Goal: Task Accomplishment & Management: Complete application form

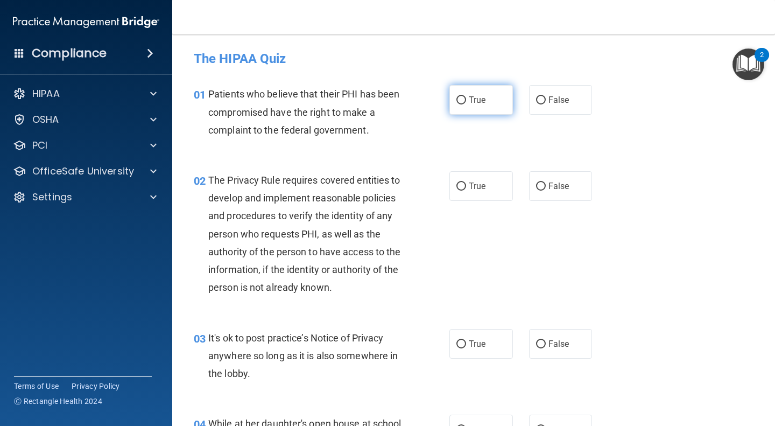
click at [480, 105] on span "True" at bounding box center [477, 100] width 17 height 10
click at [466, 104] on input "True" at bounding box center [461, 100] width 10 height 8
radio input "true"
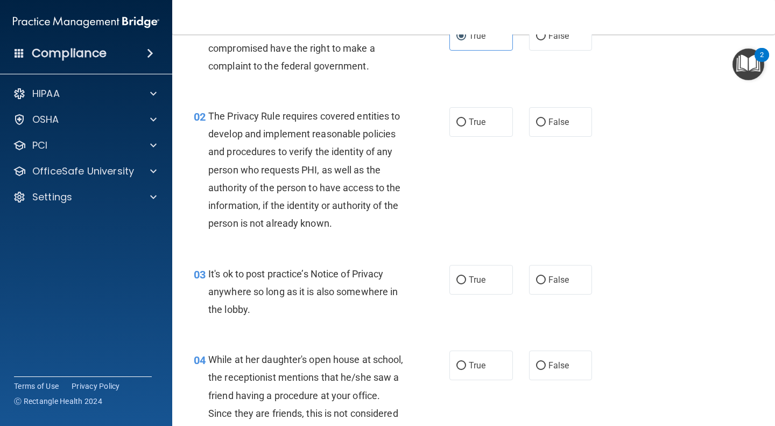
scroll to position [65, 0]
click at [460, 110] on label "True" at bounding box center [481, 121] width 64 height 30
click at [460, 117] on input "True" at bounding box center [461, 121] width 10 height 8
radio input "true"
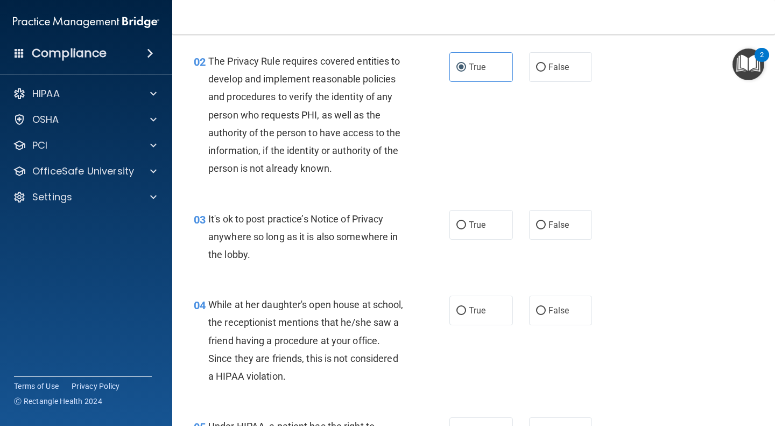
scroll to position [197, 0]
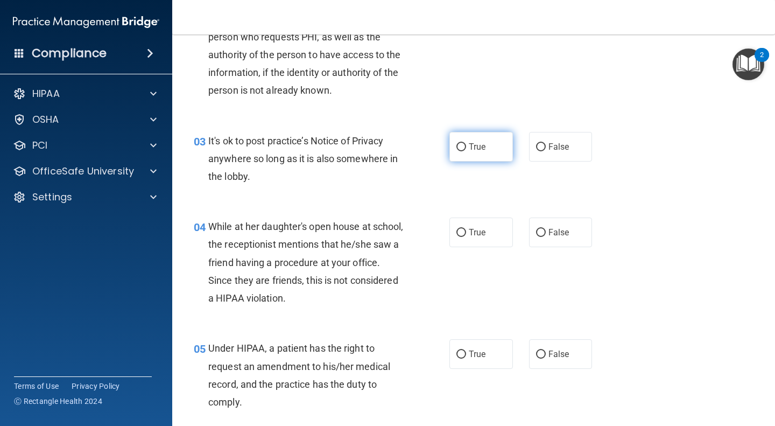
click at [472, 150] on span "True" at bounding box center [477, 147] width 17 height 10
click at [466, 150] on input "True" at bounding box center [461, 147] width 10 height 8
radio input "true"
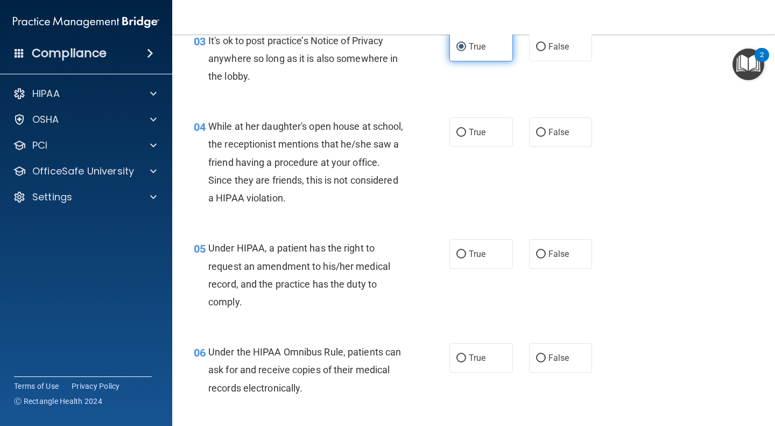
scroll to position [304, 0]
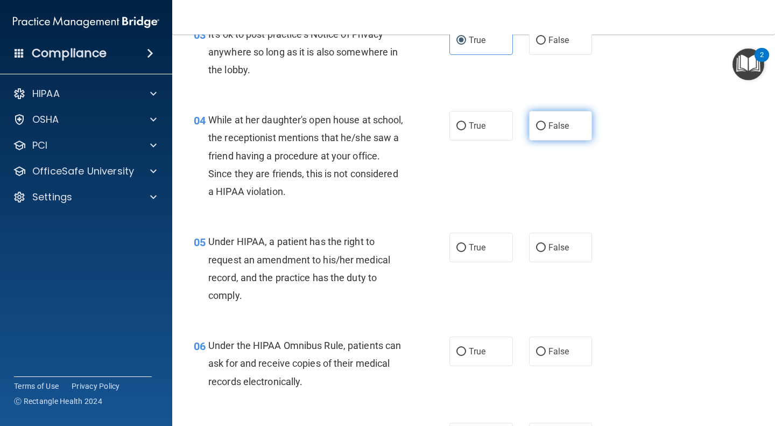
click at [550, 131] on label "False" at bounding box center [561, 126] width 64 height 30
click at [546, 130] on input "False" at bounding box center [541, 126] width 10 height 8
radio input "true"
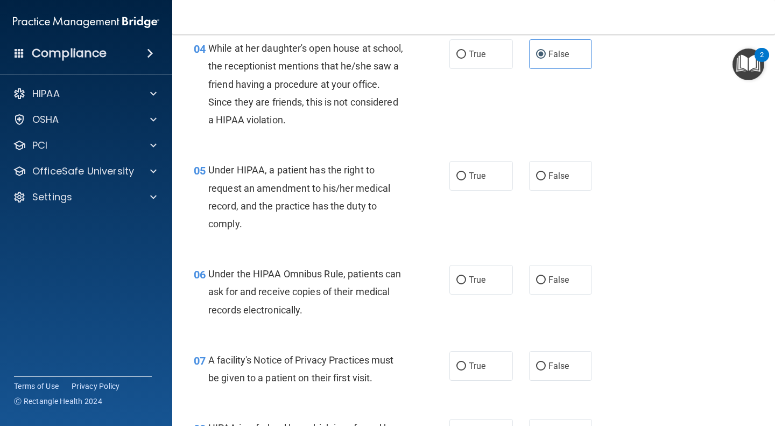
scroll to position [381, 0]
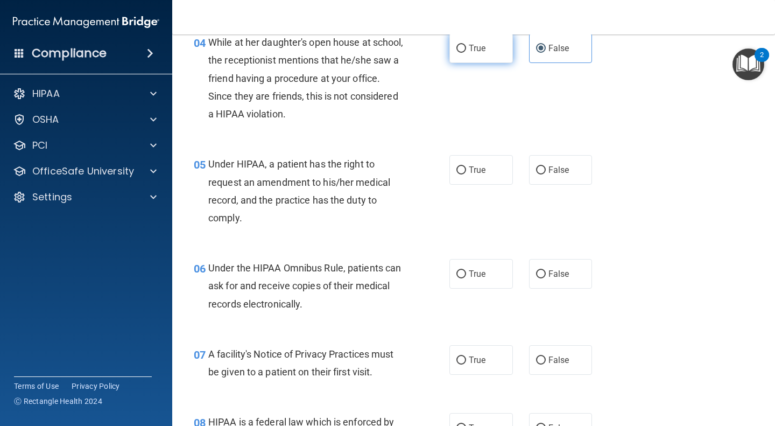
click at [469, 50] on span "True" at bounding box center [477, 48] width 17 height 10
click at [466, 50] on input "True" at bounding box center [461, 49] width 10 height 8
radio input "true"
click at [539, 48] on input "False" at bounding box center [541, 49] width 10 height 8
radio input "true"
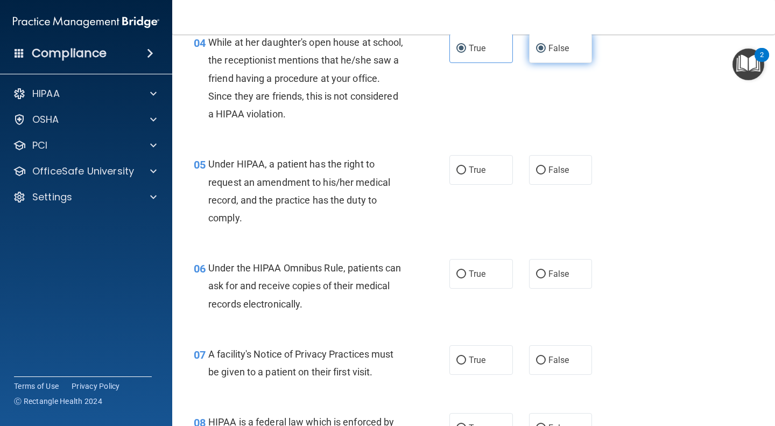
radio input "false"
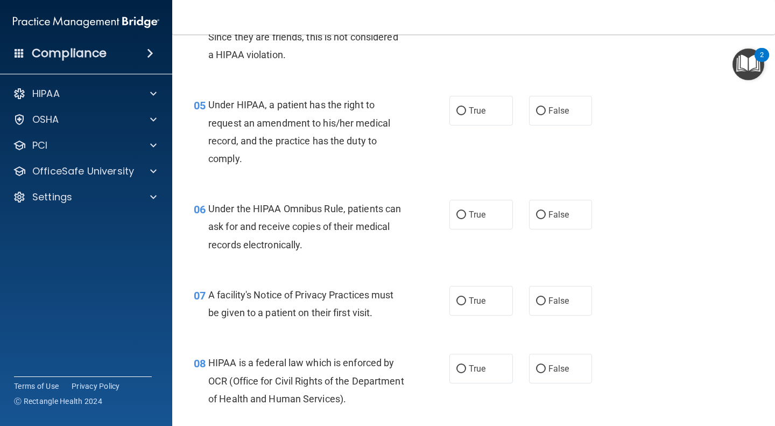
scroll to position [441, 0]
click at [458, 106] on input "True" at bounding box center [461, 110] width 10 height 8
radio input "true"
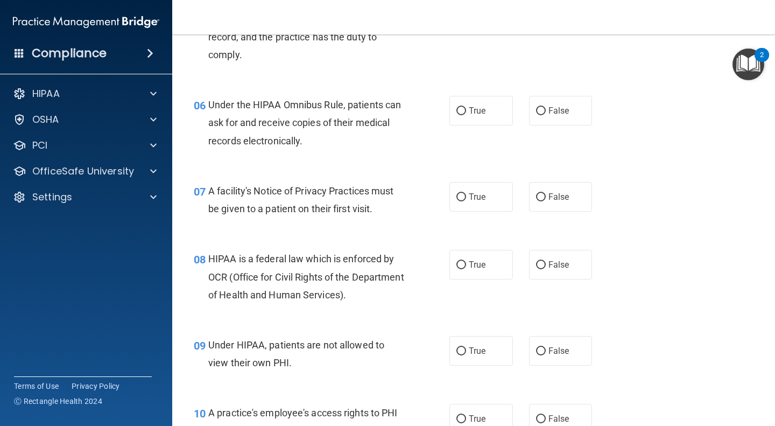
scroll to position [545, 0]
click at [469, 111] on span "True" at bounding box center [477, 110] width 17 height 10
click at [466, 111] on input "True" at bounding box center [461, 111] width 10 height 8
radio input "true"
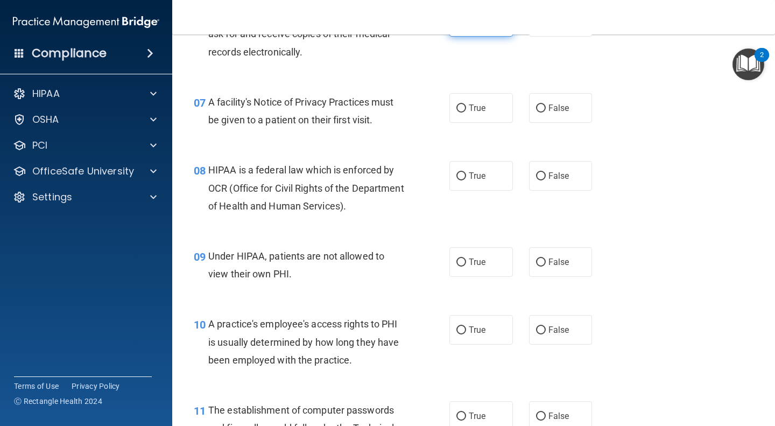
scroll to position [634, 0]
click at [464, 110] on label "True" at bounding box center [481, 108] width 64 height 30
click at [464, 110] on input "True" at bounding box center [461, 108] width 10 height 8
radio input "true"
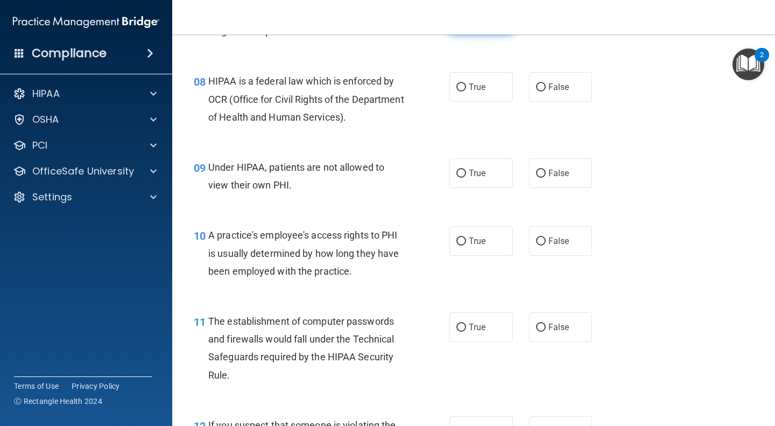
scroll to position [722, 0]
click at [464, 88] on label "True" at bounding box center [481, 87] width 64 height 30
click at [464, 88] on input "True" at bounding box center [461, 87] width 10 height 8
radio input "true"
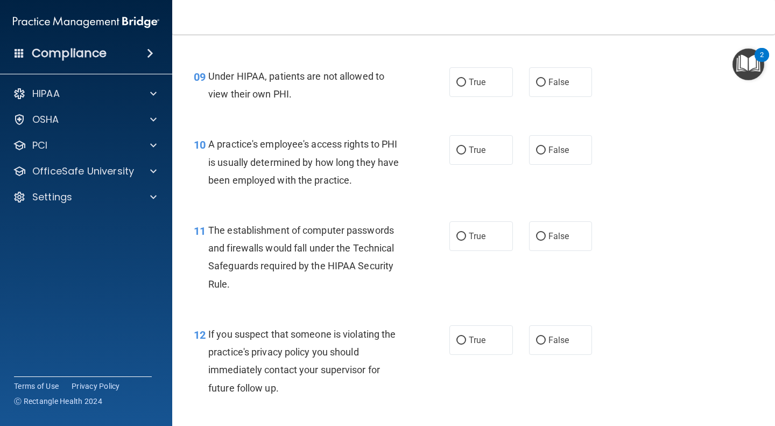
scroll to position [813, 0]
click at [588, 74] on div "True False" at bounding box center [525, 82] width 152 height 30
click at [561, 81] on span "False" at bounding box center [558, 81] width 21 height 10
click at [546, 81] on input "False" at bounding box center [541, 82] width 10 height 8
radio input "true"
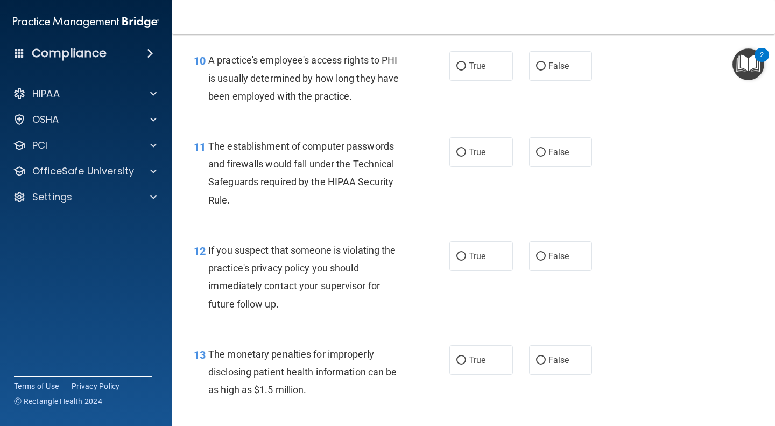
scroll to position [898, 0]
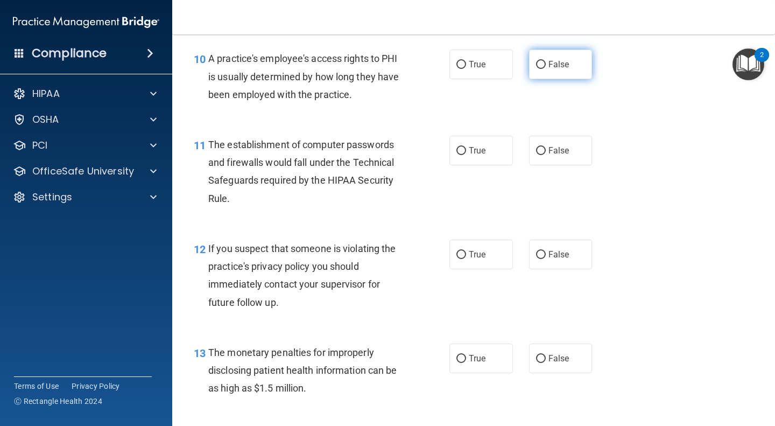
click at [558, 62] on span "False" at bounding box center [558, 64] width 21 height 10
click at [546, 62] on input "False" at bounding box center [541, 65] width 10 height 8
radio input "true"
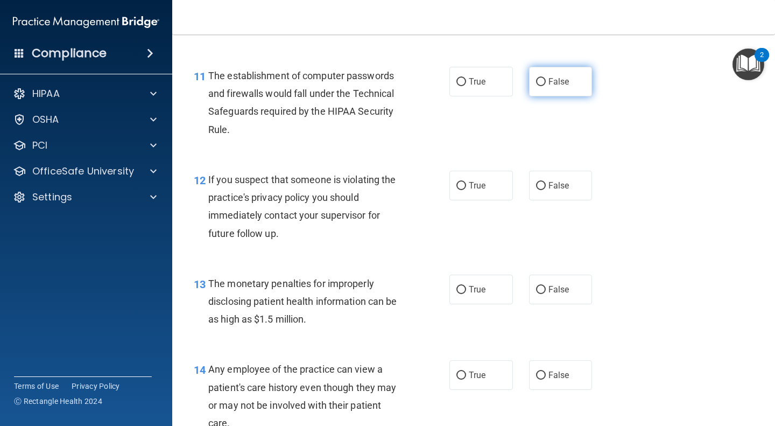
scroll to position [968, 0]
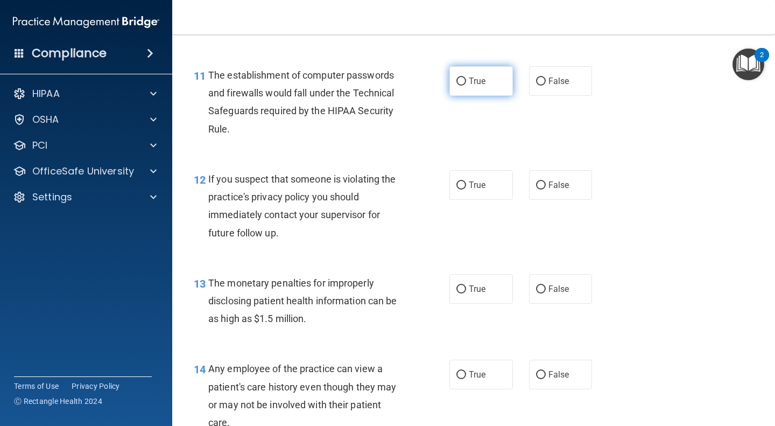
click at [480, 81] on span "True" at bounding box center [477, 81] width 17 height 10
click at [466, 81] on input "True" at bounding box center [461, 82] width 10 height 8
radio input "true"
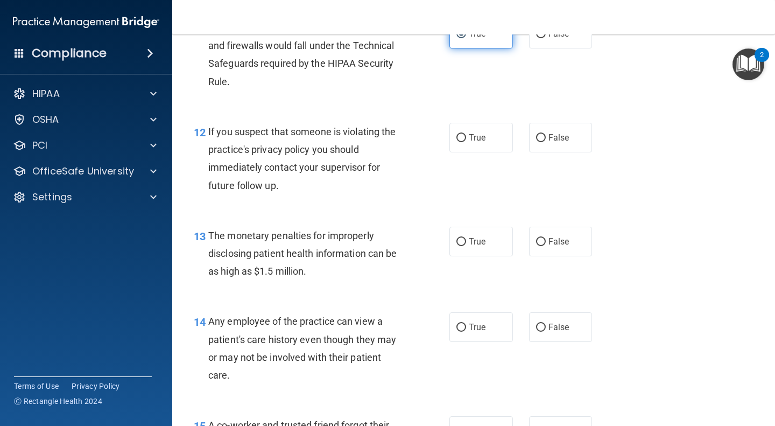
scroll to position [1016, 0]
click at [469, 133] on span "True" at bounding box center [477, 137] width 17 height 10
click at [466, 133] on input "True" at bounding box center [461, 137] width 10 height 8
radio input "true"
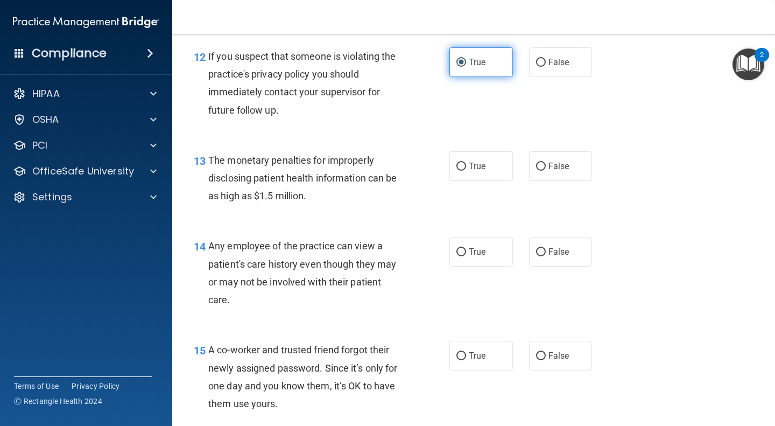
scroll to position [1172, 0]
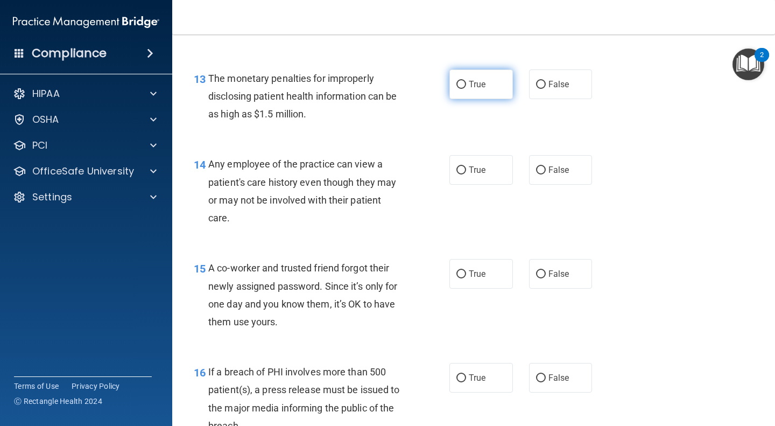
click at [469, 84] on span "True" at bounding box center [477, 84] width 17 height 10
click at [465, 84] on input "True" at bounding box center [461, 85] width 10 height 8
radio input "true"
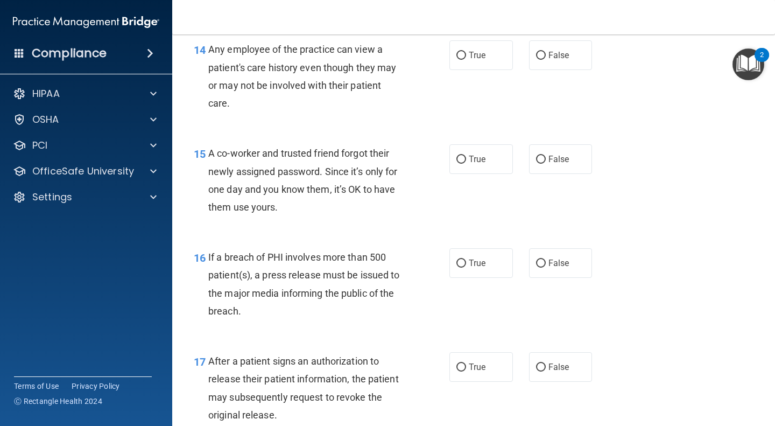
scroll to position [1287, 0]
click at [469, 54] on span "True" at bounding box center [477, 55] width 17 height 10
click at [466, 54] on input "True" at bounding box center [461, 56] width 10 height 8
radio input "true"
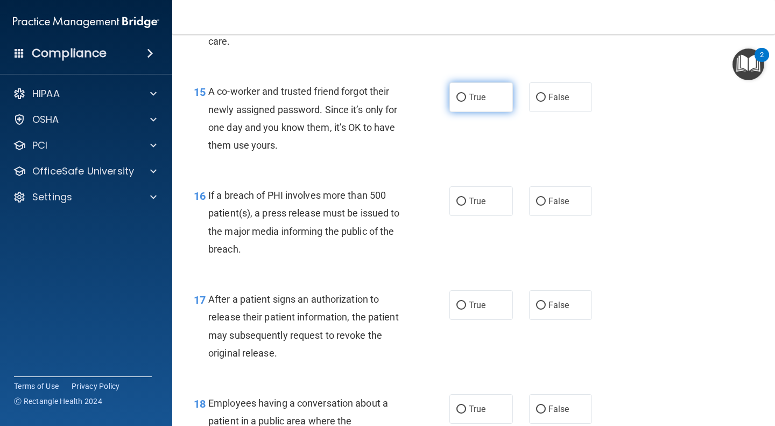
scroll to position [1362, 0]
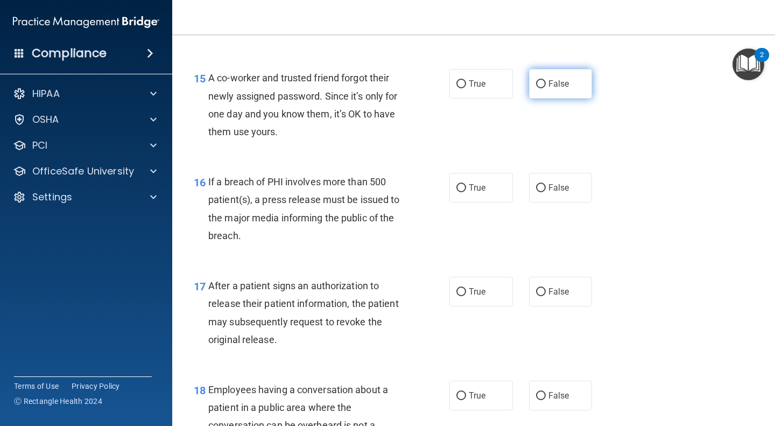
click at [548, 82] on span "False" at bounding box center [558, 84] width 21 height 10
click at [546, 82] on input "False" at bounding box center [541, 84] width 10 height 8
radio input "true"
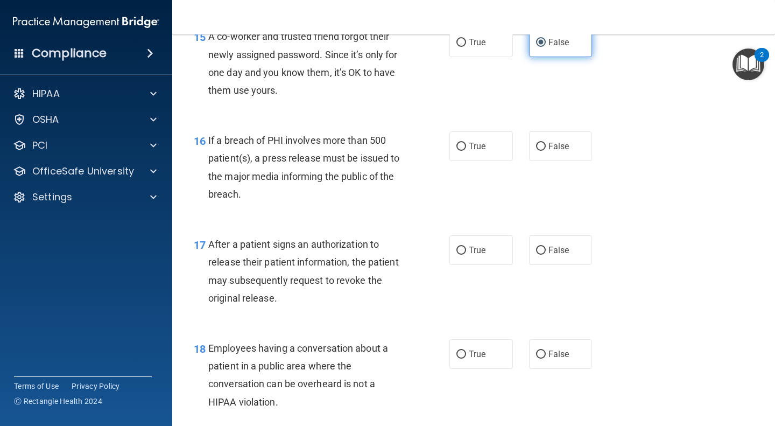
scroll to position [1404, 0]
click at [540, 150] on input "False" at bounding box center [541, 146] width 10 height 8
radio input "true"
click at [540, 150] on input "False" at bounding box center [541, 146] width 10 height 8
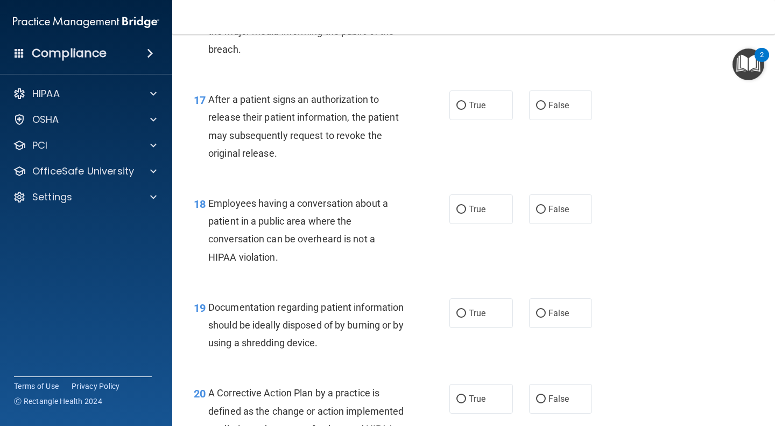
scroll to position [1549, 0]
click at [472, 108] on span "True" at bounding box center [477, 105] width 17 height 10
click at [466, 108] on input "True" at bounding box center [461, 105] width 10 height 8
radio input "true"
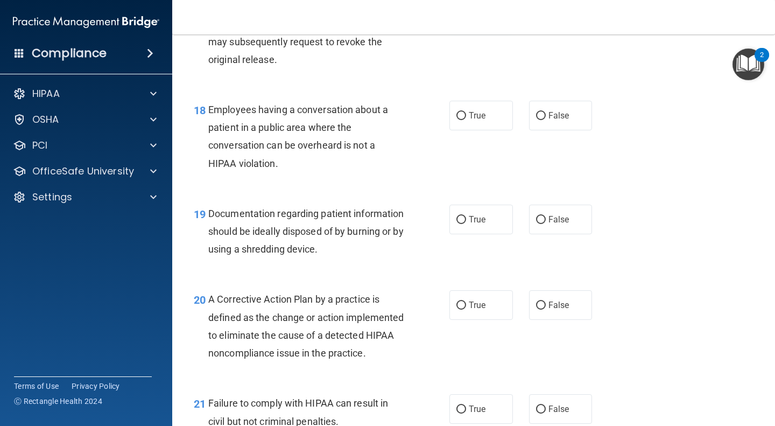
scroll to position [1653, 0]
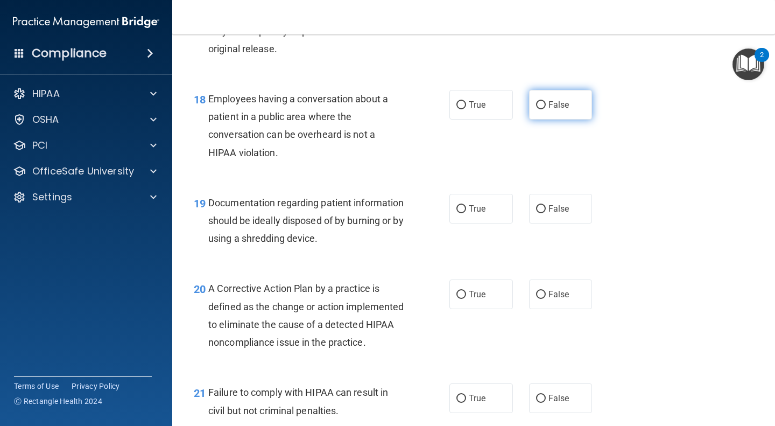
click at [544, 110] on label "False" at bounding box center [561, 105] width 64 height 30
click at [544, 109] on input "False" at bounding box center [541, 105] width 10 height 8
radio input "true"
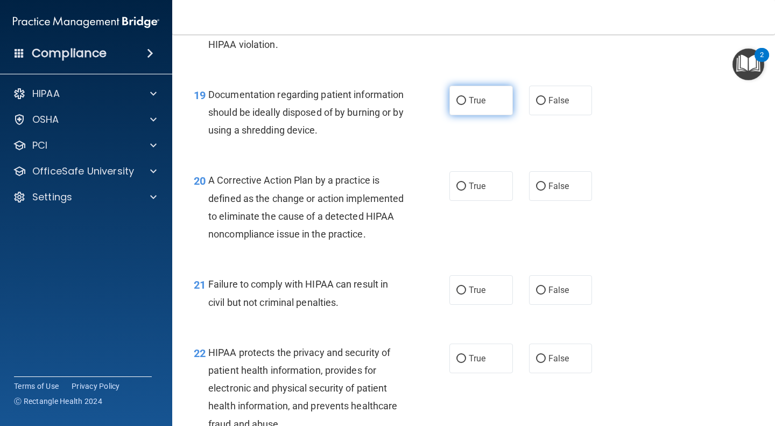
scroll to position [1762, 0]
click at [471, 104] on span "True" at bounding box center [477, 100] width 17 height 10
click at [466, 104] on input "True" at bounding box center [461, 100] width 10 height 8
radio input "true"
drag, startPoint x: 471, startPoint y: 104, endPoint x: 485, endPoint y: 235, distance: 131.0
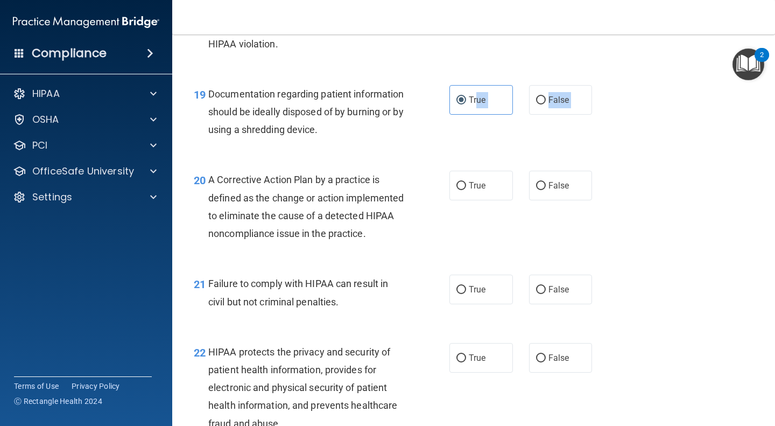
click at [485, 235] on div "20 A Corrective Action Plan by a practice is defined as the change or action im…" at bounding box center [474, 209] width 576 height 104
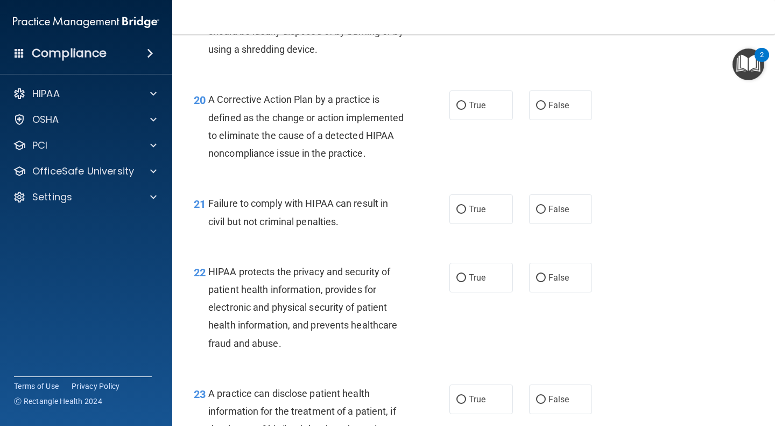
scroll to position [1842, 0]
click at [463, 105] on label "True" at bounding box center [481, 105] width 64 height 30
click at [463, 105] on input "True" at bounding box center [461, 105] width 10 height 8
radio input "true"
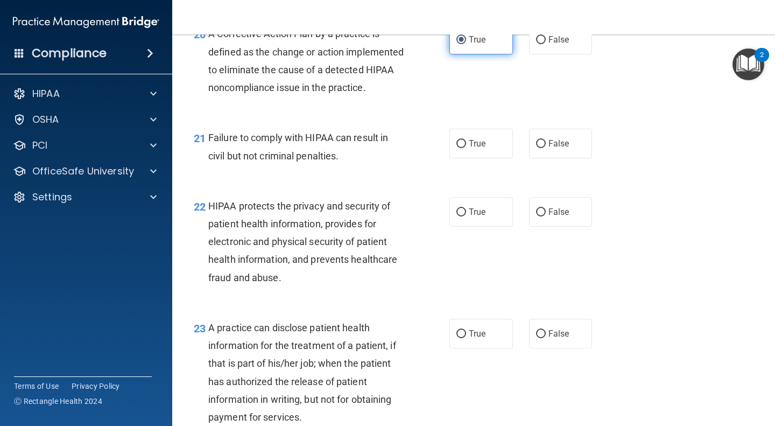
scroll to position [1908, 0]
click at [459, 147] on input "True" at bounding box center [461, 143] width 10 height 8
radio input "true"
click at [531, 158] on label "False" at bounding box center [561, 143] width 64 height 30
click at [536, 147] on input "False" at bounding box center [541, 143] width 10 height 8
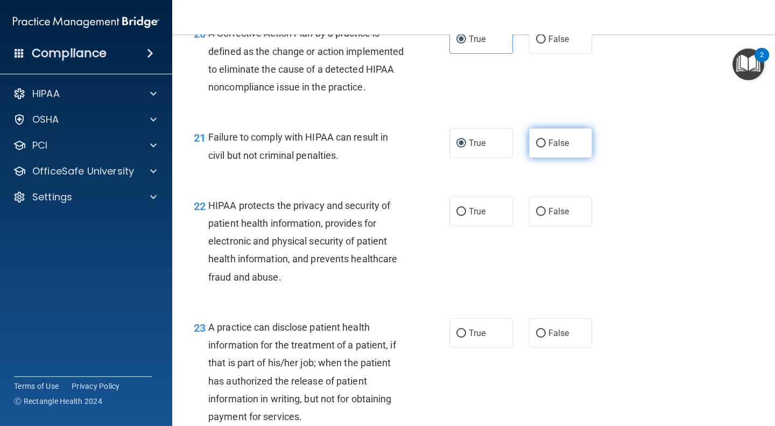
radio input "true"
radio input "false"
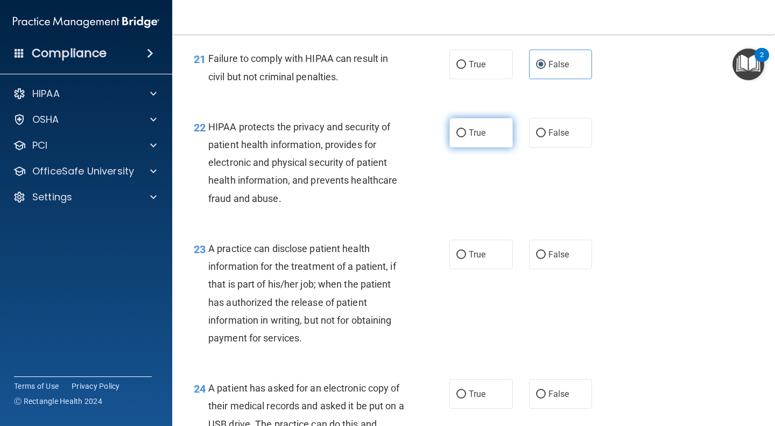
click at [461, 140] on label "True" at bounding box center [481, 133] width 64 height 30
click at [461, 137] on input "True" at bounding box center [461, 133] width 10 height 8
radio input "true"
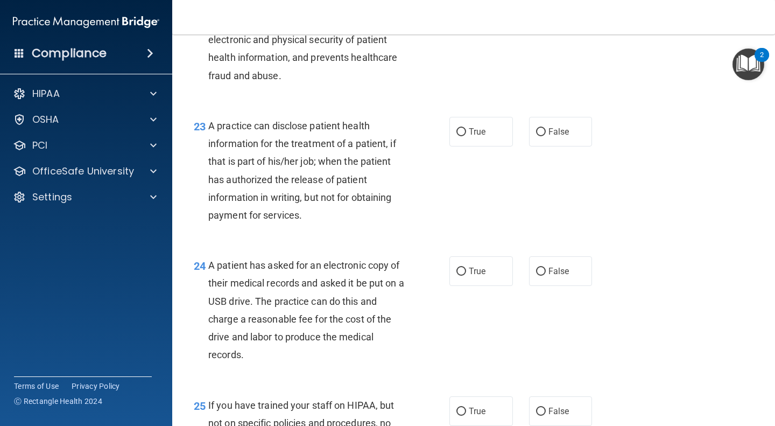
scroll to position [2130, 0]
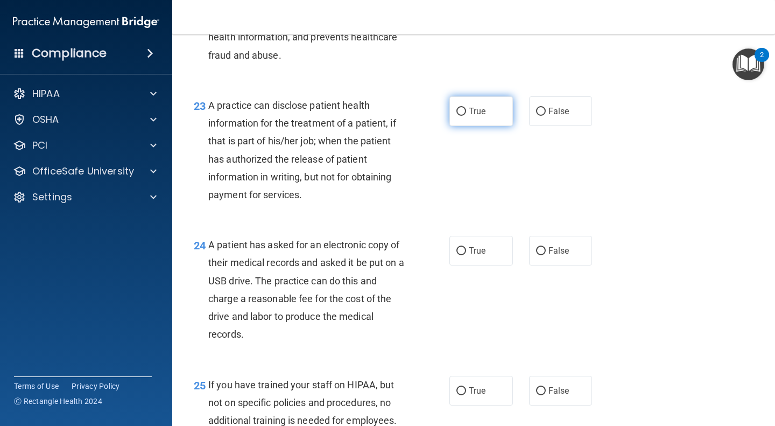
click at [469, 116] on span "True" at bounding box center [477, 111] width 17 height 10
click at [466, 116] on input "True" at bounding box center [461, 112] width 10 height 8
radio input "true"
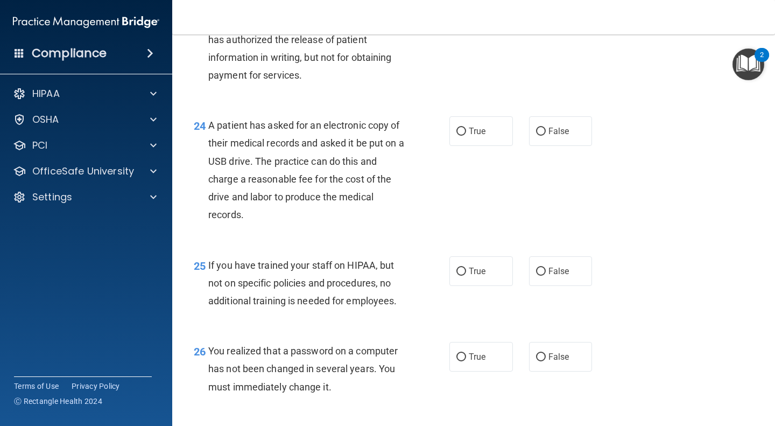
scroll to position [2251, 0]
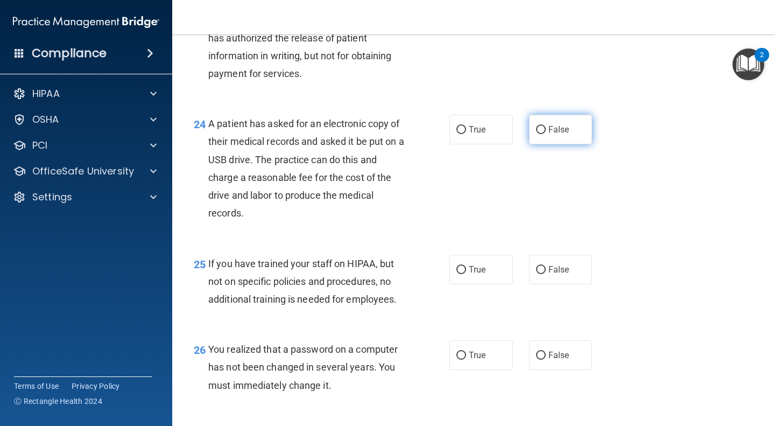
click at [566, 144] on label "False" at bounding box center [561, 130] width 64 height 30
click at [546, 134] on input "False" at bounding box center [541, 130] width 10 height 8
radio input "true"
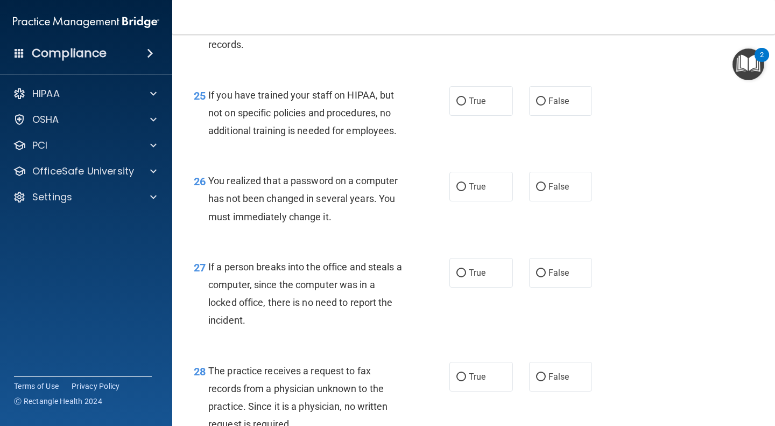
scroll to position [2420, 0]
click at [529, 115] on label "False" at bounding box center [561, 101] width 64 height 30
click at [536, 105] on input "False" at bounding box center [541, 101] width 10 height 8
radio input "true"
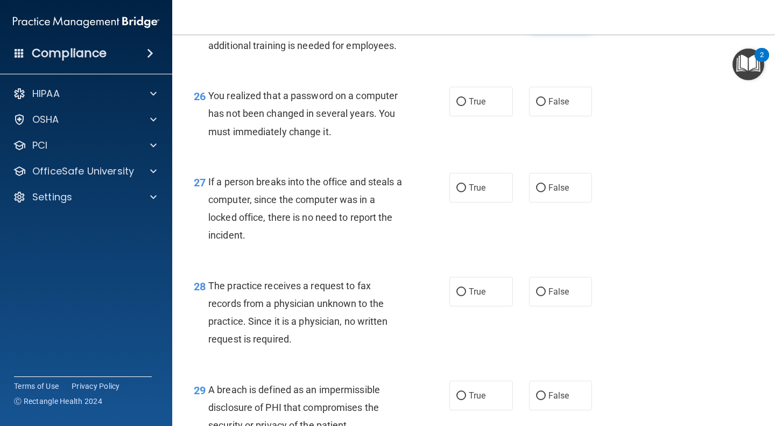
scroll to position [2516, 0]
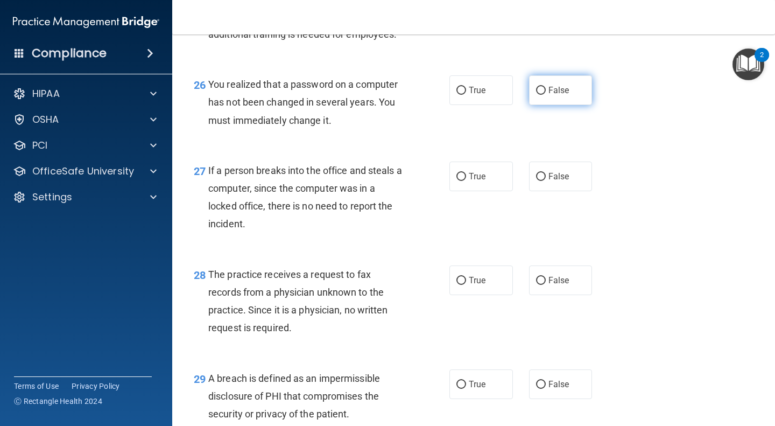
click at [544, 105] on label "False" at bounding box center [561, 90] width 64 height 30
click at [544, 95] on input "False" at bounding box center [541, 91] width 10 height 8
radio input "true"
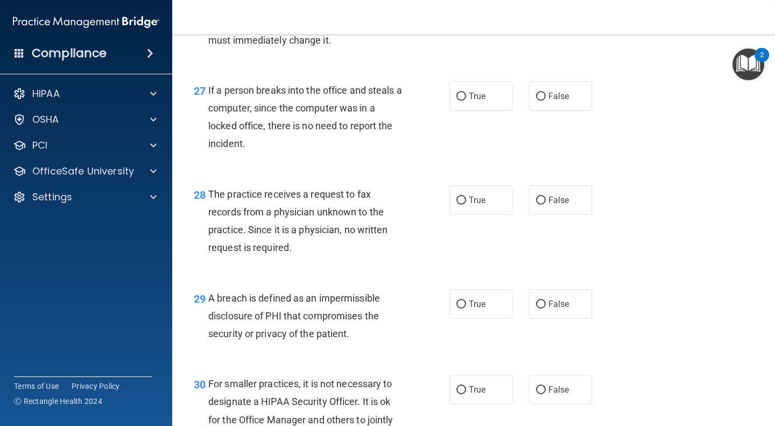
scroll to position [2596, 0]
click at [567, 110] on label "False" at bounding box center [561, 96] width 64 height 30
click at [546, 100] on input "False" at bounding box center [541, 96] width 10 height 8
radio input "true"
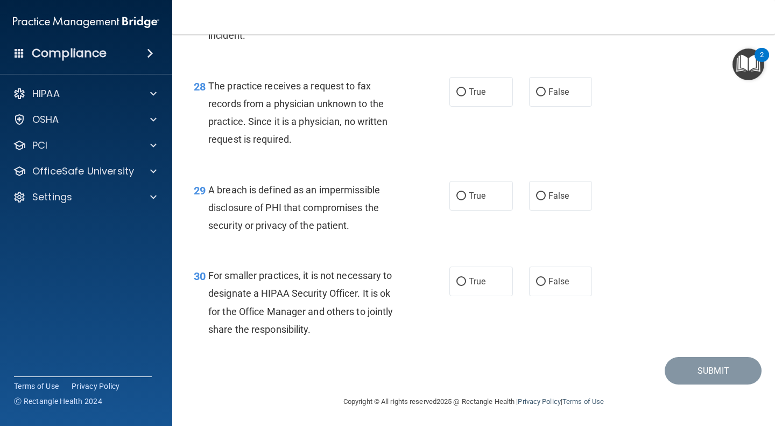
scroll to position [2705, 0]
click at [477, 96] on span "True" at bounding box center [477, 91] width 17 height 10
click at [466, 96] on input "True" at bounding box center [461, 92] width 10 height 8
radio input "true"
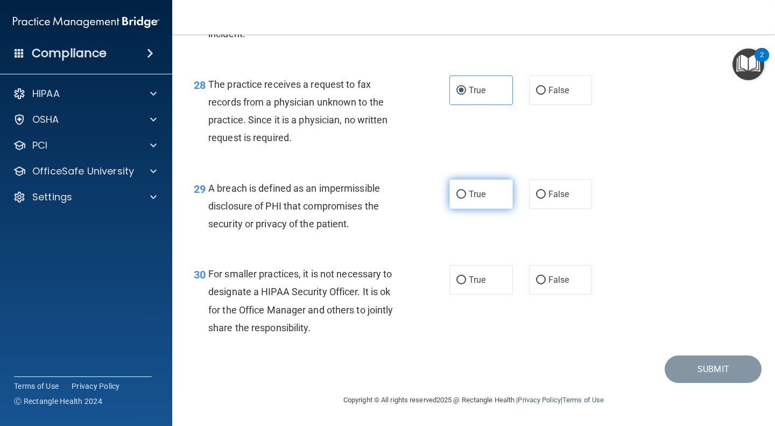
click at [470, 190] on span "True" at bounding box center [477, 194] width 17 height 10
click at [466, 191] on input "True" at bounding box center [461, 195] width 10 height 8
radio input "true"
click at [547, 289] on label "False" at bounding box center [561, 280] width 64 height 30
click at [546, 284] on input "False" at bounding box center [541, 280] width 10 height 8
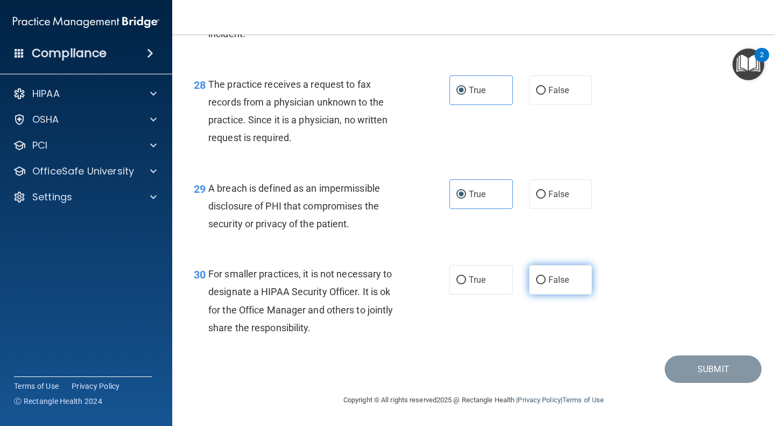
radio input "true"
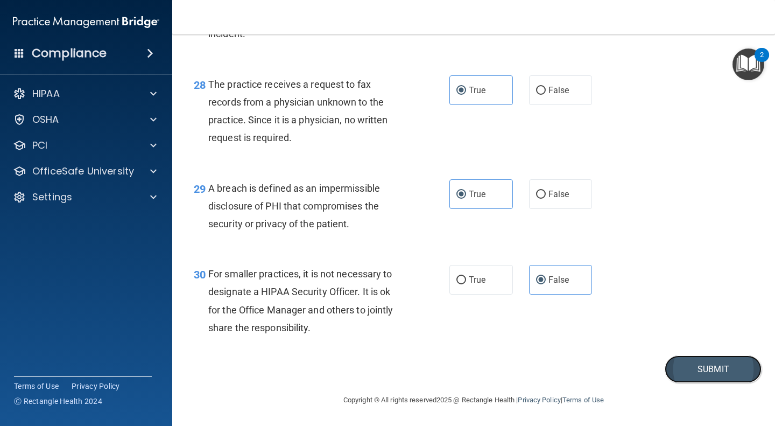
click at [689, 364] on button "Submit" at bounding box center [713, 368] width 97 height 27
click at [694, 367] on button "Submit" at bounding box center [713, 368] width 97 height 27
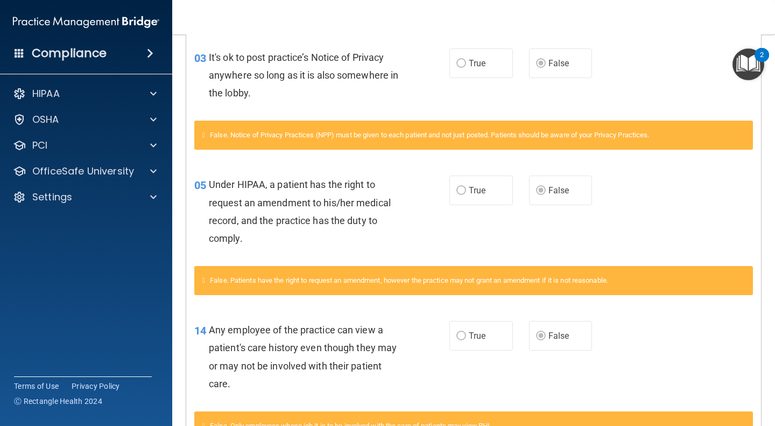
scroll to position [254, 0]
drag, startPoint x: 676, startPoint y: 220, endPoint x: 433, endPoint y: 130, distance: 259.4
click at [433, 130] on div "False. Notice of Privacy Practices (NPP) must be given to each patient and not …" at bounding box center [473, 135] width 559 height 29
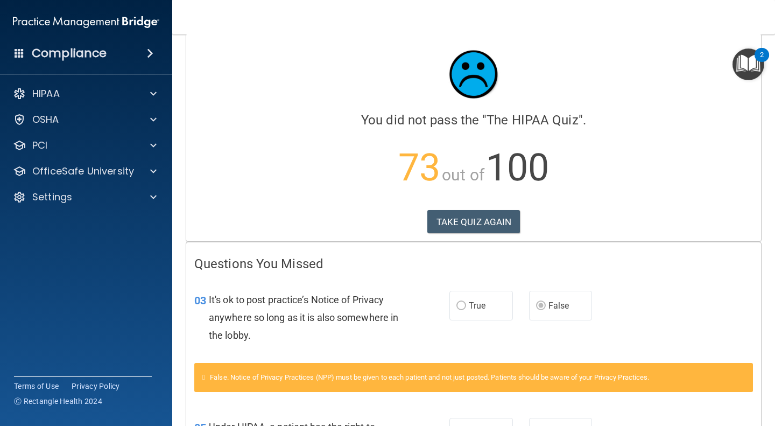
scroll to position [0, 0]
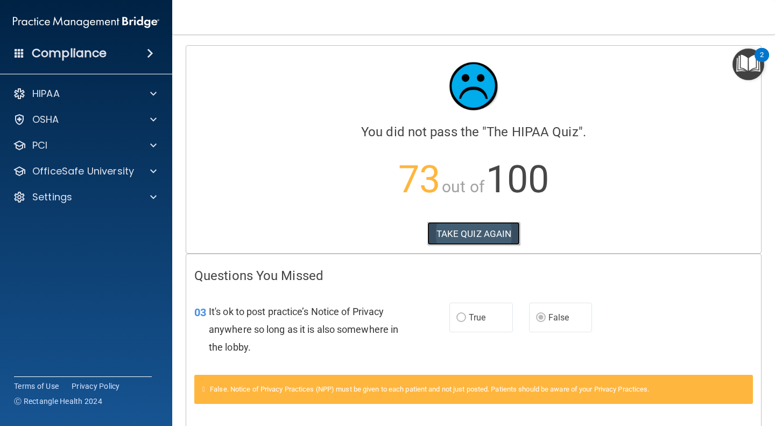
click at [444, 233] on button "TAKE QUIZ AGAIN" at bounding box center [473, 234] width 93 height 24
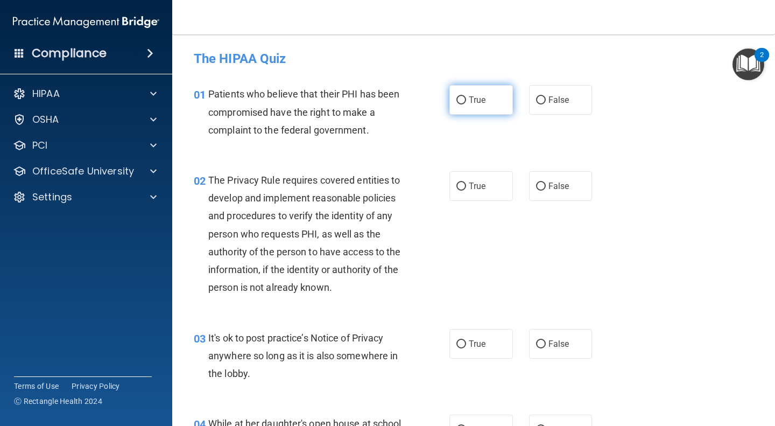
click at [459, 98] on input "True" at bounding box center [461, 100] width 10 height 8
radio input "true"
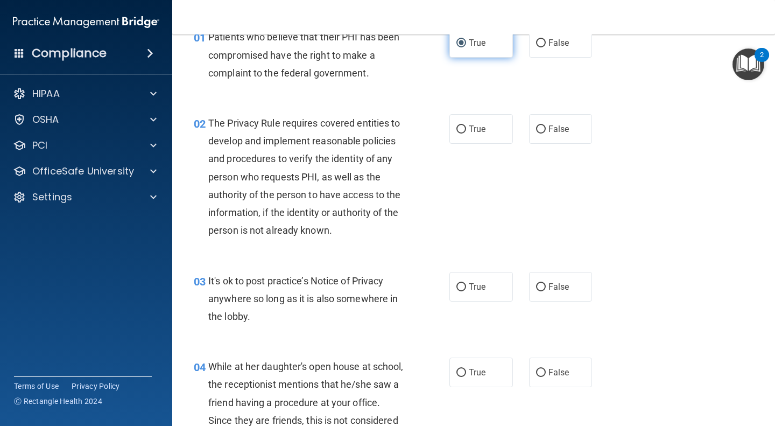
scroll to position [58, 0]
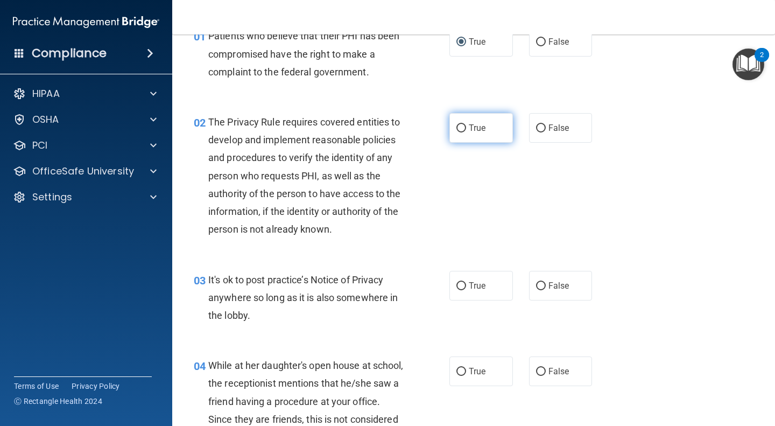
click at [470, 134] on label "True" at bounding box center [481, 128] width 64 height 30
click at [466, 132] on input "True" at bounding box center [461, 128] width 10 height 8
radio input "true"
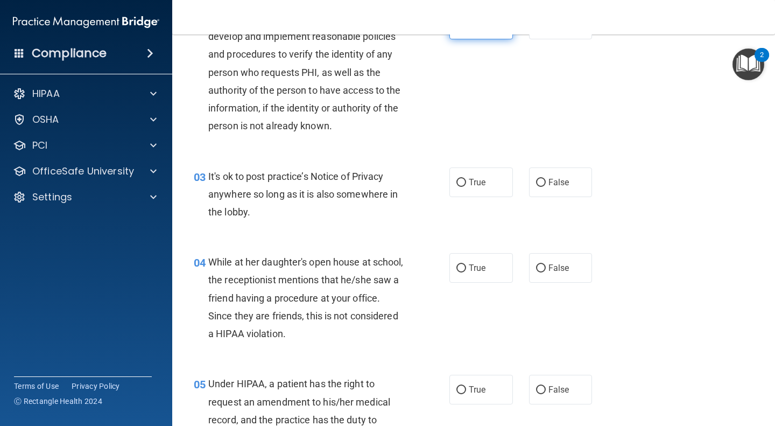
scroll to position [175, 0]
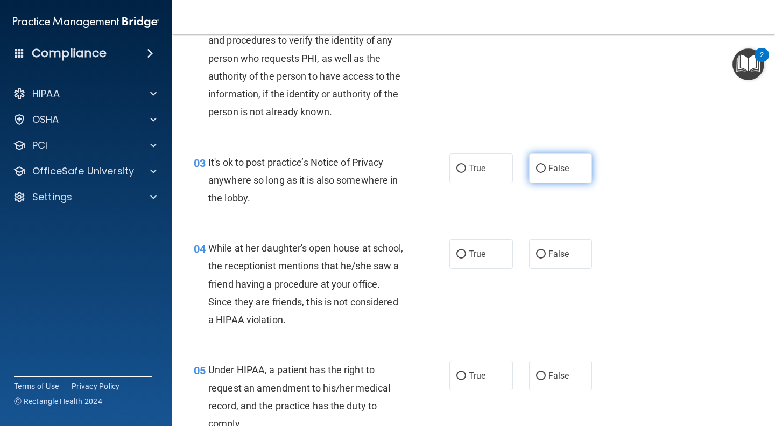
click at [539, 168] on input "False" at bounding box center [541, 169] width 10 height 8
radio input "true"
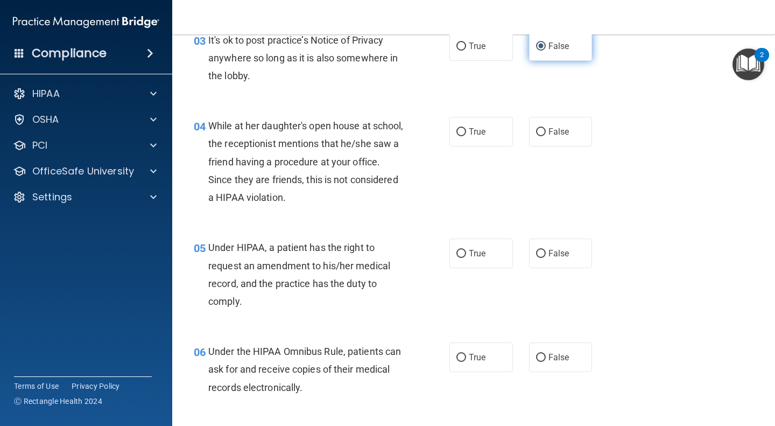
scroll to position [298, 0]
click at [541, 126] on label "False" at bounding box center [561, 131] width 64 height 30
click at [541, 128] on input "False" at bounding box center [541, 132] width 10 height 8
radio input "true"
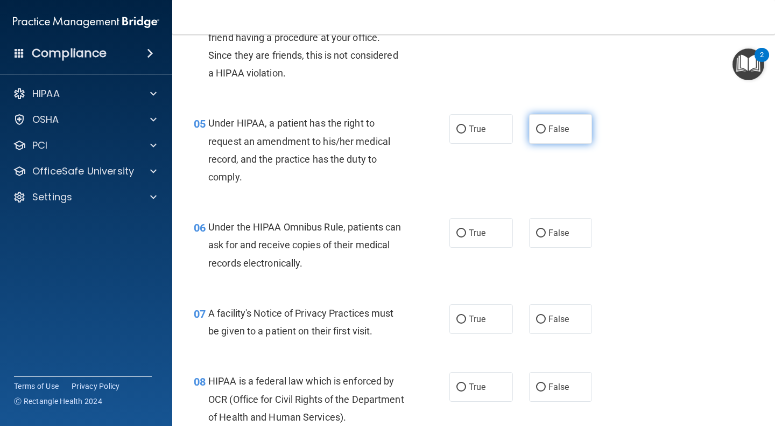
click at [537, 130] on input "False" at bounding box center [541, 129] width 10 height 8
radio input "true"
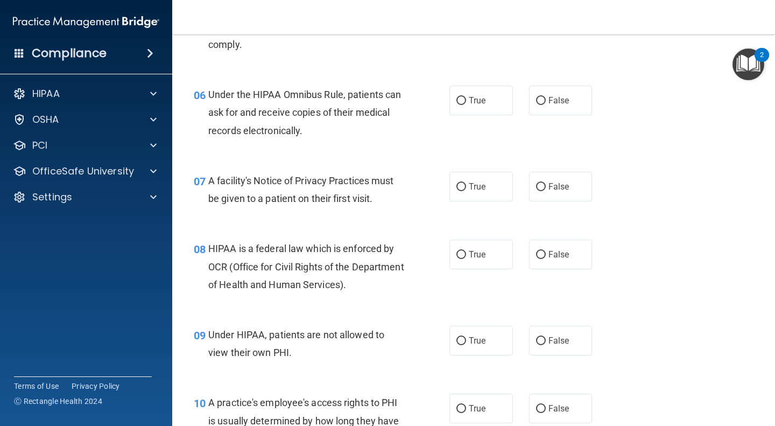
scroll to position [558, 0]
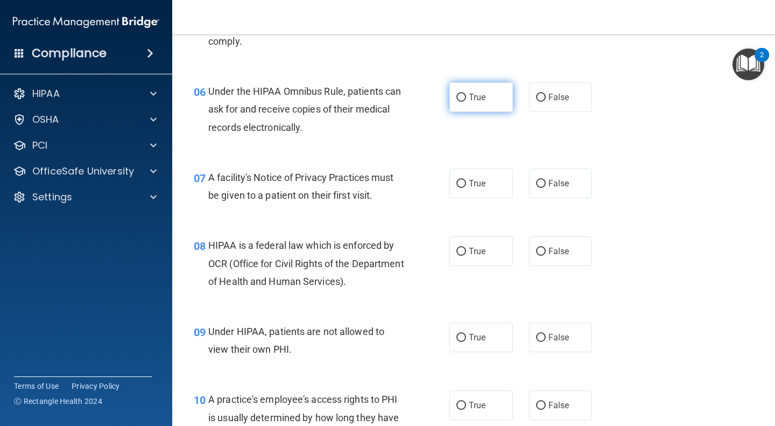
click at [461, 95] on input "True" at bounding box center [461, 98] width 10 height 8
radio input "true"
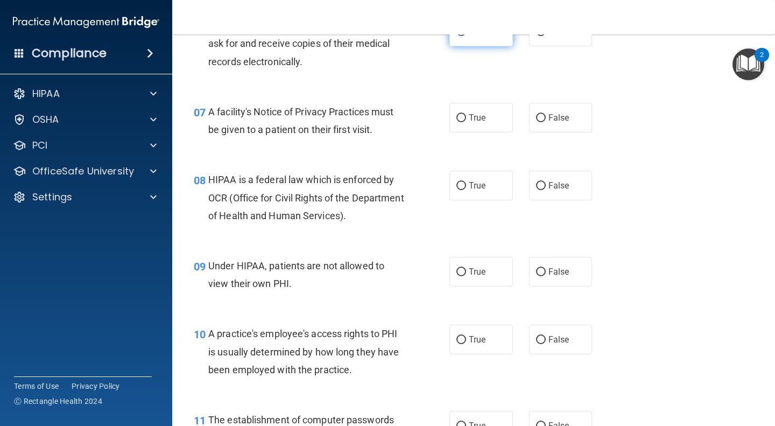
scroll to position [624, 0]
click at [470, 129] on label "True" at bounding box center [481, 117] width 64 height 30
click at [466, 122] on input "True" at bounding box center [461, 118] width 10 height 8
radio input "true"
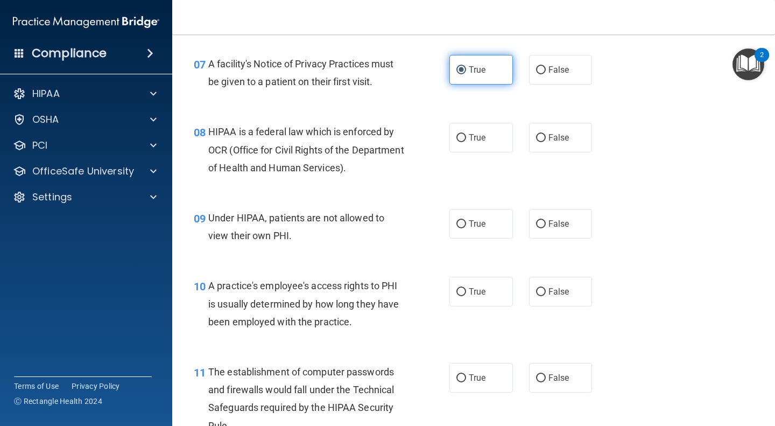
scroll to position [672, 0]
click at [470, 129] on label "True" at bounding box center [481, 137] width 64 height 30
click at [466, 133] on input "True" at bounding box center [461, 137] width 10 height 8
radio input "true"
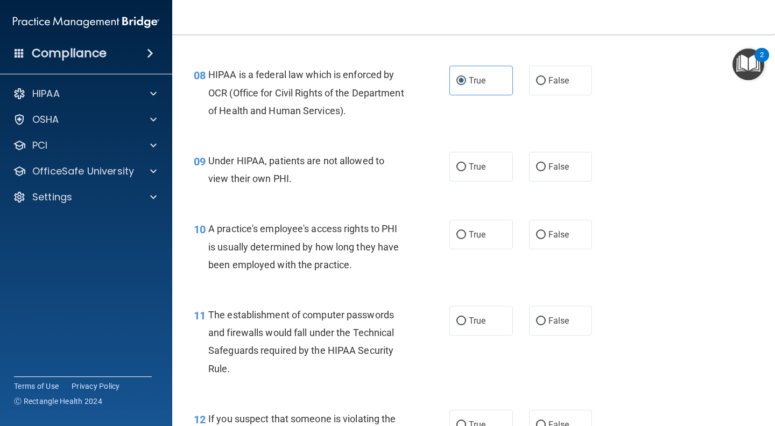
scroll to position [728, 0]
click at [545, 173] on label "False" at bounding box center [561, 167] width 64 height 30
click at [545, 171] on input "False" at bounding box center [541, 167] width 10 height 8
radio input "true"
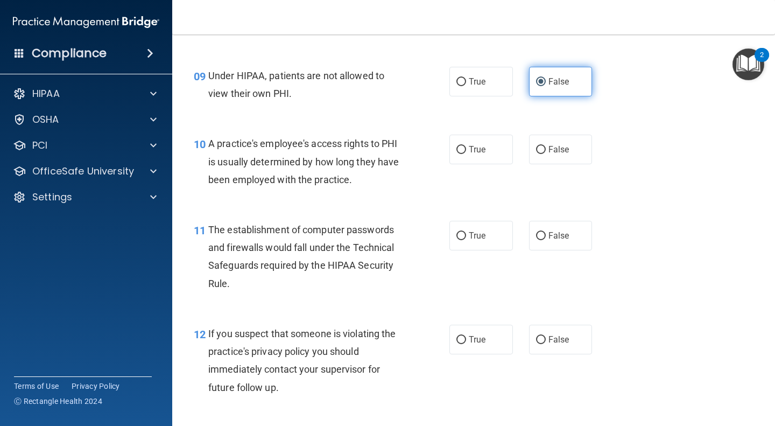
scroll to position [833, 0]
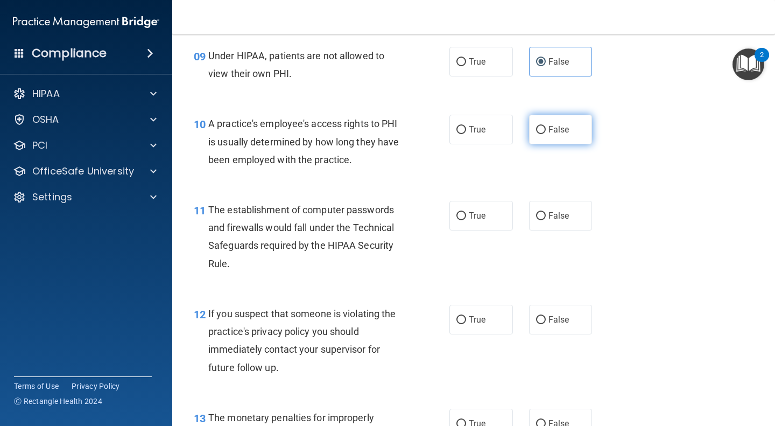
click at [548, 134] on span "False" at bounding box center [558, 129] width 21 height 10
click at [546, 134] on input "False" at bounding box center [541, 130] width 10 height 8
radio input "true"
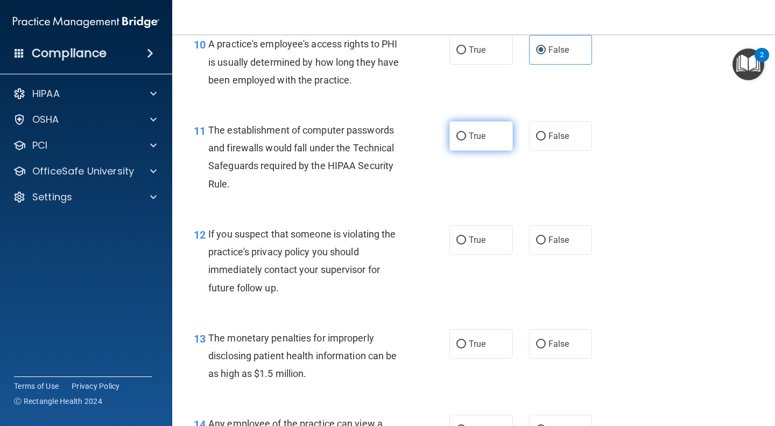
click at [469, 138] on span "True" at bounding box center [477, 136] width 17 height 10
click at [466, 138] on input "True" at bounding box center [461, 136] width 10 height 8
radio input "true"
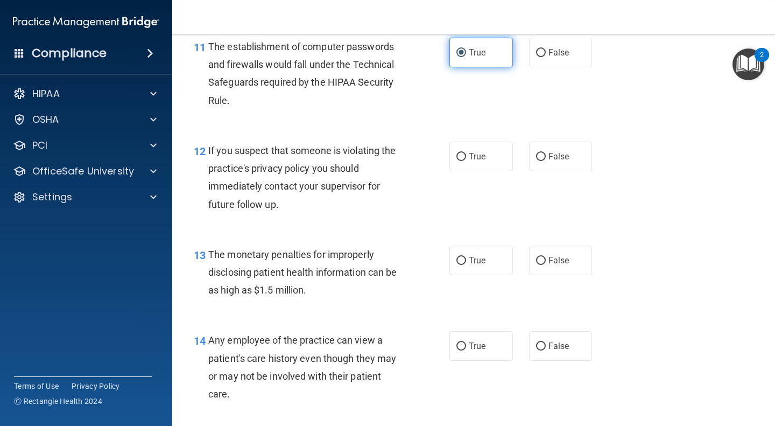
scroll to position [1001, 0]
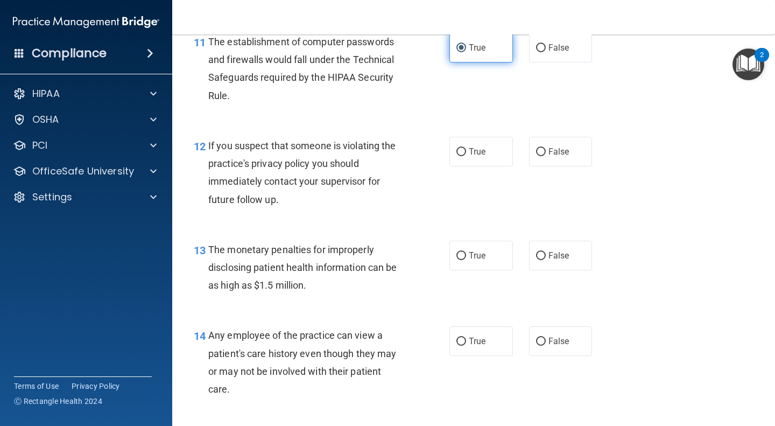
click at [467, 138] on label "True" at bounding box center [481, 152] width 64 height 30
click at [466, 148] on input "True" at bounding box center [461, 152] width 10 height 8
radio input "true"
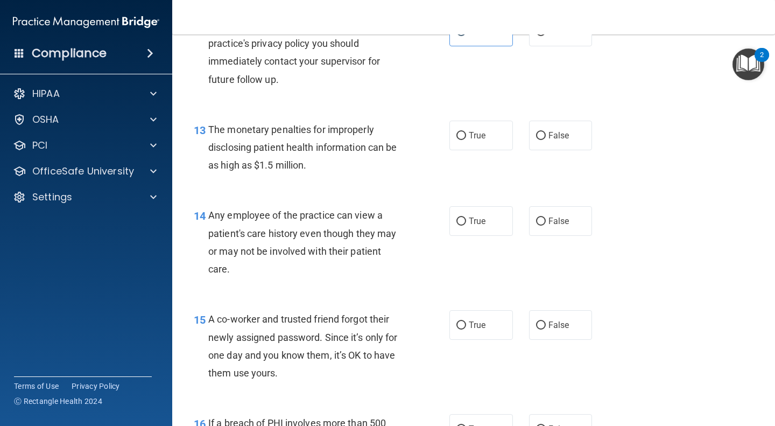
scroll to position [1122, 0]
click at [473, 139] on span "True" at bounding box center [477, 135] width 17 height 10
click at [466, 139] on input "True" at bounding box center [461, 135] width 10 height 8
radio input "true"
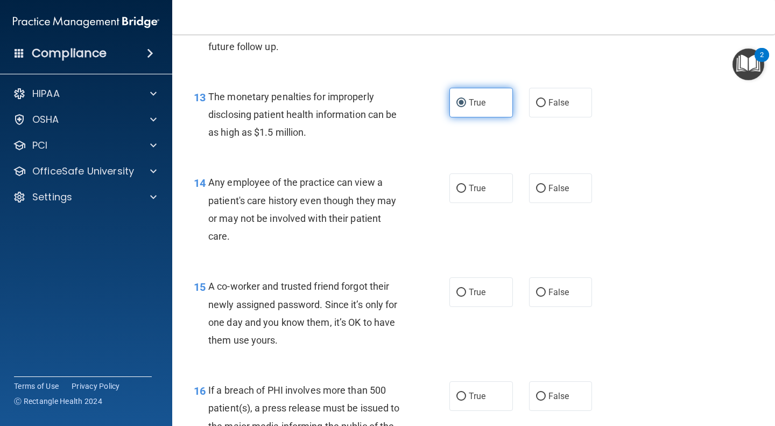
scroll to position [1154, 0]
click at [572, 187] on label "False" at bounding box center [561, 188] width 64 height 30
click at [546, 187] on input "False" at bounding box center [541, 189] width 10 height 8
radio input "true"
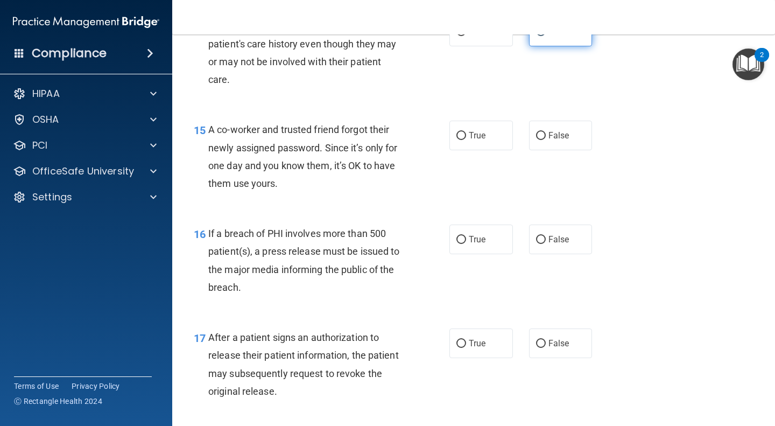
scroll to position [1317, 0]
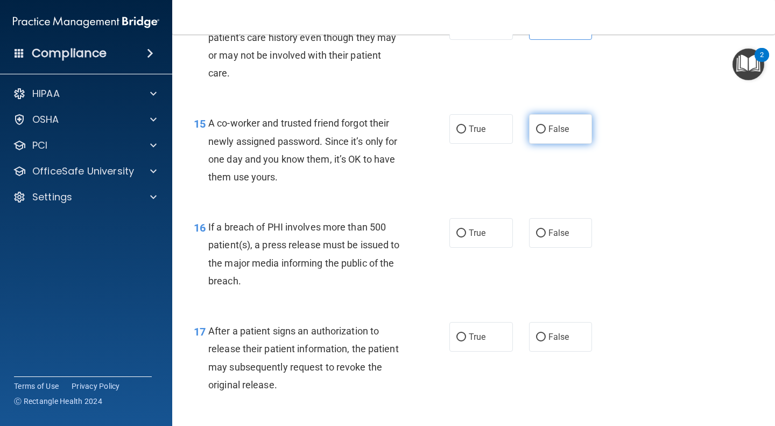
click at [548, 126] on span "False" at bounding box center [558, 129] width 21 height 10
click at [546, 126] on input "False" at bounding box center [541, 129] width 10 height 8
radio input "true"
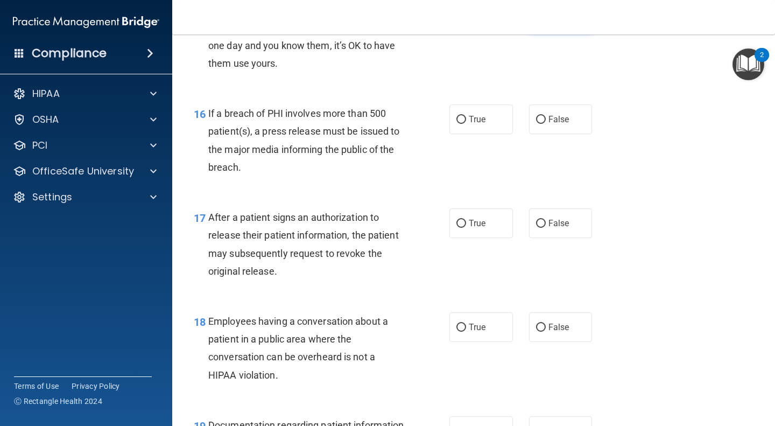
scroll to position [1428, 0]
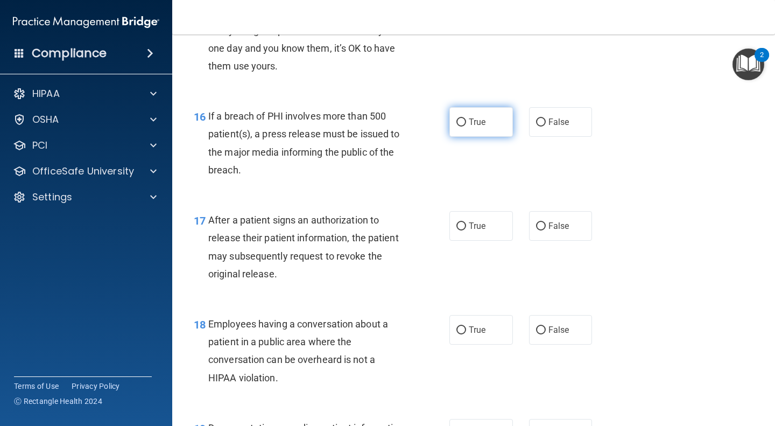
click at [464, 115] on label "True" at bounding box center [481, 122] width 64 height 30
click at [464, 118] on input "True" at bounding box center [461, 122] width 10 height 8
radio input "true"
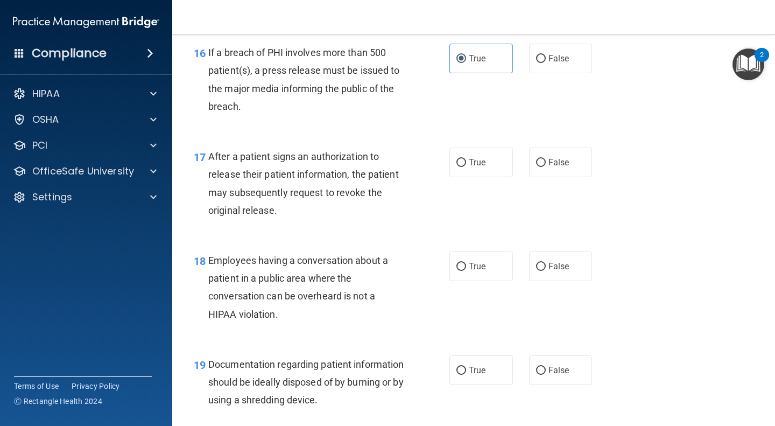
scroll to position [1492, 0]
click at [484, 159] on label "True" at bounding box center [481, 162] width 64 height 30
click at [466, 159] on input "True" at bounding box center [461, 162] width 10 height 8
radio input "true"
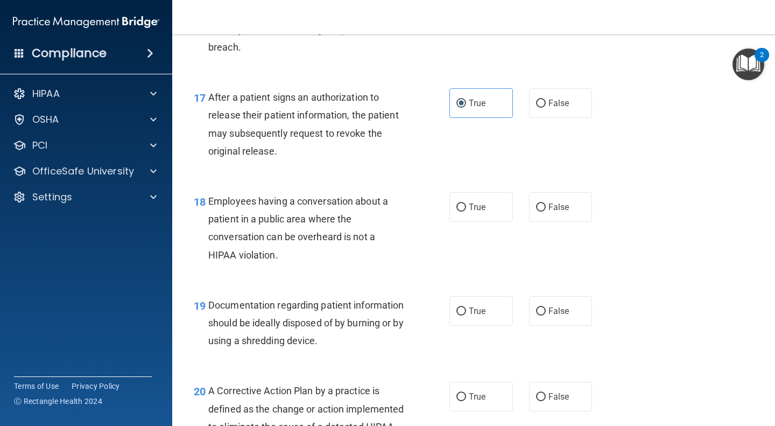
scroll to position [1550, 0]
click at [553, 216] on label "False" at bounding box center [561, 208] width 64 height 30
click at [546, 212] on input "False" at bounding box center [541, 208] width 10 height 8
radio input "true"
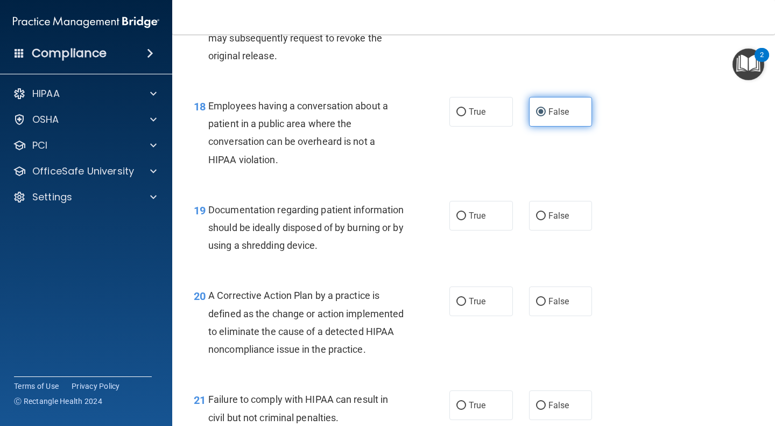
scroll to position [1653, 0]
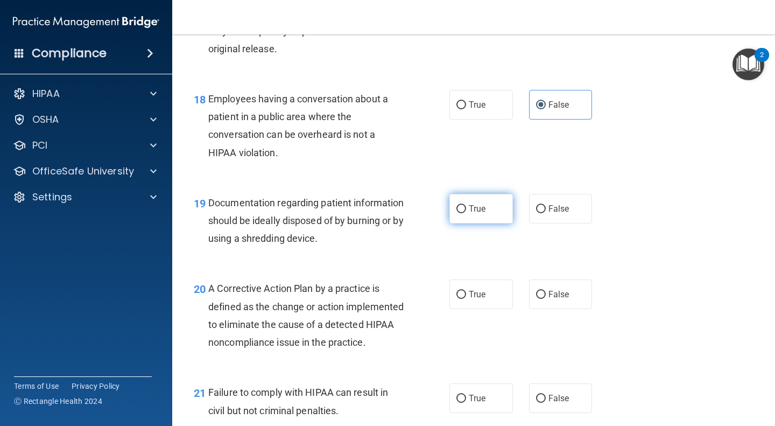
click at [469, 210] on span "True" at bounding box center [477, 208] width 17 height 10
click at [466, 210] on input "True" at bounding box center [461, 209] width 10 height 8
radio input "true"
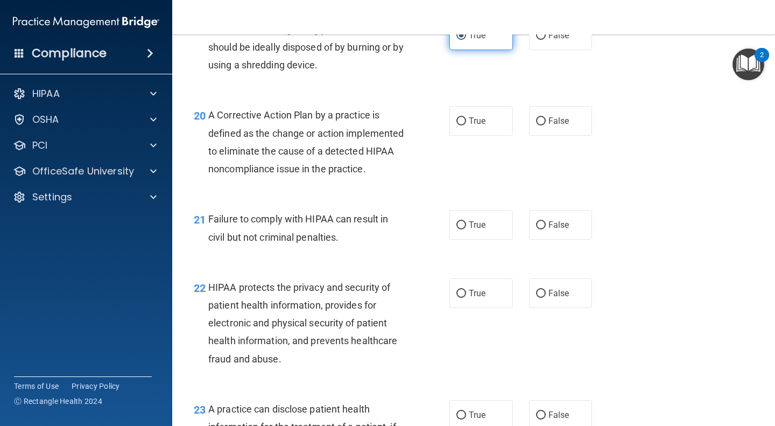
scroll to position [1828, 0]
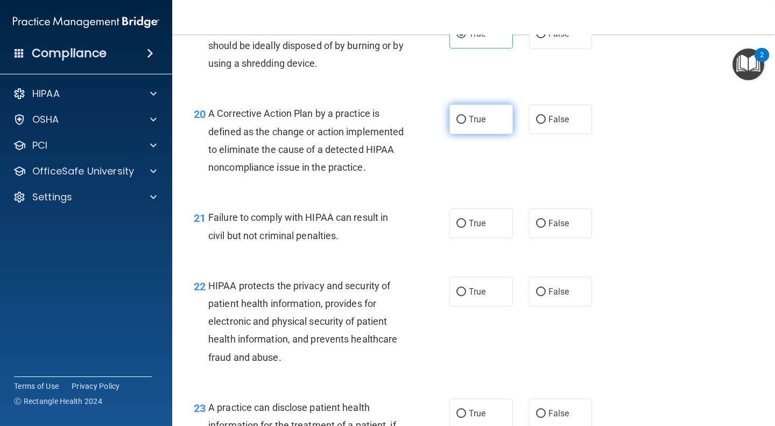
click at [461, 107] on label "True" at bounding box center [481, 119] width 64 height 30
click at [461, 116] on input "True" at bounding box center [461, 120] width 10 height 8
radio input "true"
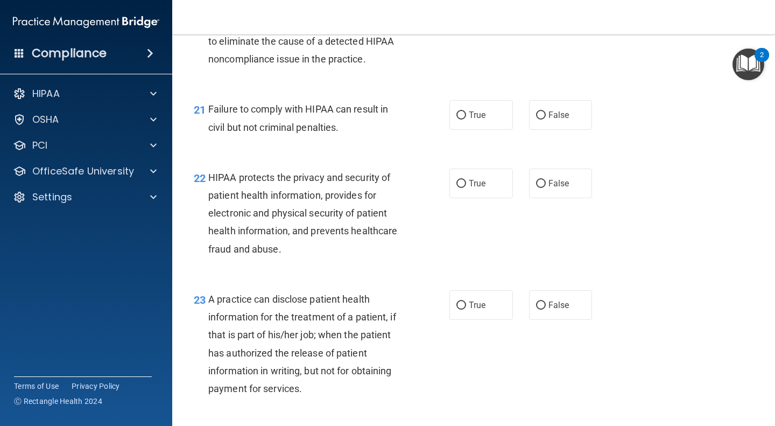
scroll to position [1940, 0]
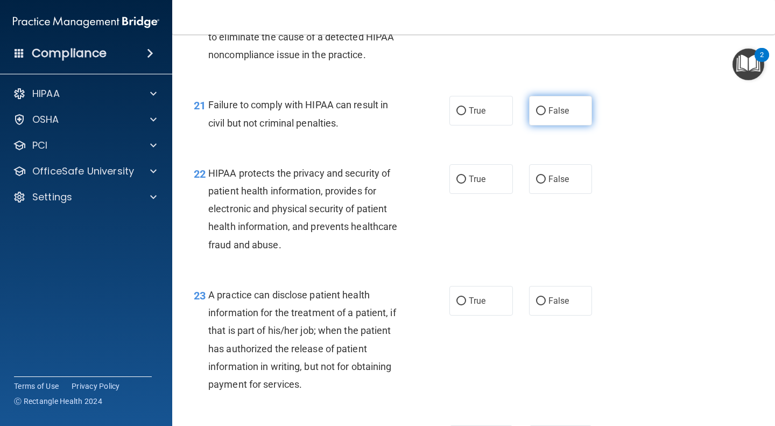
click at [536, 115] on input "False" at bounding box center [541, 111] width 10 height 8
radio input "true"
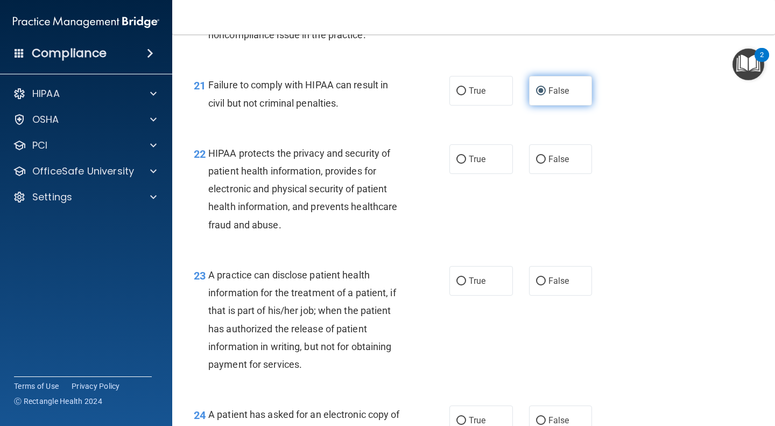
scroll to position [1961, 0]
click at [462, 173] on label "True" at bounding box center [481, 159] width 64 height 30
click at [462, 163] on input "True" at bounding box center [461, 159] width 10 height 8
radio input "true"
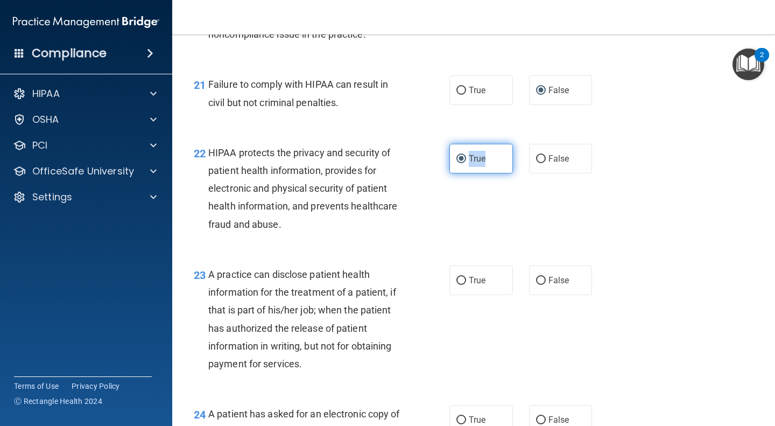
click at [462, 173] on label "True" at bounding box center [481, 159] width 64 height 30
click at [462, 163] on input "True" at bounding box center [461, 159] width 10 height 8
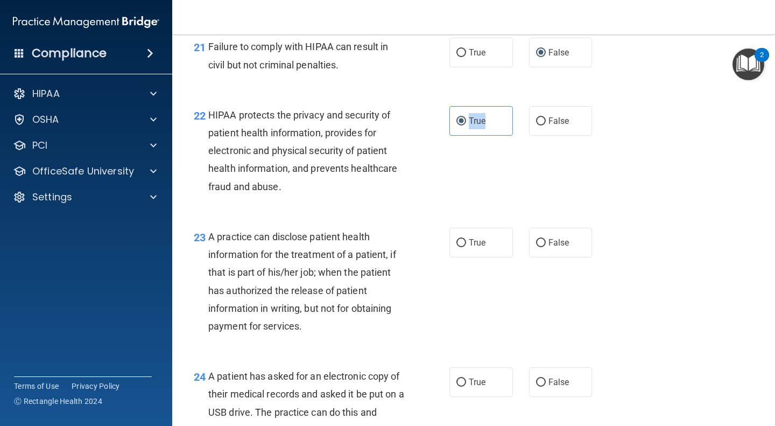
scroll to position [2005, 0]
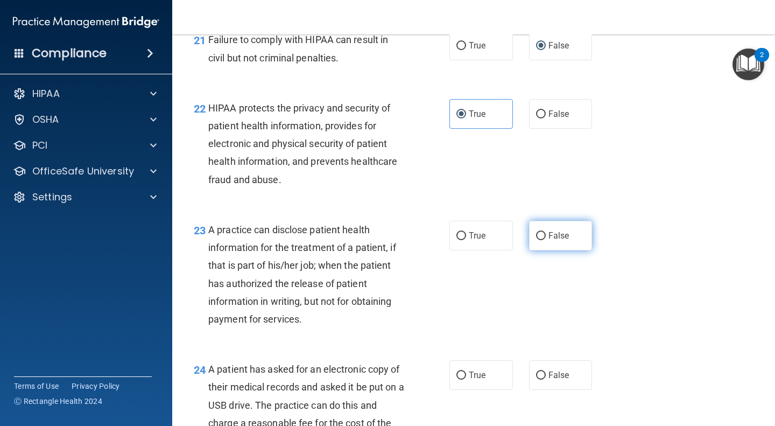
click at [558, 241] on span "False" at bounding box center [558, 235] width 21 height 10
click at [546, 240] on input "False" at bounding box center [541, 236] width 10 height 8
radio input "true"
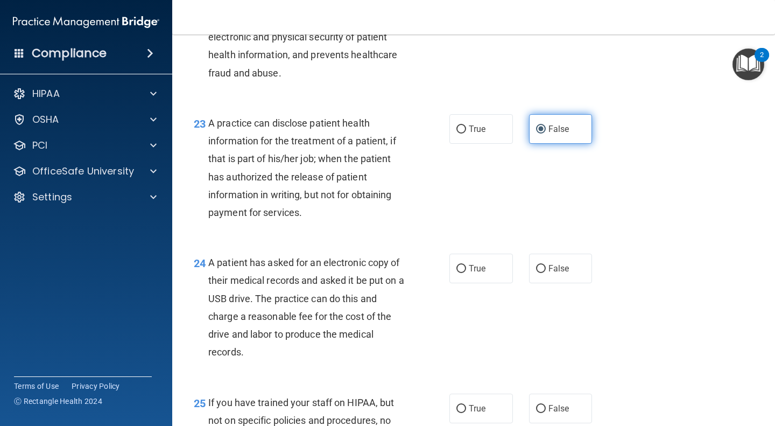
scroll to position [2114, 0]
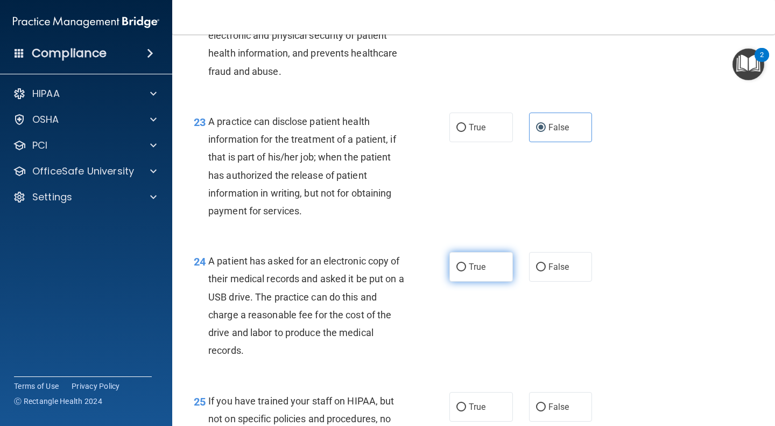
click at [472, 272] on span "True" at bounding box center [477, 267] width 17 height 10
click at [466, 271] on input "True" at bounding box center [461, 267] width 10 height 8
radio input "true"
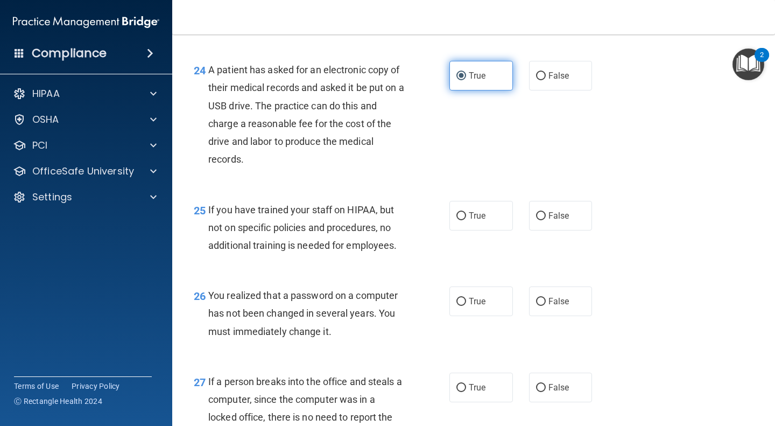
scroll to position [2305, 0]
click at [533, 230] on label "False" at bounding box center [561, 215] width 64 height 30
click at [536, 220] on input "False" at bounding box center [541, 216] width 10 height 8
radio input "true"
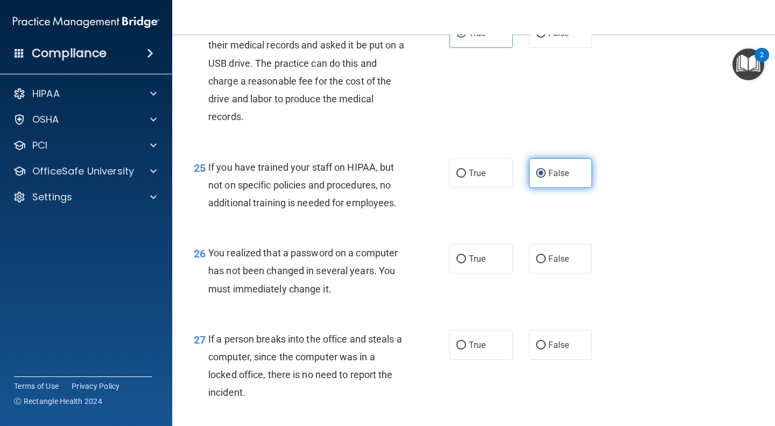
scroll to position [2357, 0]
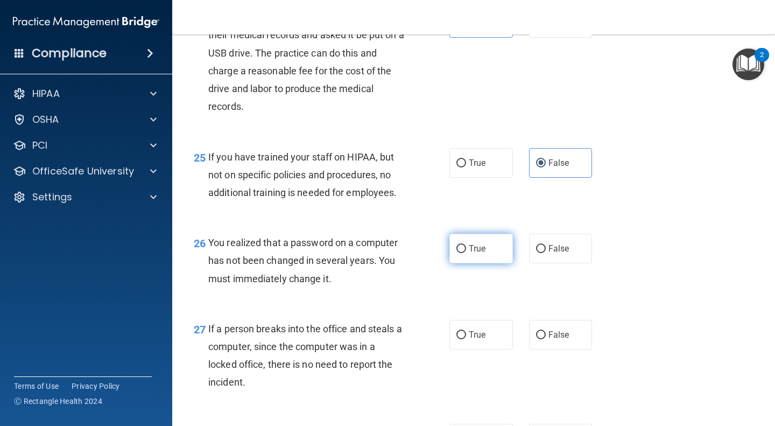
click at [480, 254] on span "True" at bounding box center [477, 248] width 17 height 10
click at [466, 253] on input "True" at bounding box center [461, 249] width 10 height 8
radio input "true"
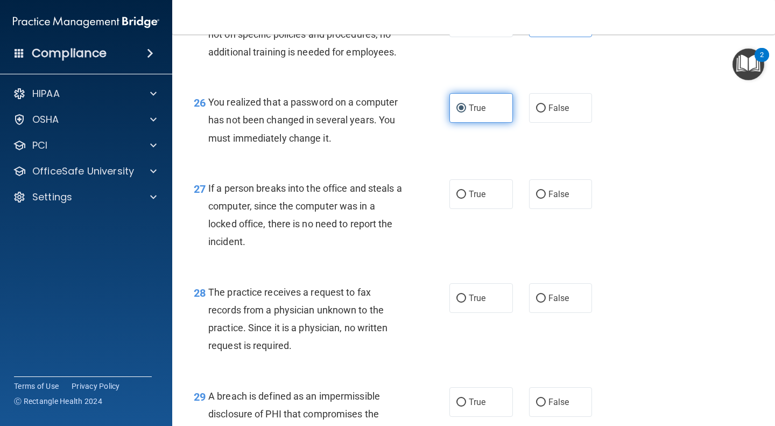
scroll to position [2498, 0]
click at [544, 204] on label "False" at bounding box center [561, 194] width 64 height 30
click at [544, 198] on input "False" at bounding box center [541, 194] width 10 height 8
radio input "true"
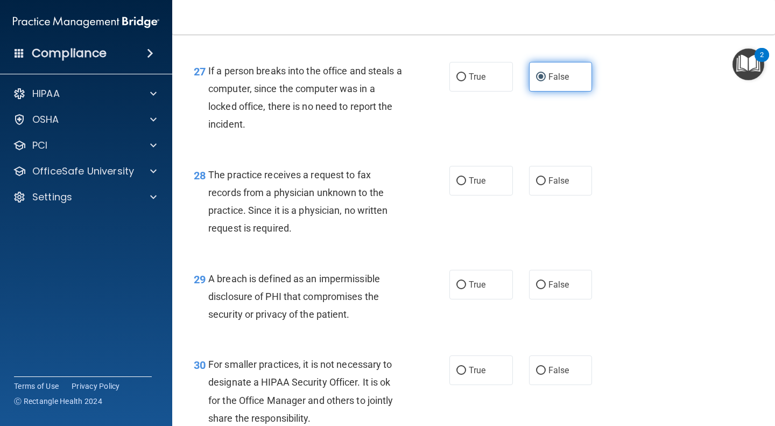
scroll to position [2621, 0]
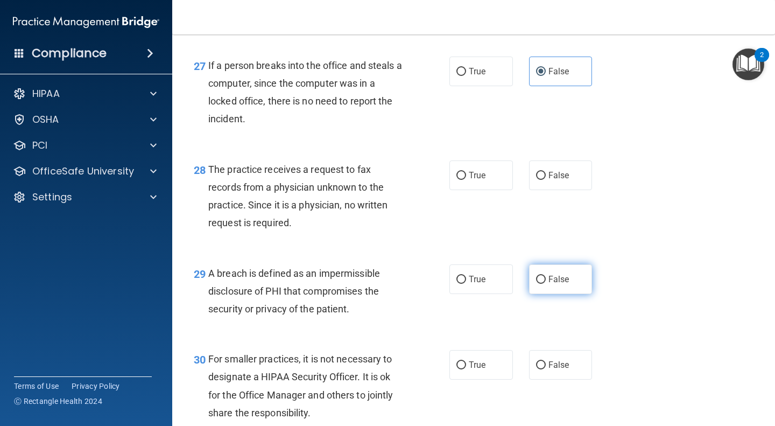
click at [537, 284] on input "False" at bounding box center [541, 280] width 10 height 8
radio input "true"
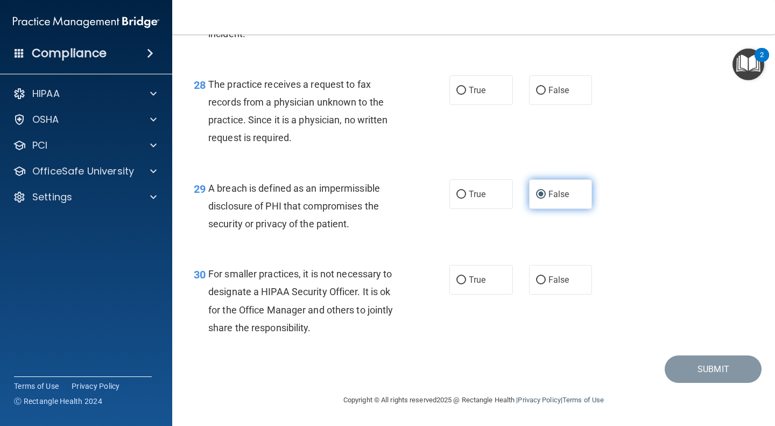
click at [537, 301] on div "30 For smaller practices, it is not necessary to designate a HIPAA Security Off…" at bounding box center [474, 303] width 576 height 104
click at [543, 86] on label "False" at bounding box center [561, 90] width 64 height 30
click at [543, 87] on input "False" at bounding box center [541, 91] width 10 height 8
radio input "true"
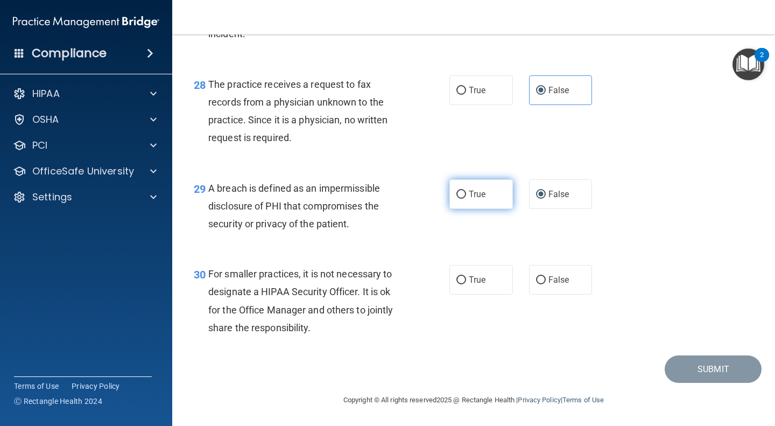
click at [462, 194] on label "True" at bounding box center [481, 194] width 64 height 30
click at [462, 194] on input "True" at bounding box center [461, 195] width 10 height 8
radio input "true"
radio input "false"
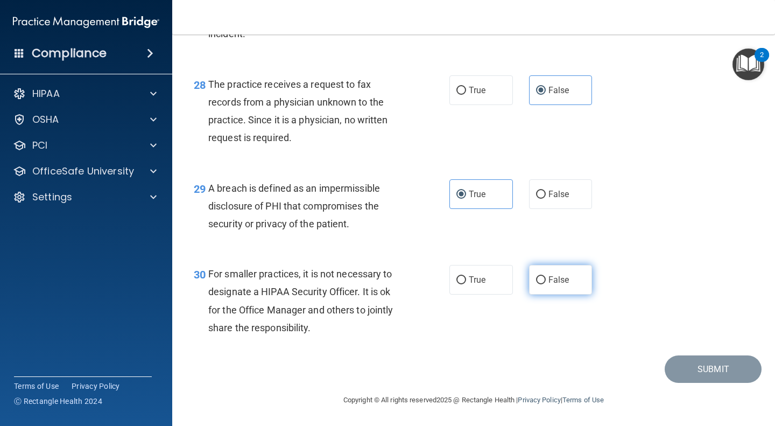
click at [555, 275] on label "False" at bounding box center [561, 280] width 64 height 30
click at [546, 276] on input "False" at bounding box center [541, 280] width 10 height 8
radio input "true"
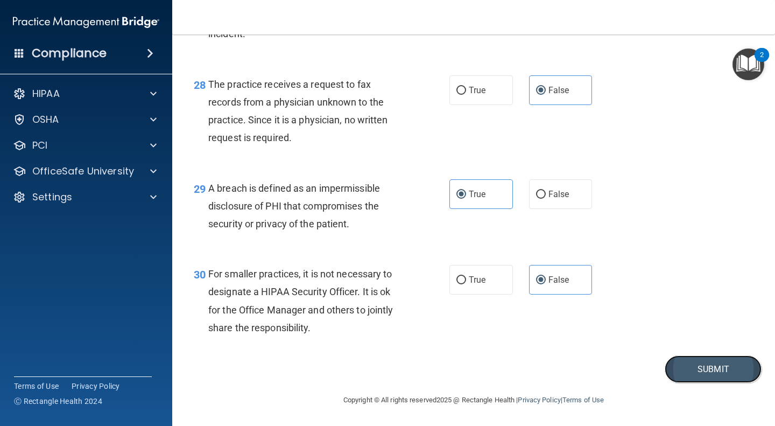
click at [675, 372] on button "Submit" at bounding box center [713, 368] width 97 height 27
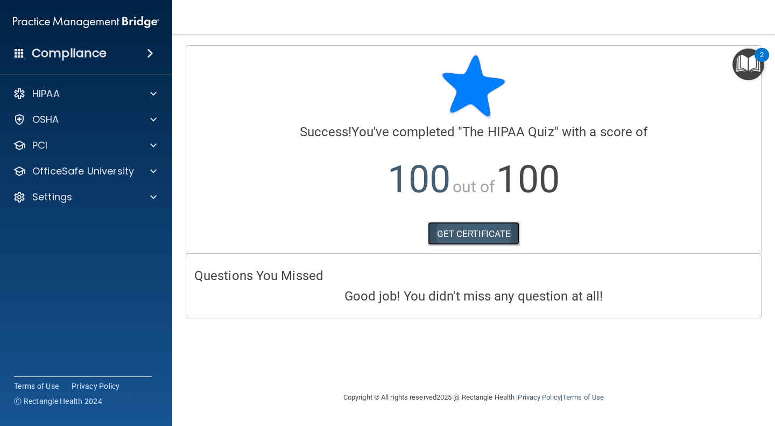
click at [449, 233] on link "GET CERTIFICATE" at bounding box center [474, 234] width 92 height 24
click at [145, 166] on div at bounding box center [151, 171] width 27 height 13
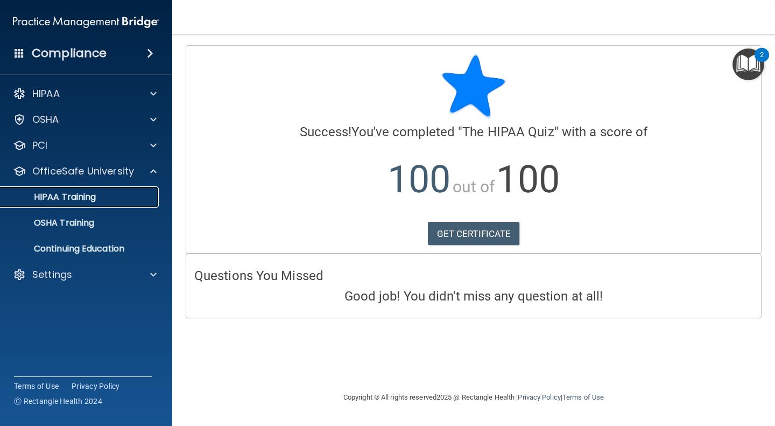
click at [79, 203] on link "HIPAA Training" at bounding box center [74, 197] width 170 height 22
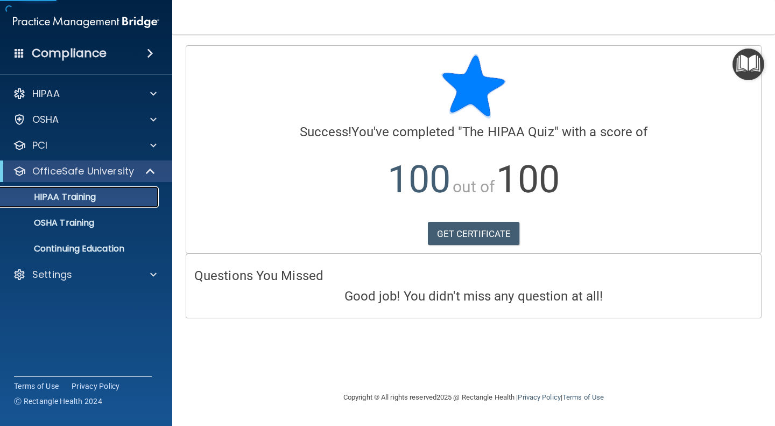
click at [79, 203] on link "HIPAA Training" at bounding box center [74, 197] width 170 height 22
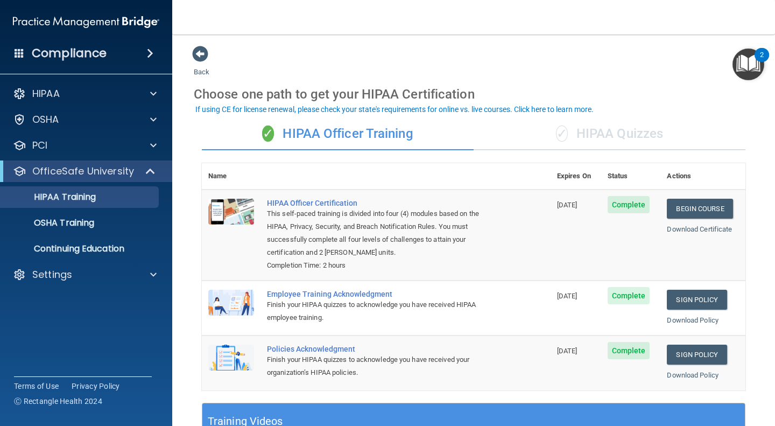
click at [595, 138] on div "✓ HIPAA Quizzes" at bounding box center [610, 134] width 272 height 32
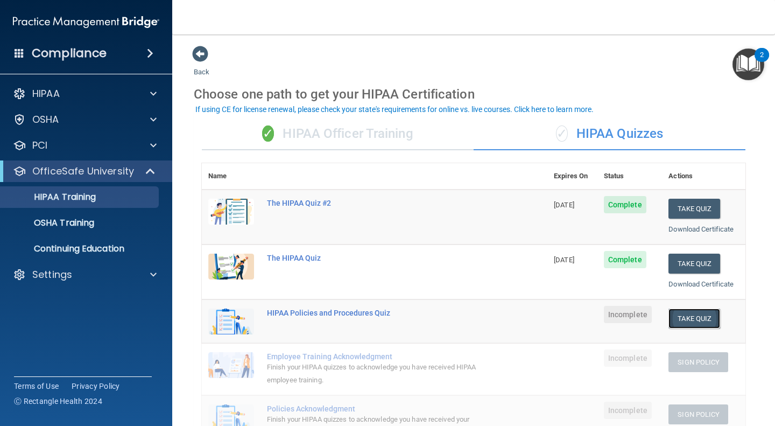
click at [698, 323] on button "Take Quiz" at bounding box center [694, 318] width 52 height 20
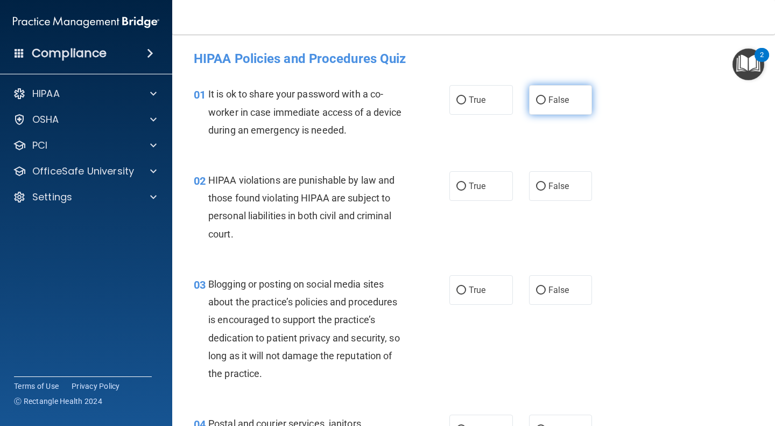
click at [543, 95] on label "False" at bounding box center [561, 100] width 64 height 30
click at [543, 96] on input "False" at bounding box center [541, 100] width 10 height 8
radio input "true"
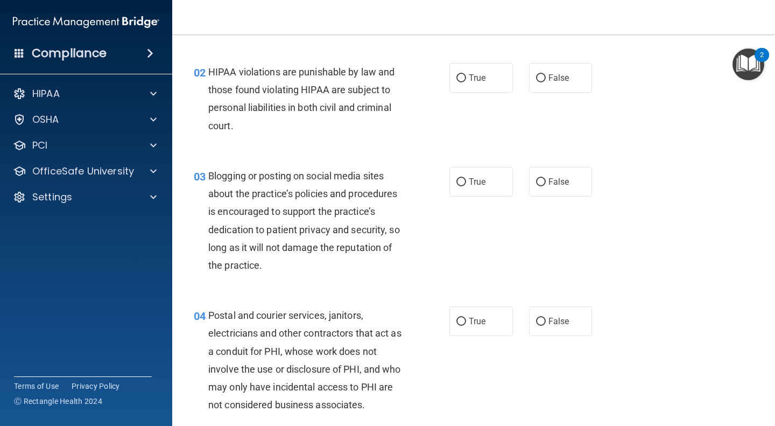
scroll to position [109, 0]
click at [459, 87] on label "True" at bounding box center [481, 77] width 64 height 30
click at [459, 82] on input "True" at bounding box center [461, 78] width 10 height 8
radio input "true"
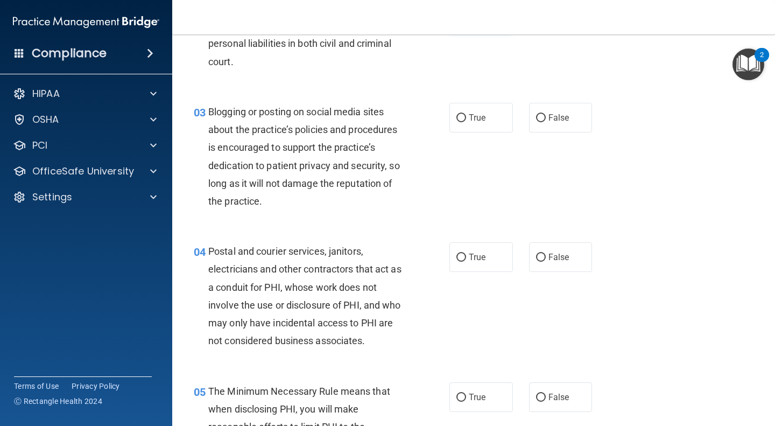
scroll to position [173, 0]
click at [473, 118] on span "True" at bounding box center [477, 117] width 17 height 10
click at [466, 118] on input "True" at bounding box center [461, 118] width 10 height 8
radio input "true"
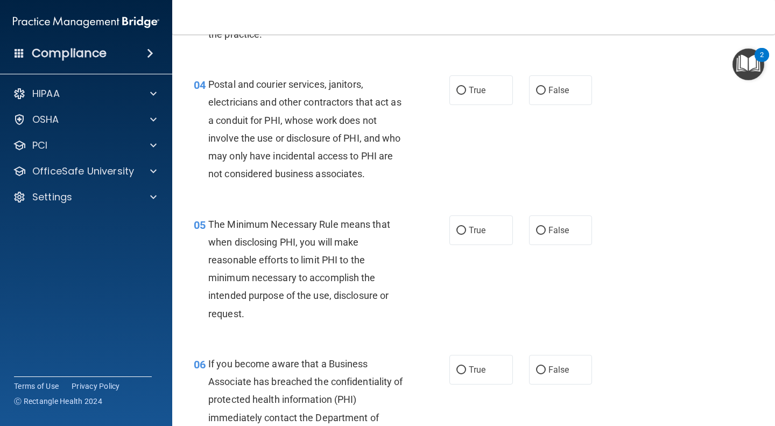
scroll to position [339, 0]
click at [476, 92] on span "True" at bounding box center [477, 91] width 17 height 10
click at [466, 92] on input "True" at bounding box center [461, 91] width 10 height 8
radio input "true"
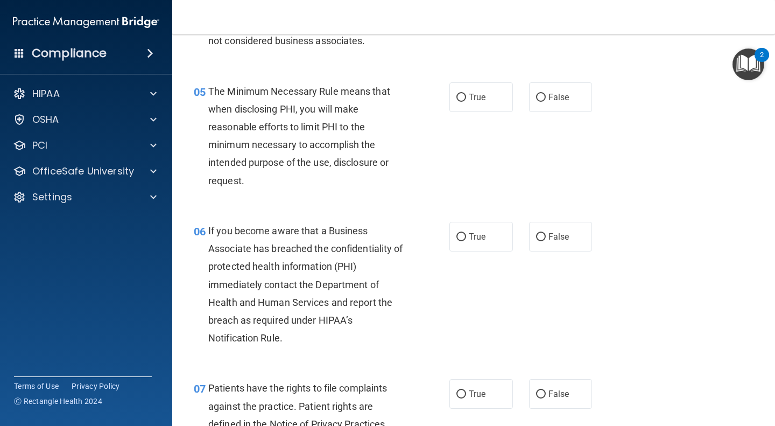
scroll to position [490, 0]
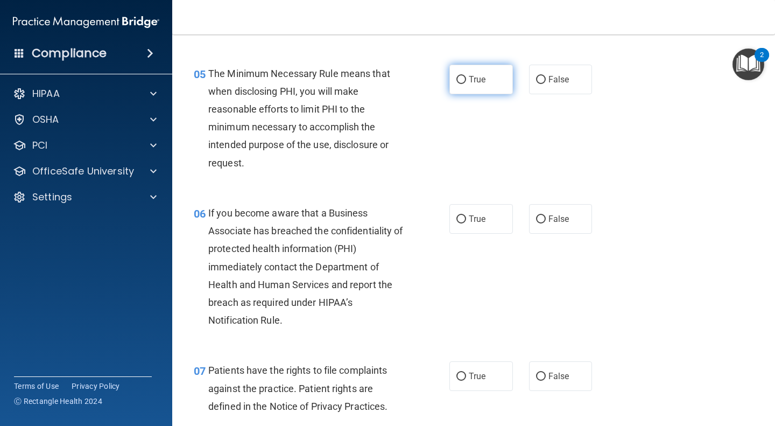
click at [462, 73] on label "True" at bounding box center [481, 80] width 64 height 30
click at [462, 76] on input "True" at bounding box center [461, 80] width 10 height 8
radio input "true"
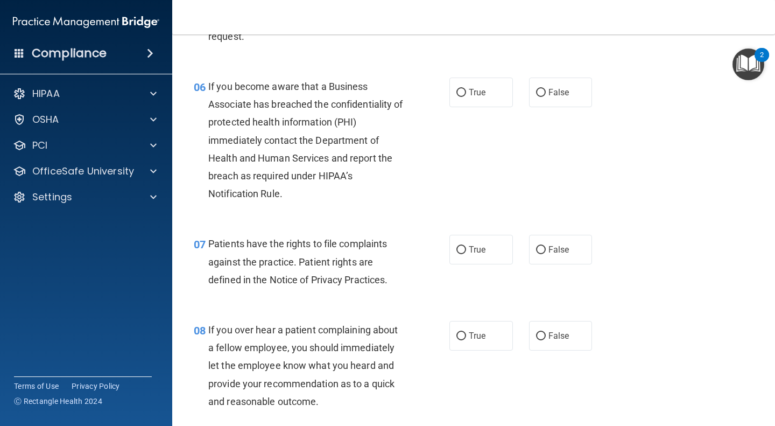
scroll to position [621, 0]
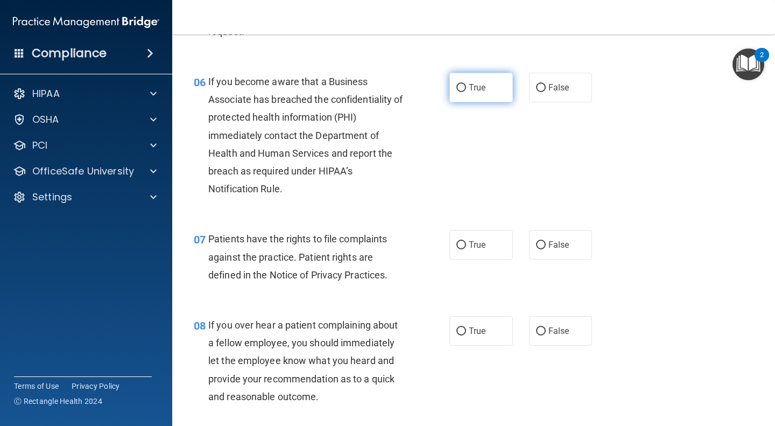
click at [484, 83] on label "True" at bounding box center [481, 88] width 64 height 30
click at [466, 84] on input "True" at bounding box center [461, 88] width 10 height 8
radio input "true"
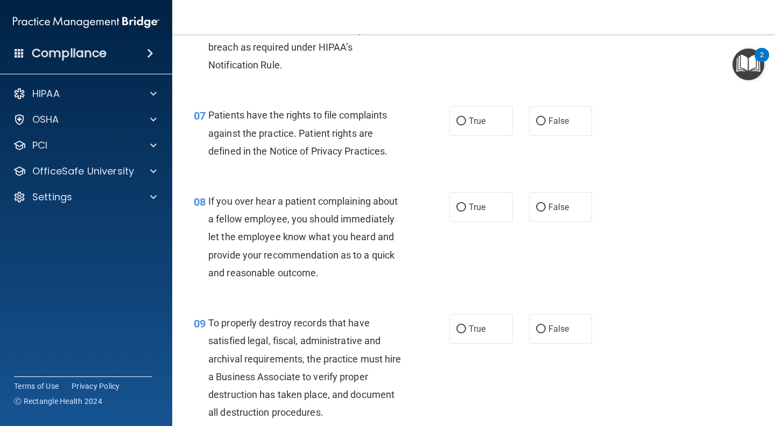
scroll to position [745, 0]
click at [456, 124] on input "True" at bounding box center [461, 121] width 10 height 8
radio input "true"
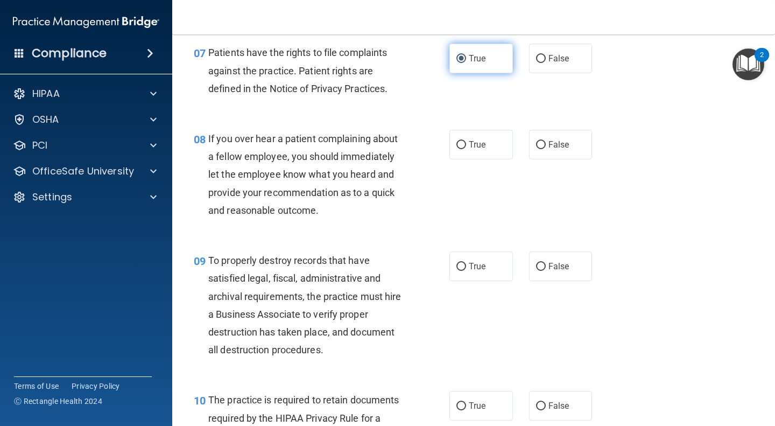
scroll to position [808, 0]
click at [458, 146] on input "True" at bounding box center [461, 144] width 10 height 8
radio input "true"
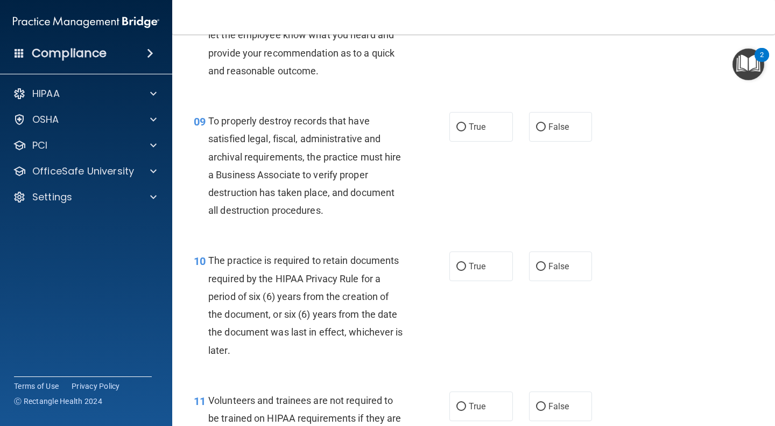
scroll to position [947, 0]
click at [541, 117] on label "False" at bounding box center [561, 126] width 64 height 30
click at [541, 123] on input "False" at bounding box center [541, 127] width 10 height 8
radio input "true"
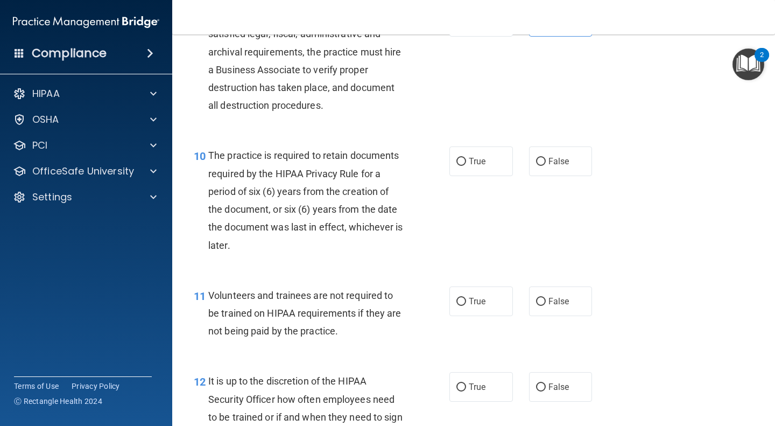
scroll to position [1087, 0]
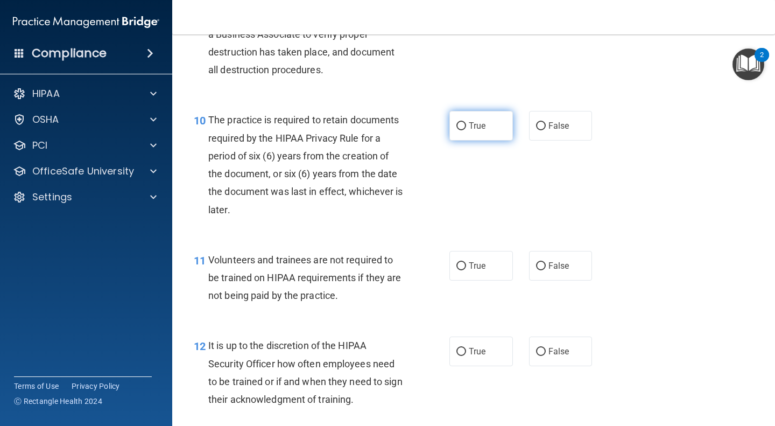
click at [482, 130] on label "True" at bounding box center [481, 126] width 64 height 30
click at [466, 130] on input "True" at bounding box center [461, 126] width 10 height 8
radio input "true"
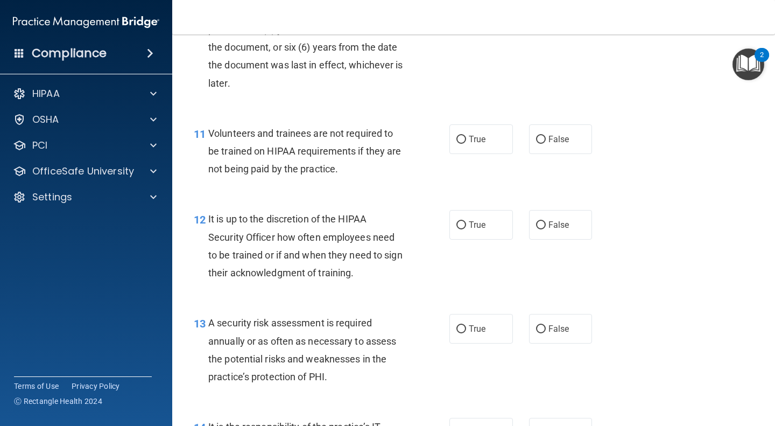
scroll to position [1214, 0]
click at [536, 137] on input "False" at bounding box center [541, 139] width 10 height 8
radio input "true"
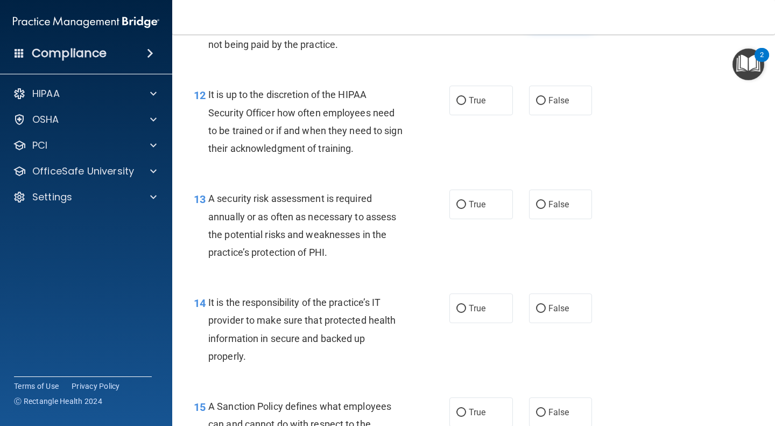
scroll to position [1339, 0]
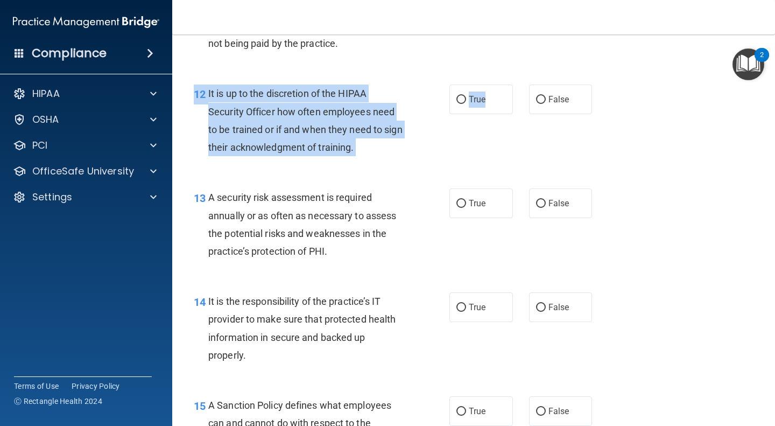
drag, startPoint x: 481, startPoint y: 103, endPoint x: 566, endPoint y: 118, distance: 85.9
click at [566, 118] on div "12 It is up to the discretion of the HIPAA Security Officer how often employees…" at bounding box center [474, 123] width 576 height 104
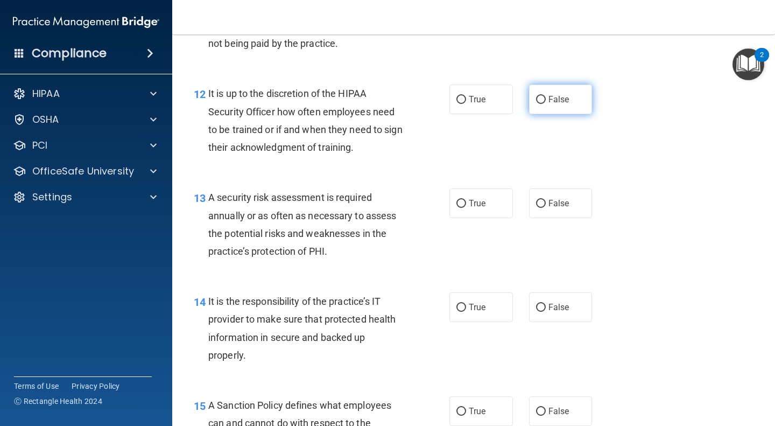
click at [555, 107] on label "False" at bounding box center [561, 100] width 64 height 30
click at [546, 104] on input "False" at bounding box center [541, 100] width 10 height 8
radio input "true"
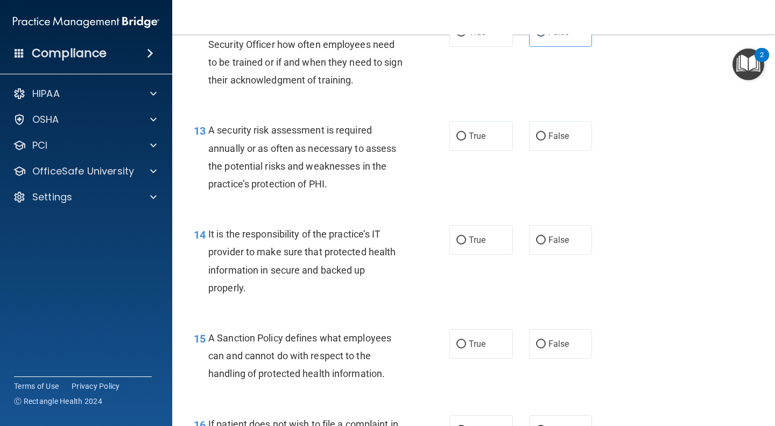
scroll to position [1407, 0]
click at [462, 133] on label "True" at bounding box center [481, 136] width 64 height 30
click at [462, 133] on input "True" at bounding box center [461, 136] width 10 height 8
radio input "true"
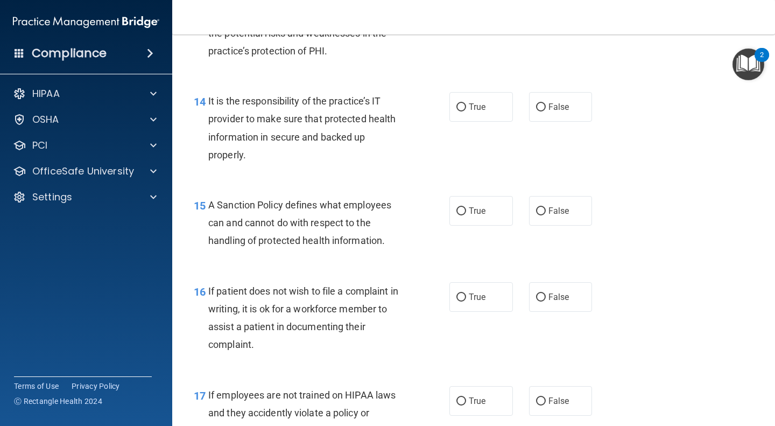
scroll to position [1545, 0]
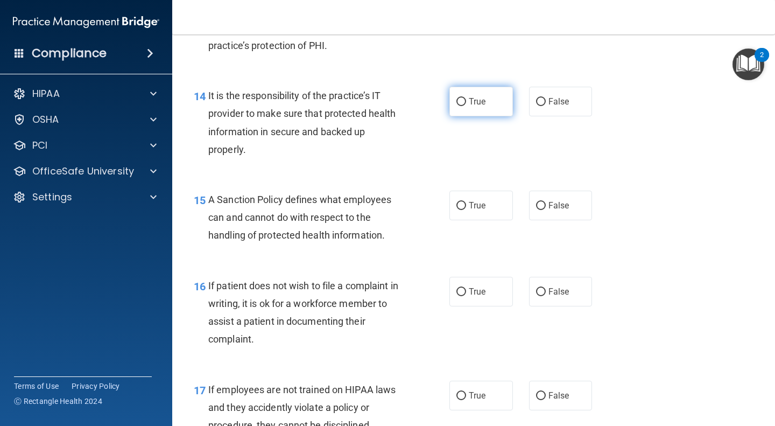
click at [469, 108] on label "True" at bounding box center [481, 102] width 64 height 30
click at [466, 106] on input "True" at bounding box center [461, 102] width 10 height 8
radio input "true"
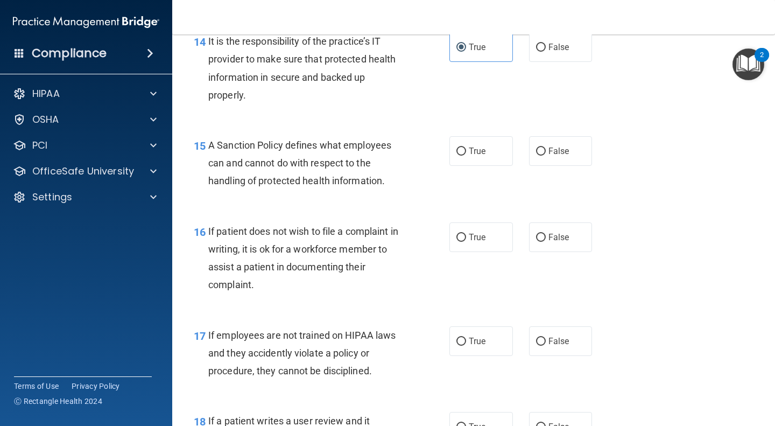
scroll to position [1599, 0]
click at [477, 152] on span "True" at bounding box center [477, 151] width 17 height 10
click at [466, 152] on input "True" at bounding box center [461, 152] width 10 height 8
radio input "true"
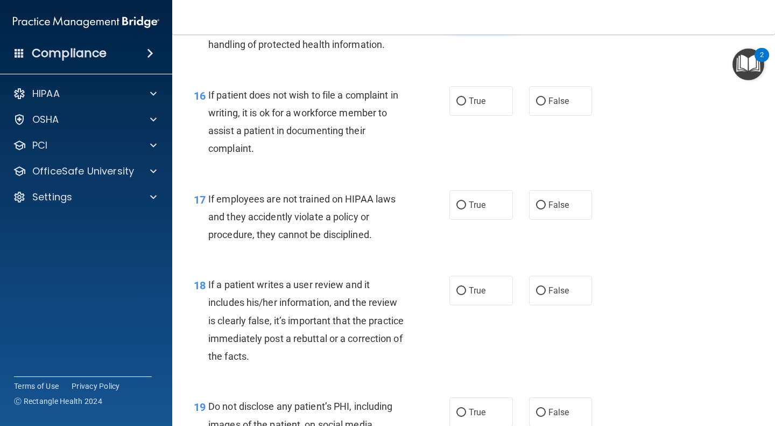
scroll to position [1741, 0]
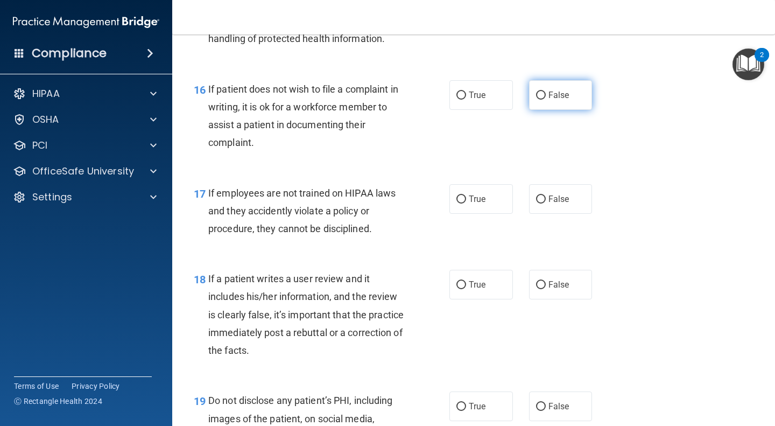
click at [556, 104] on label "False" at bounding box center [561, 95] width 64 height 30
click at [546, 100] on input "False" at bounding box center [541, 96] width 10 height 8
radio input "true"
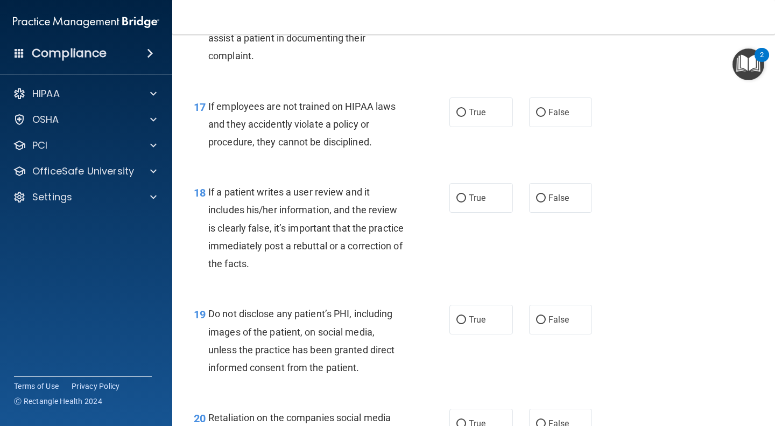
scroll to position [1827, 0]
click at [545, 122] on label "False" at bounding box center [561, 113] width 64 height 30
click at [545, 117] on input "False" at bounding box center [541, 113] width 10 height 8
radio input "true"
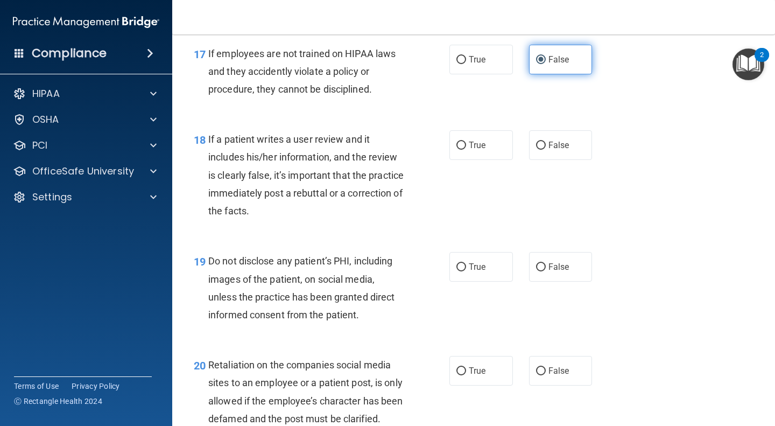
scroll to position [1881, 0]
click at [484, 63] on label "True" at bounding box center [481, 59] width 64 height 30
click at [466, 63] on input "True" at bounding box center [461, 59] width 10 height 8
radio input "true"
click at [543, 67] on label "False" at bounding box center [561, 59] width 64 height 30
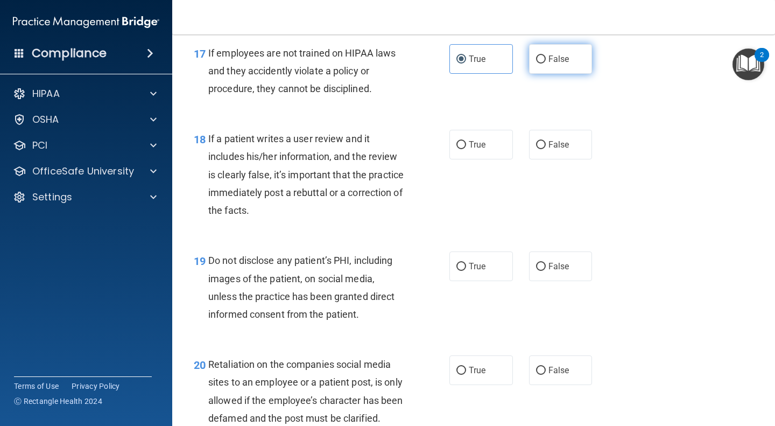
click at [543, 64] on input "False" at bounding box center [541, 59] width 10 height 8
radio input "true"
radio input "false"
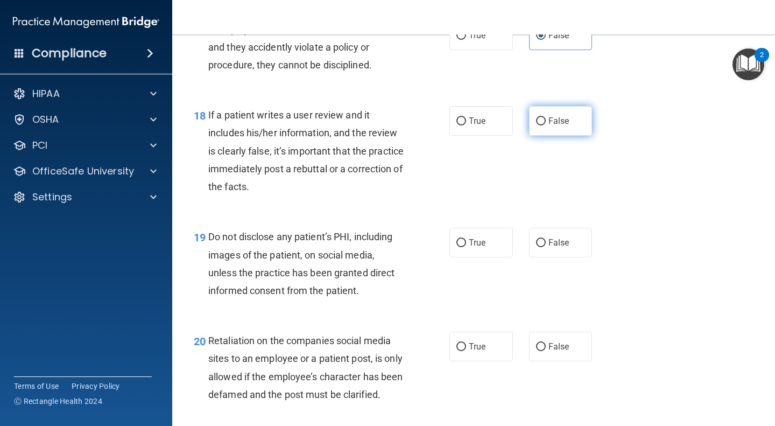
scroll to position [1905, 0]
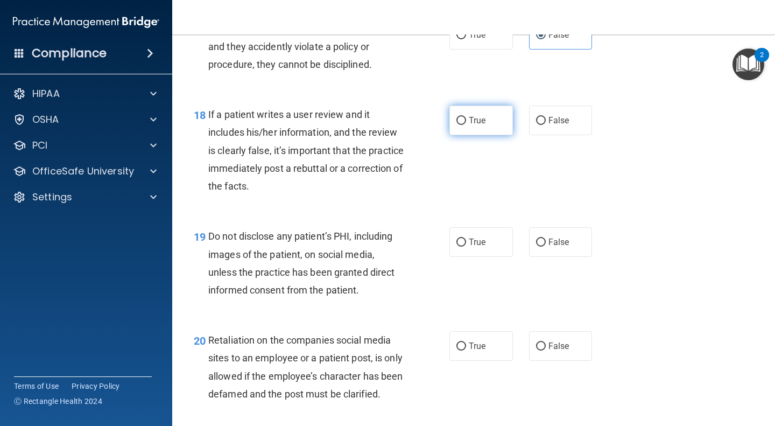
click at [487, 126] on label "True" at bounding box center [481, 120] width 64 height 30
click at [466, 125] on input "True" at bounding box center [461, 121] width 10 height 8
radio input "true"
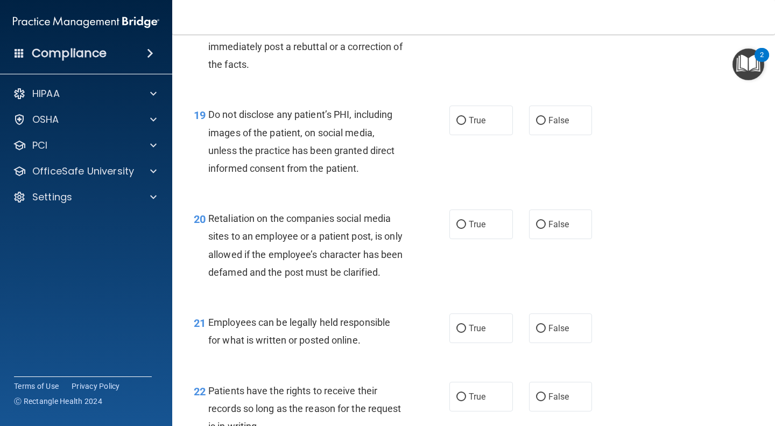
scroll to position [2050, 0]
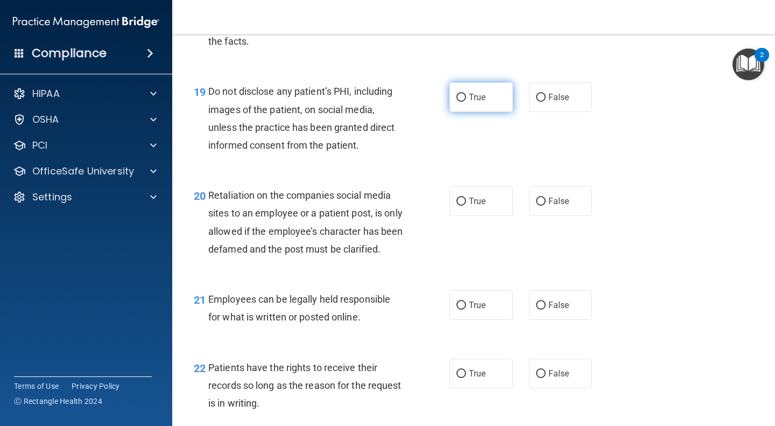
click at [458, 98] on input "True" at bounding box center [461, 98] width 10 height 8
radio input "true"
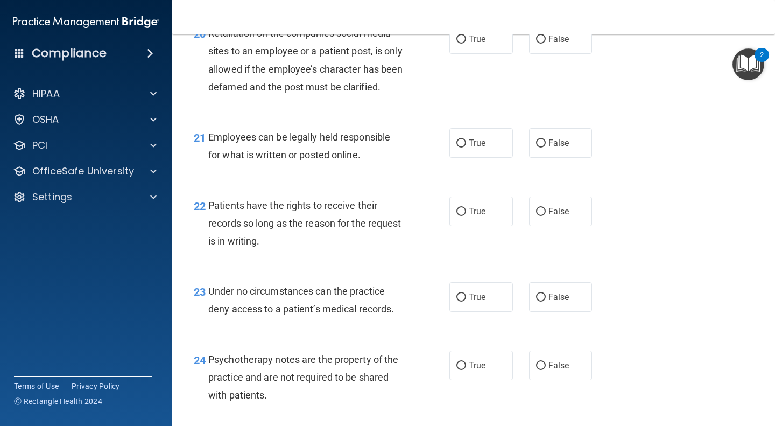
scroll to position [2193, 0]
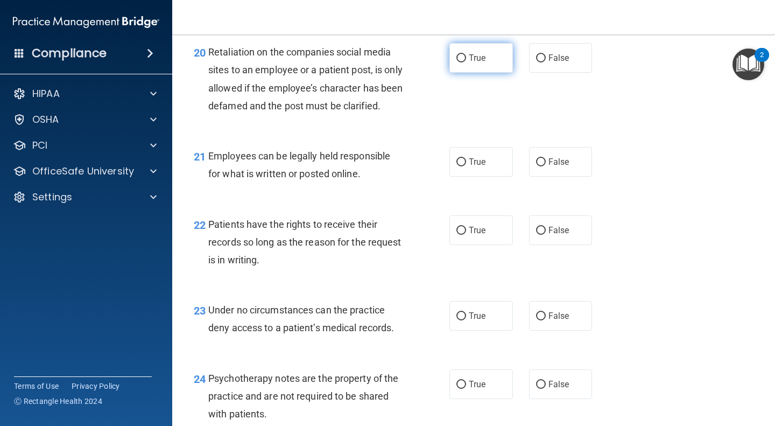
click at [458, 58] on input "True" at bounding box center [461, 58] width 10 height 8
radio input "true"
click at [560, 56] on span "False" at bounding box center [558, 58] width 21 height 10
click at [546, 56] on input "False" at bounding box center [541, 58] width 10 height 8
radio input "true"
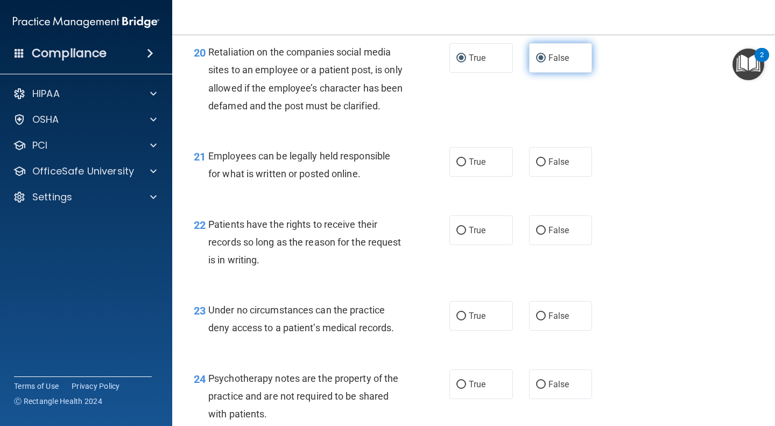
radio input "false"
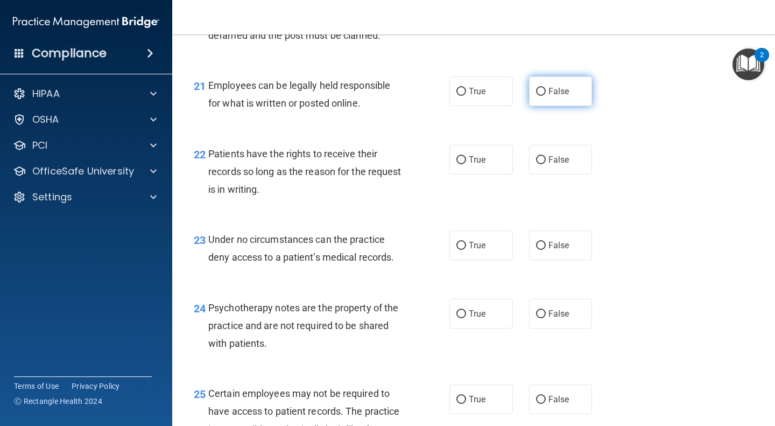
scroll to position [2265, 0]
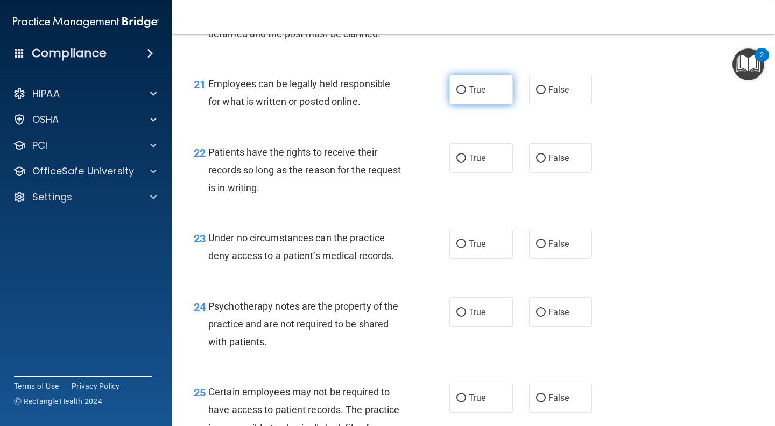
click at [482, 95] on span "True" at bounding box center [477, 90] width 17 height 10
click at [466, 94] on input "True" at bounding box center [461, 90] width 10 height 8
radio input "true"
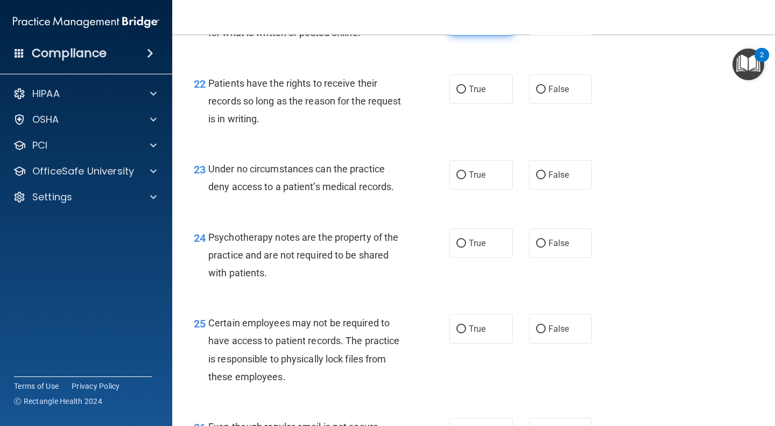
scroll to position [2335, 0]
click at [476, 94] on span "True" at bounding box center [477, 88] width 17 height 10
click at [466, 93] on input "True" at bounding box center [461, 89] width 10 height 8
radio input "true"
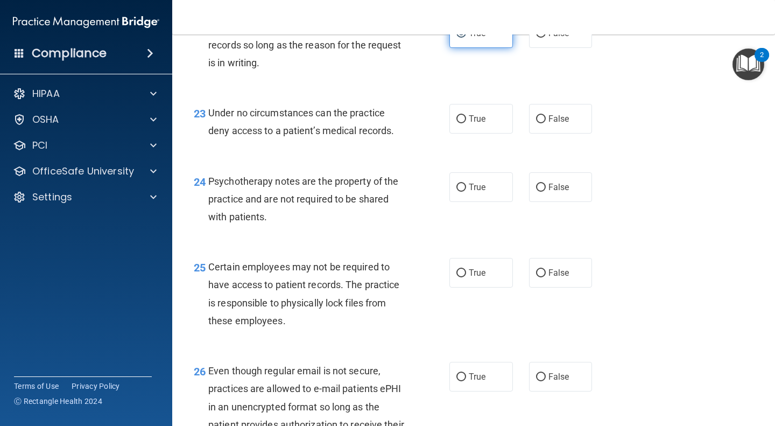
scroll to position [2394, 0]
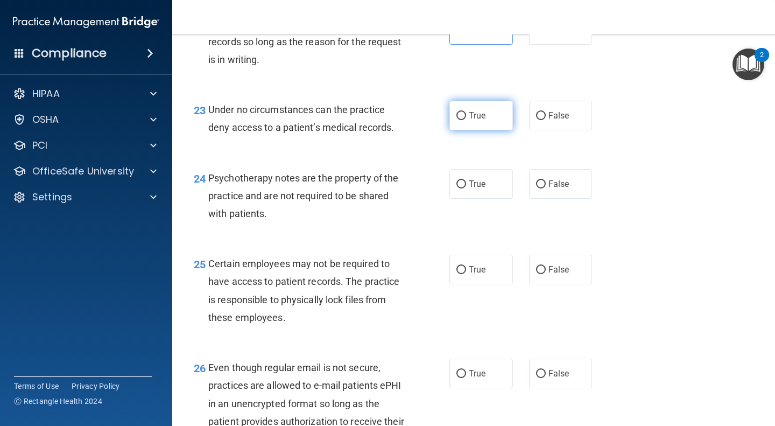
click at [477, 130] on label "True" at bounding box center [481, 116] width 64 height 30
click at [466, 120] on input "True" at bounding box center [461, 116] width 10 height 8
radio input "true"
click at [540, 124] on label "False" at bounding box center [561, 116] width 64 height 30
click at [540, 120] on input "False" at bounding box center [541, 116] width 10 height 8
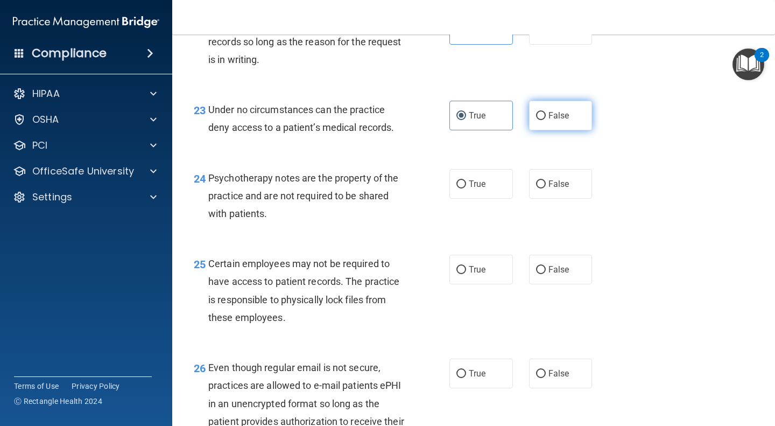
radio input "true"
radio input "false"
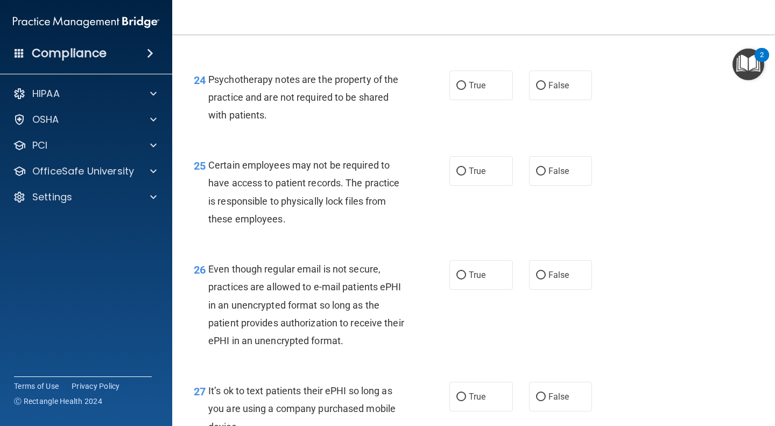
scroll to position [2491, 0]
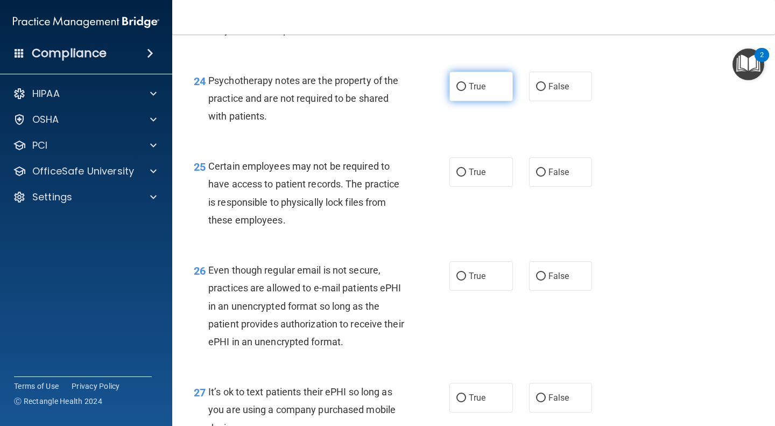
click at [480, 92] on span "True" at bounding box center [477, 86] width 17 height 10
click at [466, 91] on input "True" at bounding box center [461, 87] width 10 height 8
radio input "true"
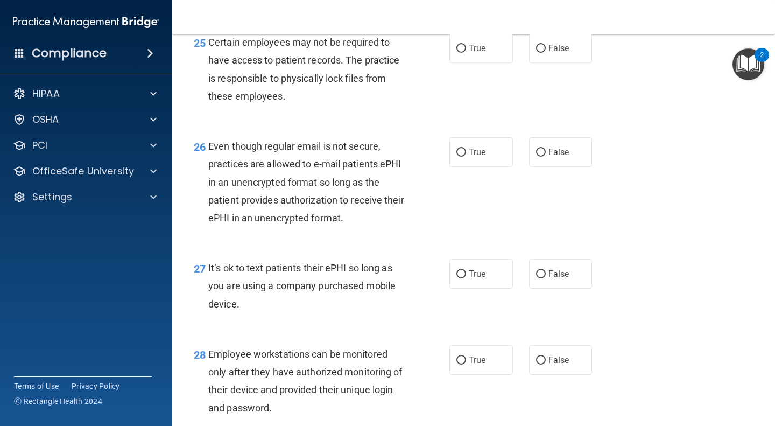
scroll to position [2614, 0]
click at [498, 64] on label "True" at bounding box center [481, 49] width 64 height 30
click at [466, 53] on input "True" at bounding box center [461, 49] width 10 height 8
radio input "true"
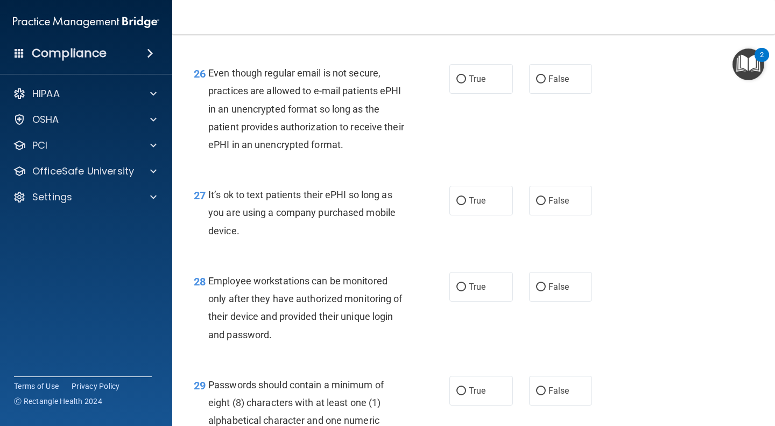
scroll to position [2687, 0]
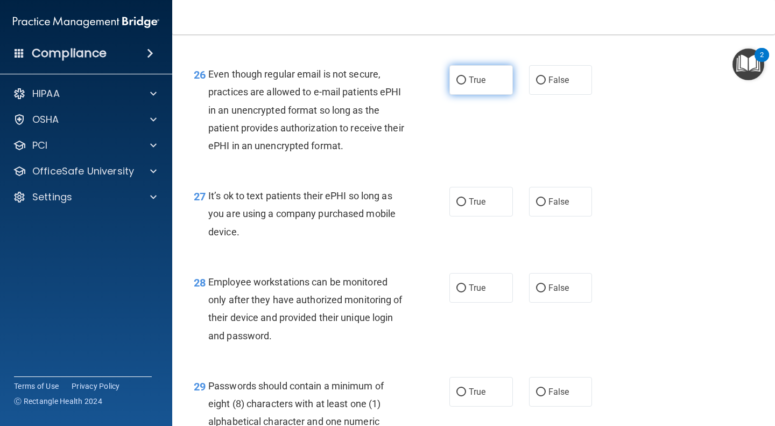
click at [451, 95] on label "True" at bounding box center [481, 80] width 64 height 30
click at [456, 85] on input "True" at bounding box center [461, 80] width 10 height 8
radio input "true"
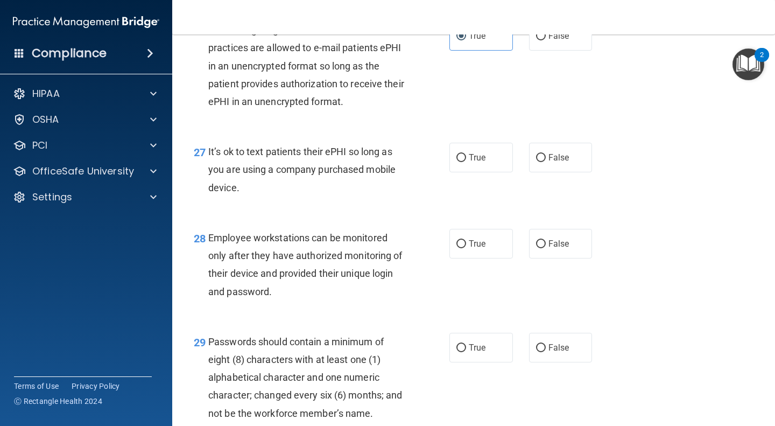
scroll to position [2806, 0]
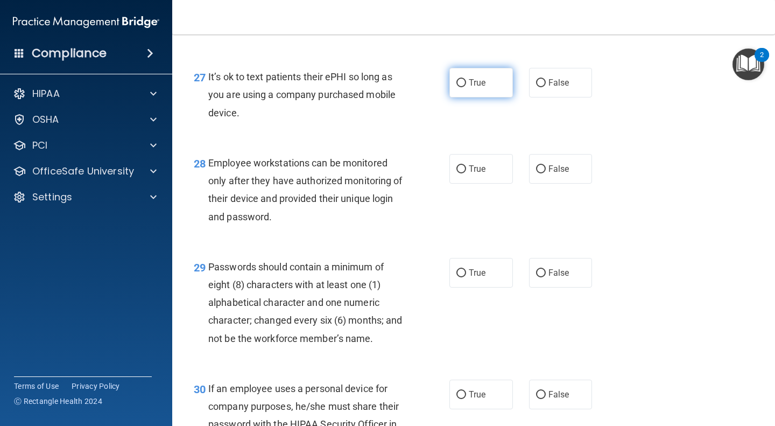
click at [468, 97] on label "True" at bounding box center [481, 83] width 64 height 30
click at [466, 87] on input "True" at bounding box center [461, 83] width 10 height 8
radio input "true"
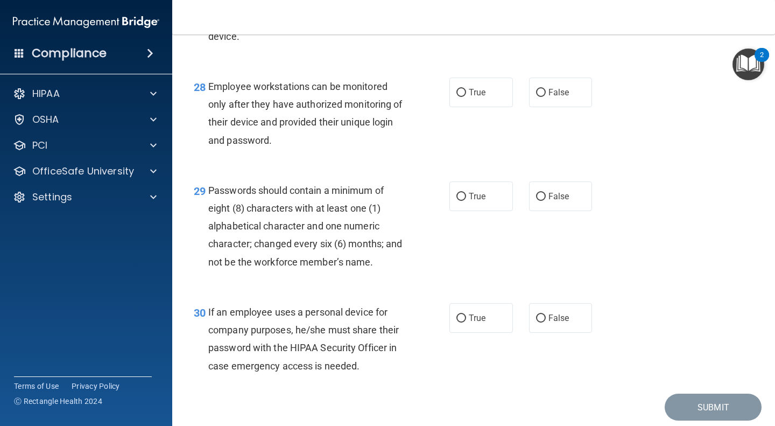
scroll to position [2883, 0]
click at [469, 96] on span "True" at bounding box center [477, 91] width 17 height 10
click at [466, 96] on input "True" at bounding box center [461, 92] width 10 height 8
radio input "true"
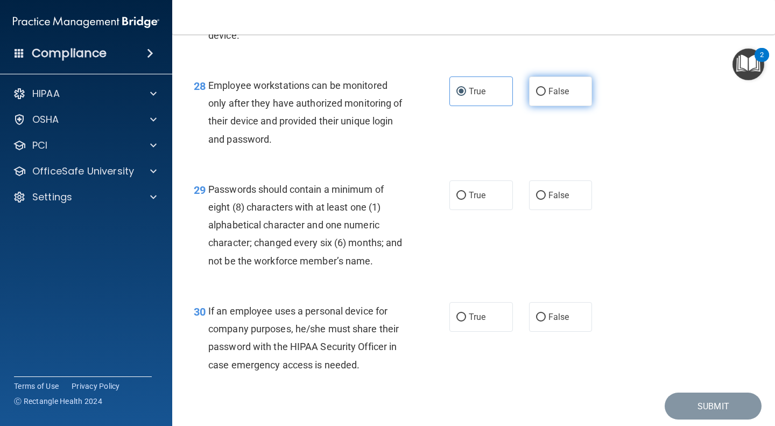
click at [542, 106] on label "False" at bounding box center [561, 91] width 64 height 30
click at [542, 96] on input "False" at bounding box center [541, 92] width 10 height 8
radio input "true"
radio input "false"
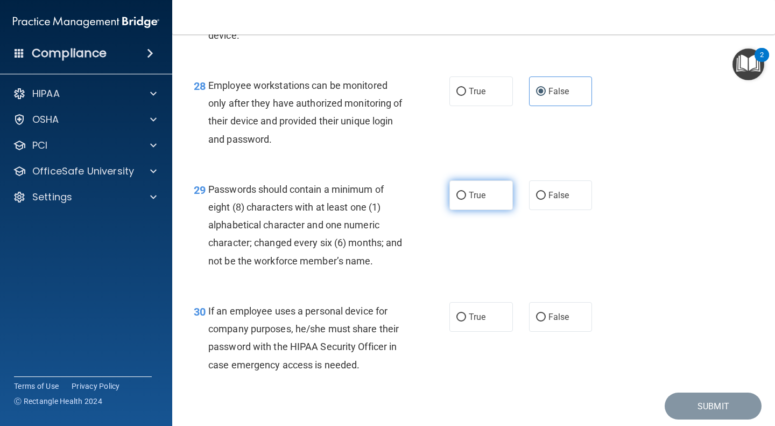
click at [469, 200] on span "True" at bounding box center [477, 195] width 17 height 10
click at [466, 200] on input "True" at bounding box center [461, 196] width 10 height 8
radio input "true"
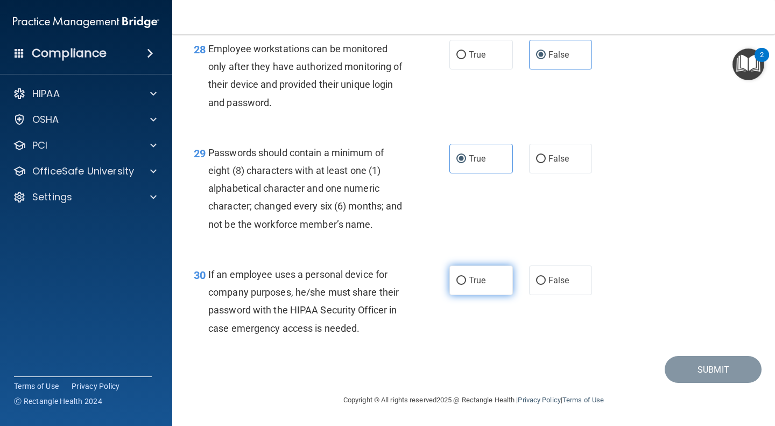
click at [454, 285] on label "True" at bounding box center [481, 280] width 64 height 30
click at [456, 285] on input "True" at bounding box center [461, 281] width 10 height 8
radio input "true"
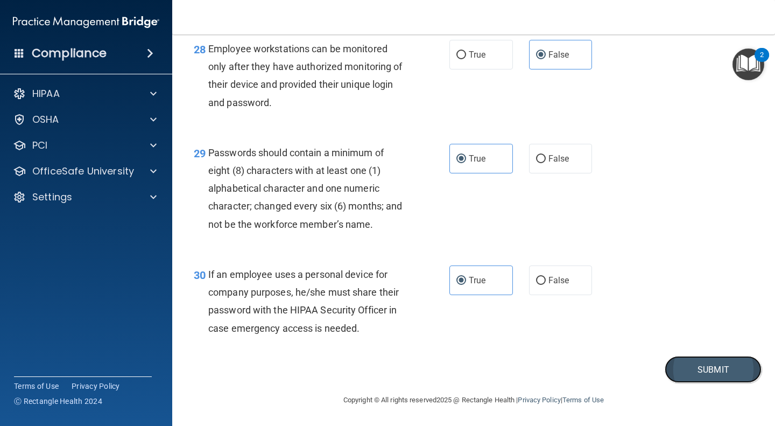
click at [691, 361] on button "Submit" at bounding box center [713, 369] width 97 height 27
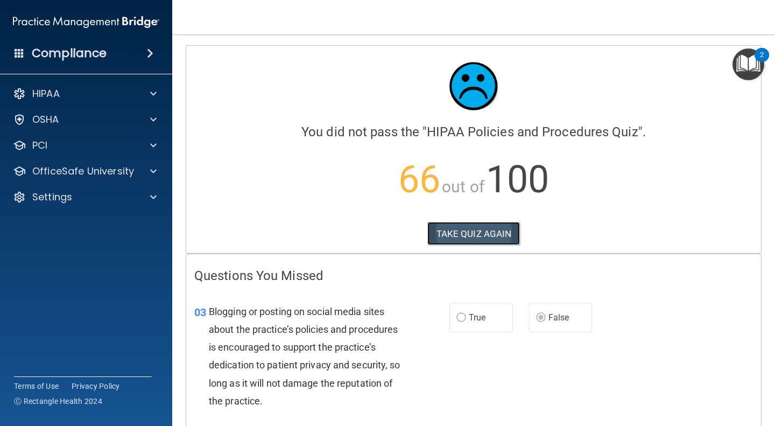
click at [463, 229] on button "TAKE QUIZ AGAIN" at bounding box center [473, 234] width 93 height 24
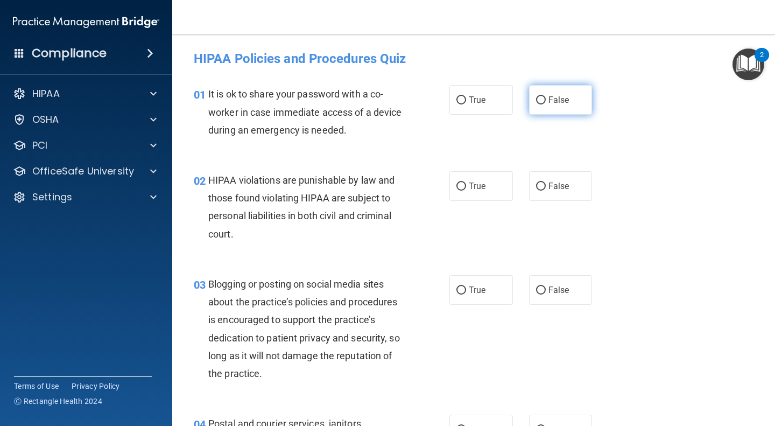
click at [539, 99] on input "False" at bounding box center [541, 100] width 10 height 8
radio input "true"
click at [472, 193] on label "True" at bounding box center [481, 186] width 64 height 30
click at [466, 191] on input "True" at bounding box center [461, 186] width 10 height 8
radio input "true"
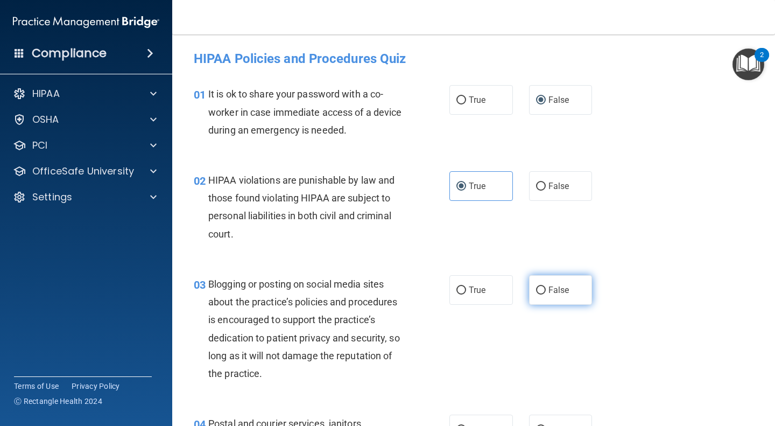
click at [557, 291] on span "False" at bounding box center [558, 290] width 21 height 10
click at [546, 291] on input "False" at bounding box center [541, 290] width 10 height 8
radio input "true"
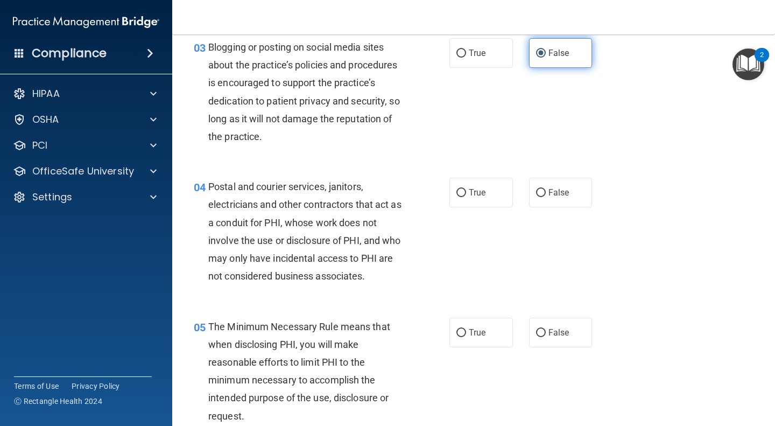
scroll to position [240, 0]
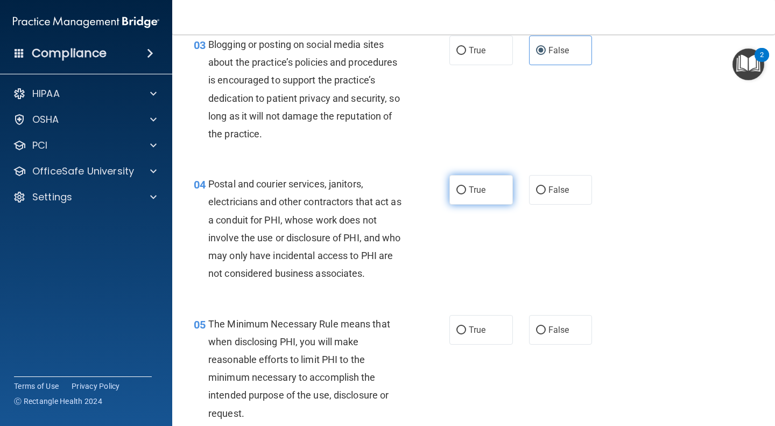
click at [456, 189] on input "True" at bounding box center [461, 190] width 10 height 8
radio input "true"
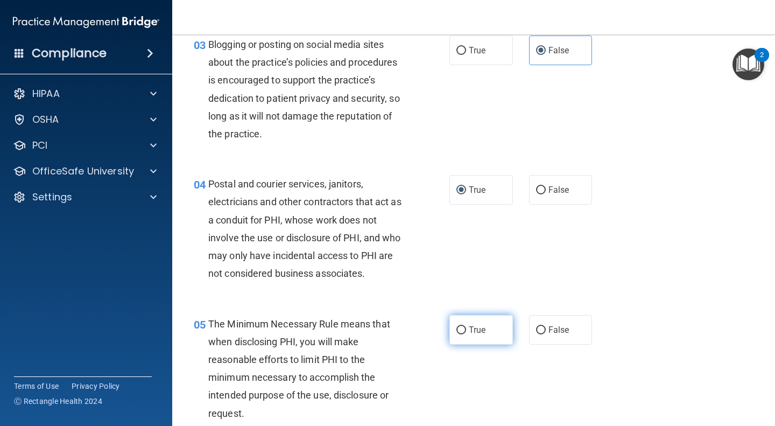
click at [456, 330] on input "True" at bounding box center [461, 330] width 10 height 8
radio input "true"
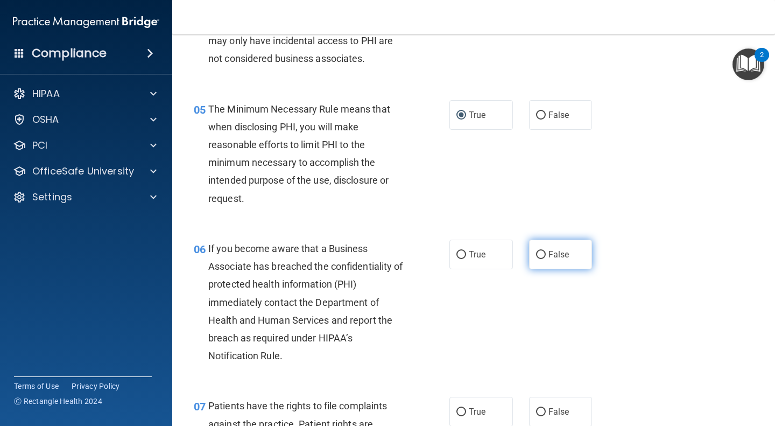
click at [537, 254] on input "False" at bounding box center [541, 255] width 10 height 8
radio input "true"
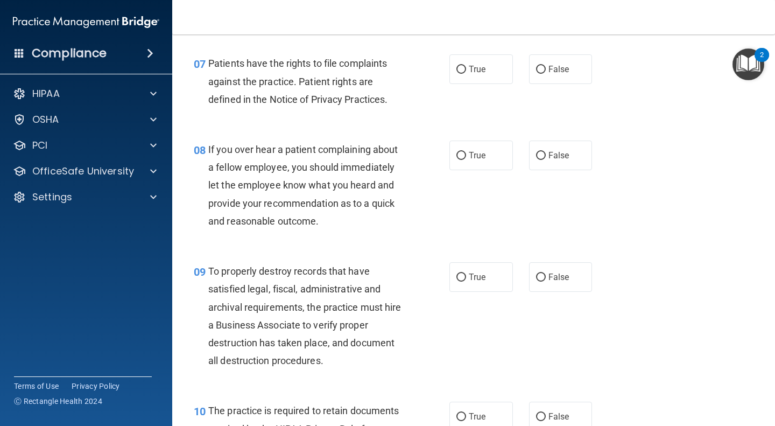
scroll to position [796, 0]
click at [458, 154] on input "True" at bounding box center [461, 156] width 10 height 8
radio input "true"
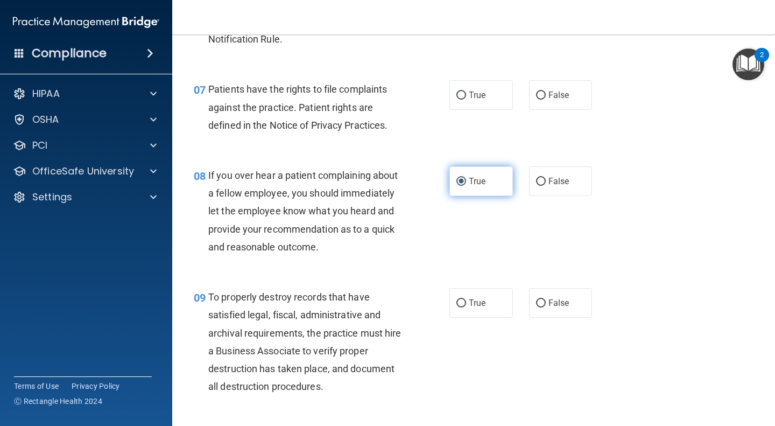
scroll to position [751, 0]
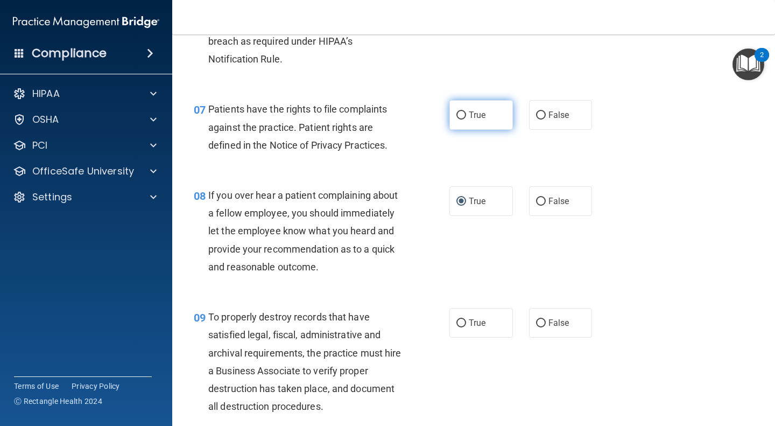
click at [457, 117] on input "True" at bounding box center [461, 115] width 10 height 8
radio input "true"
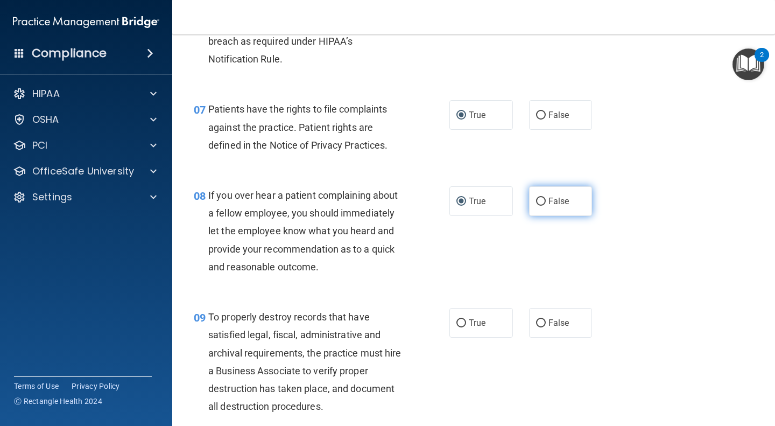
click at [552, 203] on span "False" at bounding box center [558, 201] width 21 height 10
click at [546, 203] on input "False" at bounding box center [541, 202] width 10 height 8
radio input "true"
radio input "false"
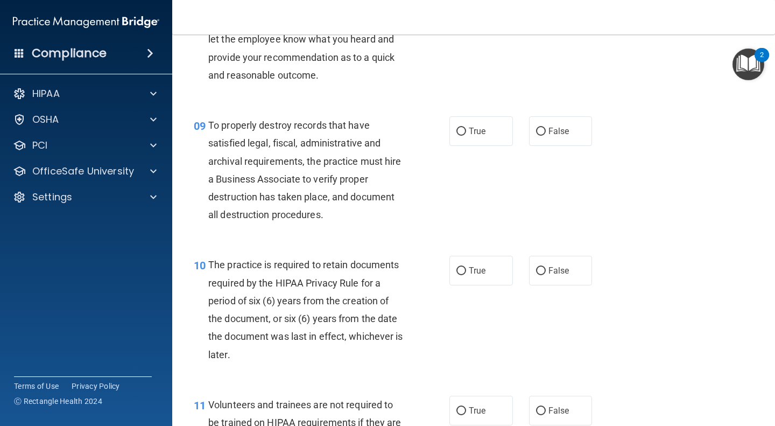
scroll to position [949, 0]
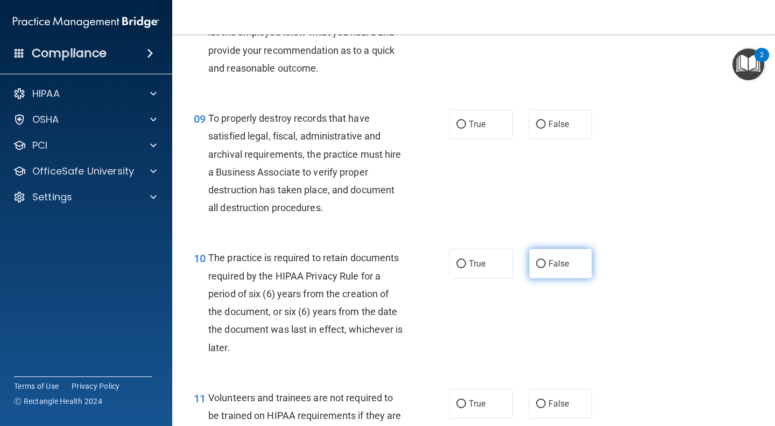
click at [537, 265] on input "False" at bounding box center [541, 264] width 10 height 8
radio input "true"
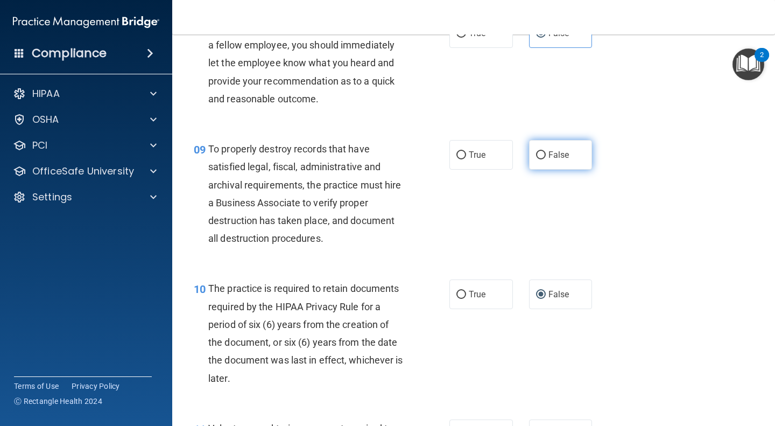
click at [536, 152] on input "False" at bounding box center [541, 155] width 10 height 8
radio input "true"
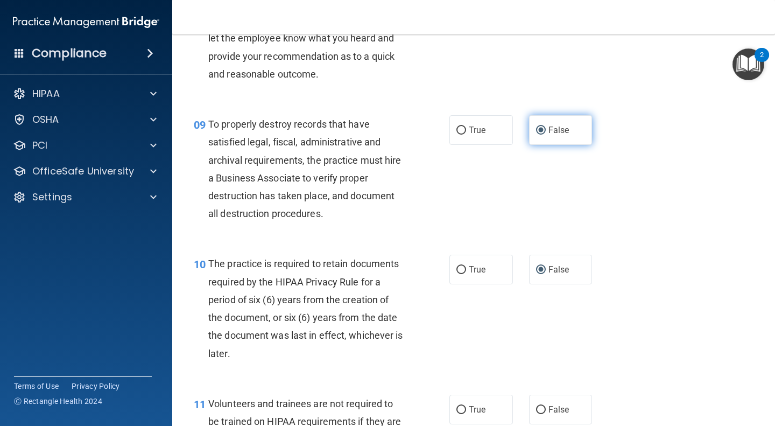
scroll to position [958, 0]
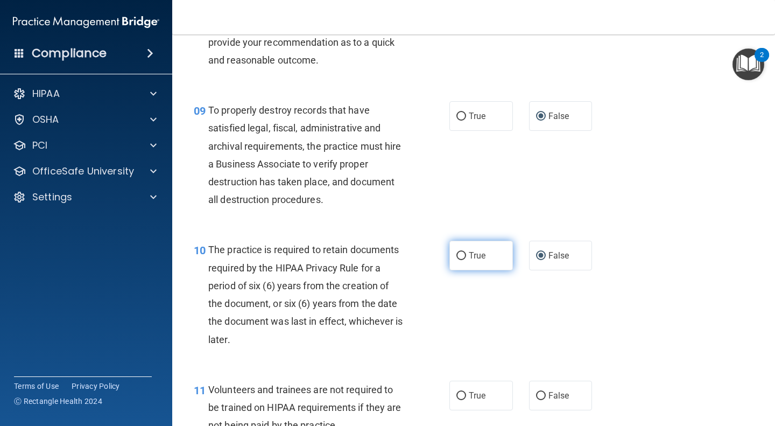
click at [456, 255] on input "True" at bounding box center [461, 256] width 10 height 8
radio input "true"
radio input "false"
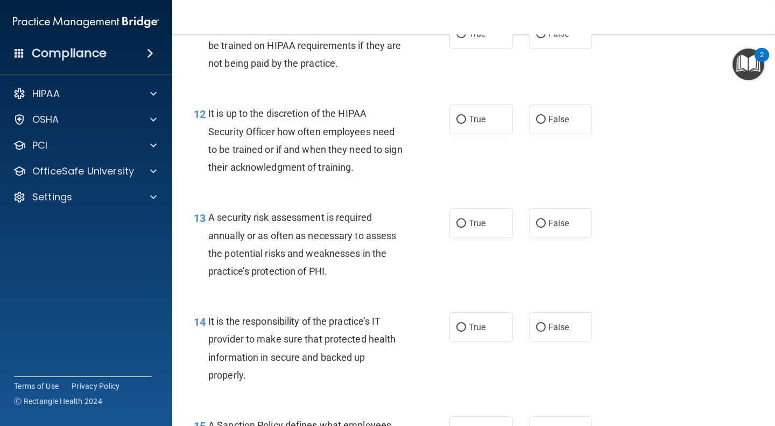
scroll to position [1318, 0]
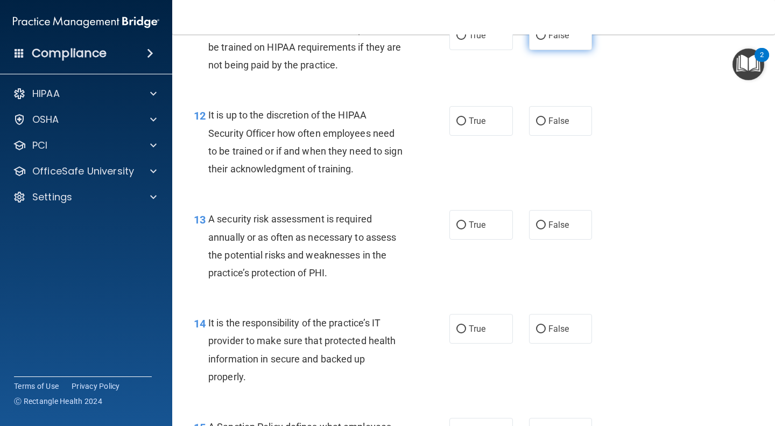
click at [558, 46] on label "False" at bounding box center [561, 35] width 64 height 30
click at [546, 40] on input "False" at bounding box center [541, 36] width 10 height 8
radio input "true"
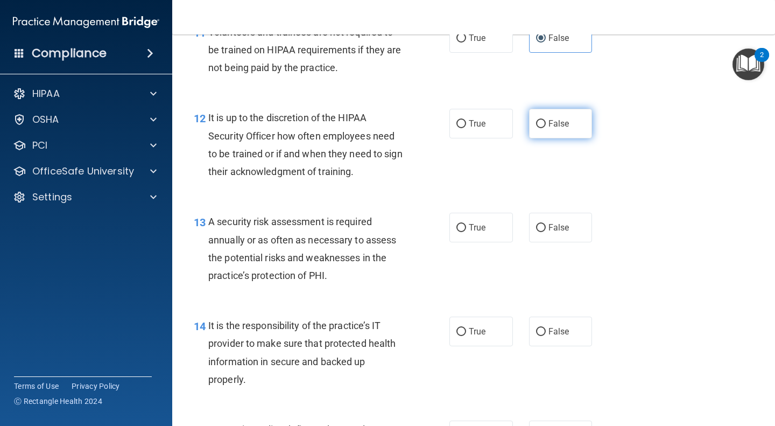
click at [562, 125] on span "False" at bounding box center [558, 123] width 21 height 10
click at [546, 125] on input "False" at bounding box center [541, 124] width 10 height 8
radio input "true"
click at [460, 227] on input "True" at bounding box center [461, 228] width 10 height 8
radio input "true"
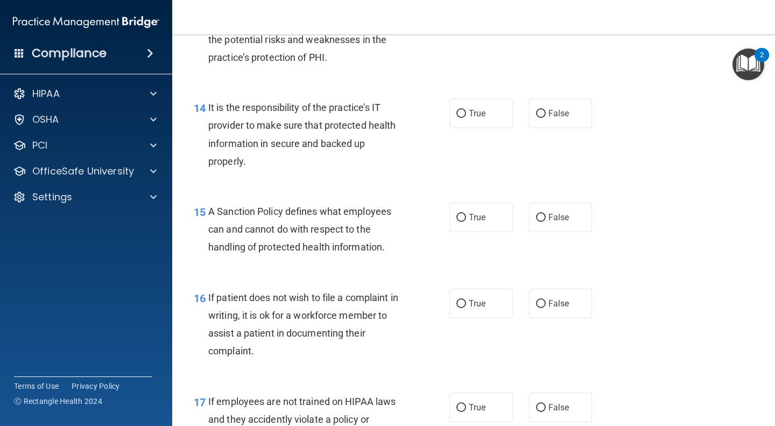
scroll to position [1540, 0]
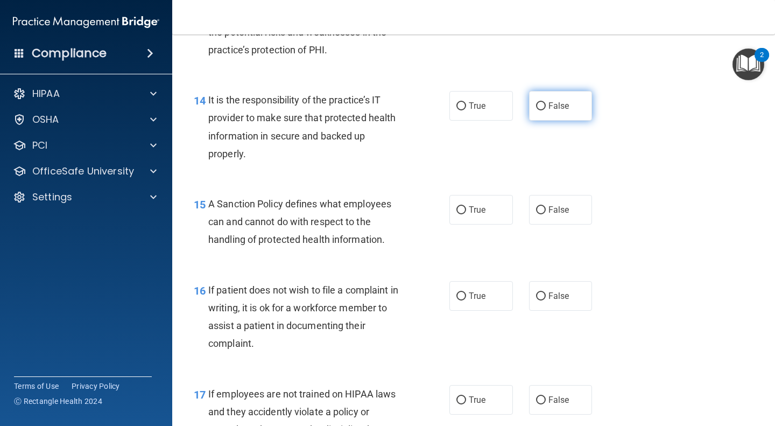
click at [558, 108] on span "False" at bounding box center [558, 106] width 21 height 10
click at [546, 108] on input "False" at bounding box center [541, 106] width 10 height 8
radio input "true"
click at [555, 221] on label "False" at bounding box center [561, 210] width 64 height 30
click at [546, 214] on input "False" at bounding box center [541, 210] width 10 height 8
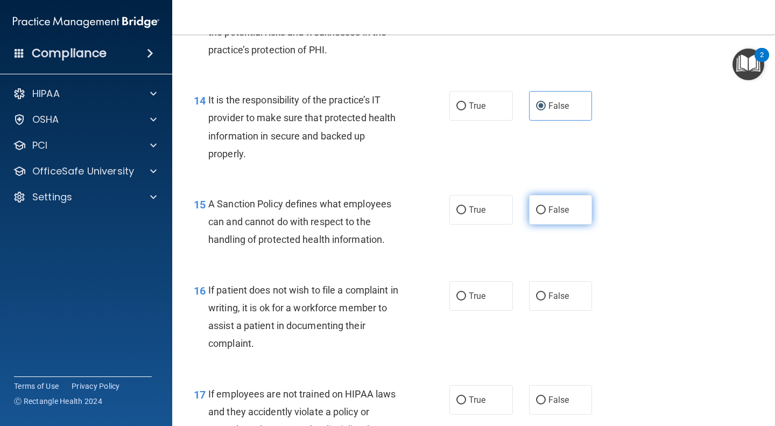
radio input "true"
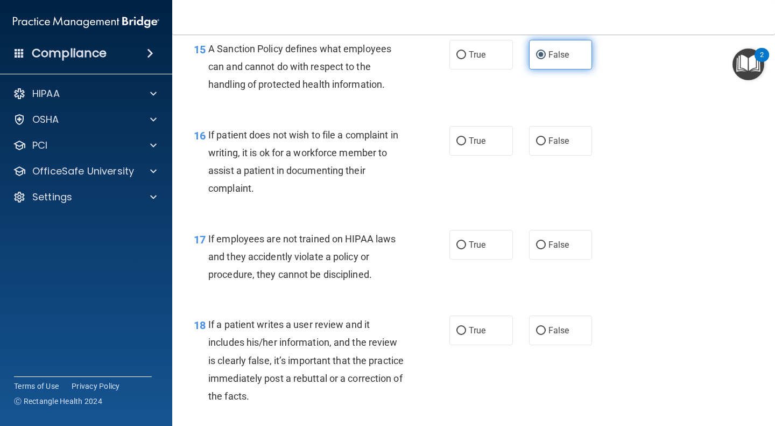
scroll to position [1699, 0]
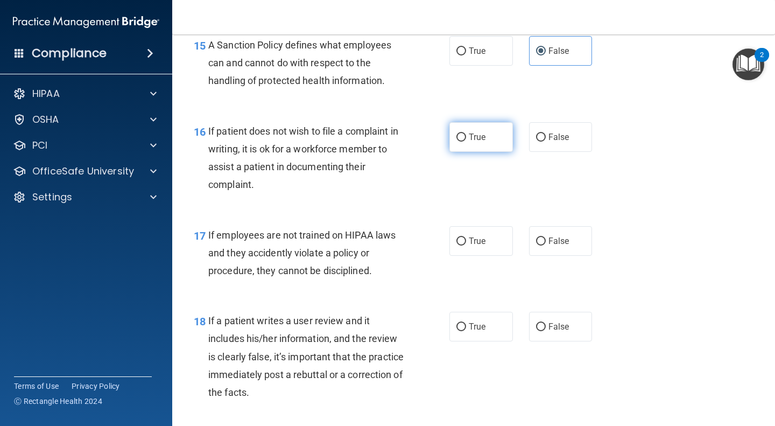
click at [478, 133] on span "True" at bounding box center [477, 137] width 17 height 10
click at [466, 133] on input "True" at bounding box center [461, 137] width 10 height 8
radio input "true"
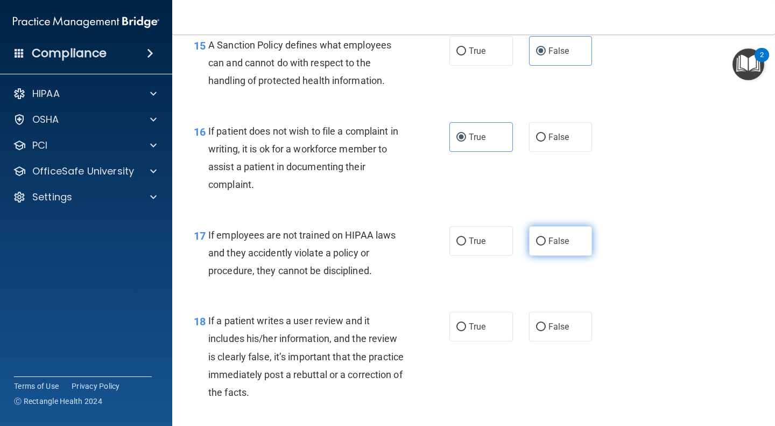
click at [572, 251] on label "False" at bounding box center [561, 241] width 64 height 30
click at [546, 245] on input "False" at bounding box center [541, 241] width 10 height 8
radio input "true"
click at [568, 319] on label "False" at bounding box center [561, 327] width 64 height 30
click at [546, 323] on input "False" at bounding box center [541, 327] width 10 height 8
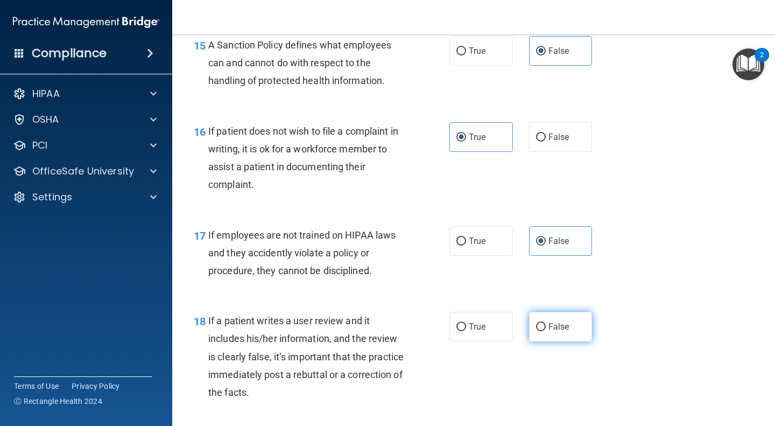
radio input "true"
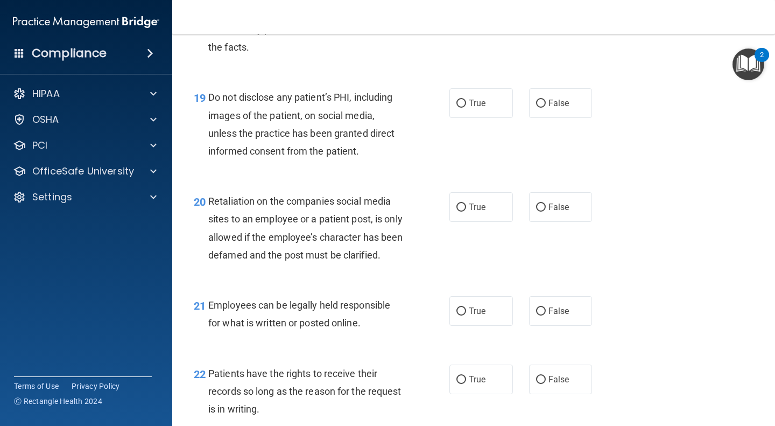
scroll to position [2051, 0]
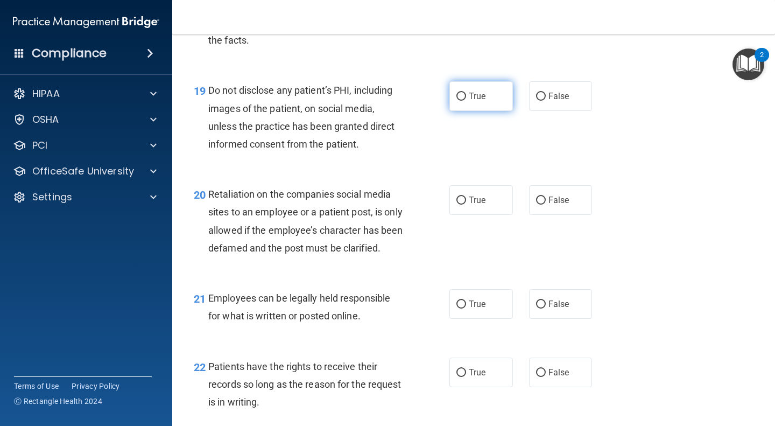
click at [458, 96] on input "True" at bounding box center [461, 97] width 10 height 8
radio input "true"
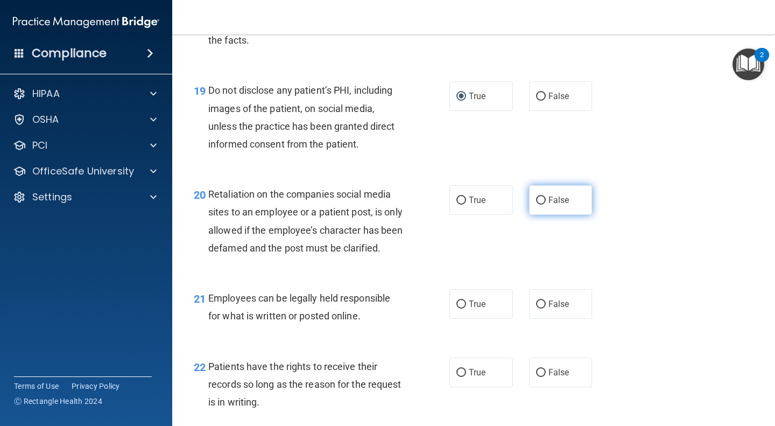
click at [562, 208] on label "False" at bounding box center [561, 200] width 64 height 30
click at [546, 205] on input "False" at bounding box center [541, 200] width 10 height 8
radio input "true"
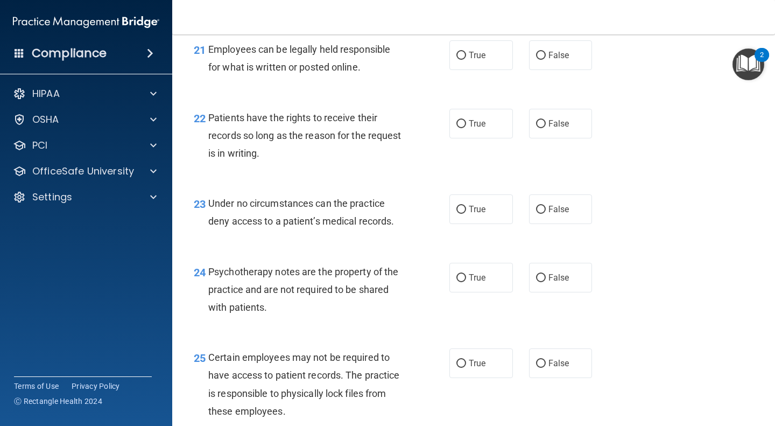
scroll to position [2303, 0]
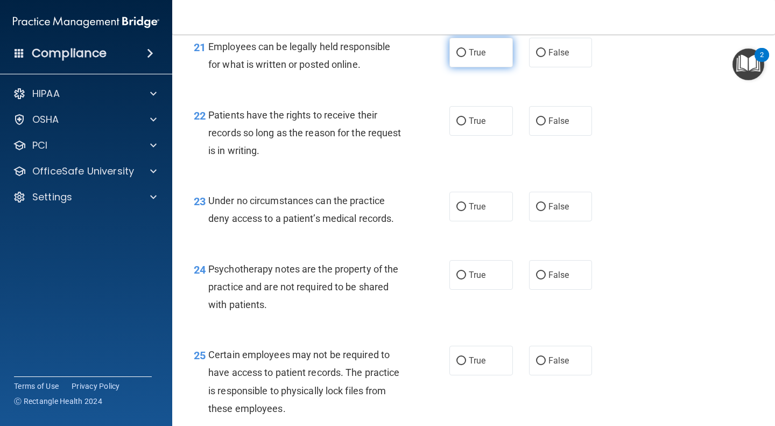
click at [461, 57] on input "True" at bounding box center [461, 53] width 10 height 8
radio input "true"
click at [558, 126] on span "False" at bounding box center [558, 121] width 21 height 10
click at [546, 125] on input "False" at bounding box center [541, 121] width 10 height 8
radio input "true"
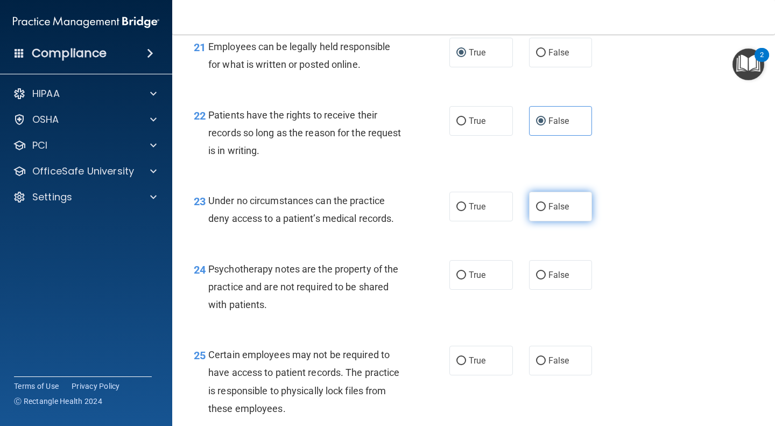
click at [559, 221] on label "False" at bounding box center [561, 207] width 64 height 30
click at [546, 211] on input "False" at bounding box center [541, 207] width 10 height 8
radio input "true"
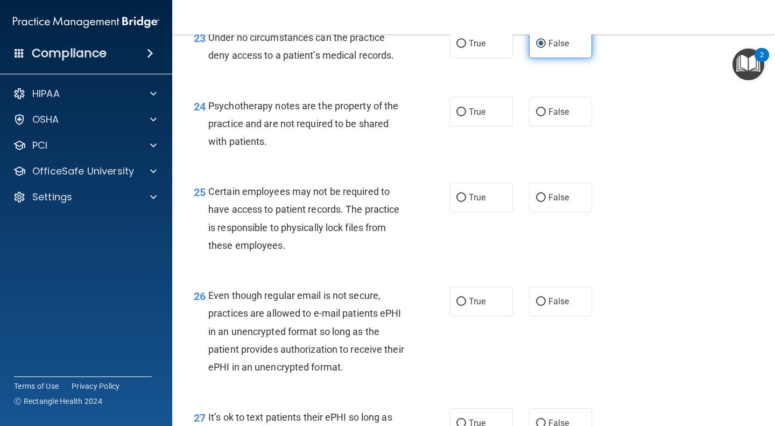
scroll to position [2476, 0]
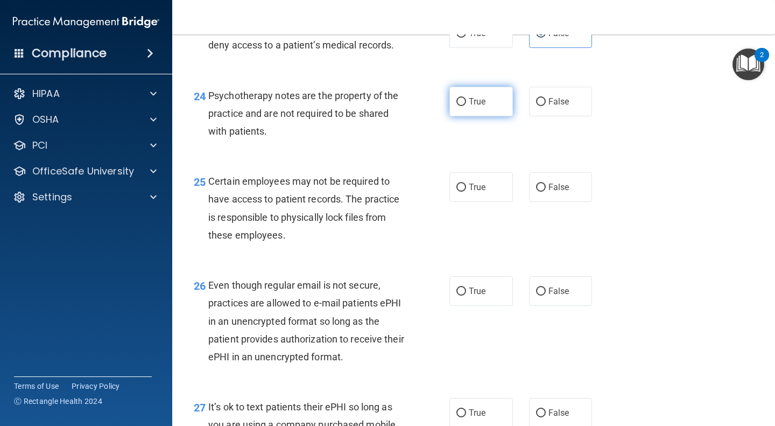
click at [489, 115] on label "True" at bounding box center [481, 102] width 64 height 30
click at [466, 106] on input "True" at bounding box center [461, 102] width 10 height 8
radio input "true"
click at [490, 202] on label "True" at bounding box center [481, 187] width 64 height 30
click at [466, 192] on input "True" at bounding box center [461, 188] width 10 height 8
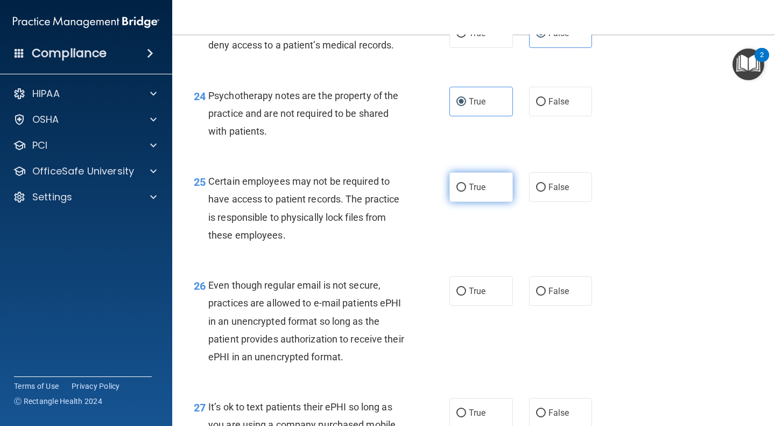
radio input "true"
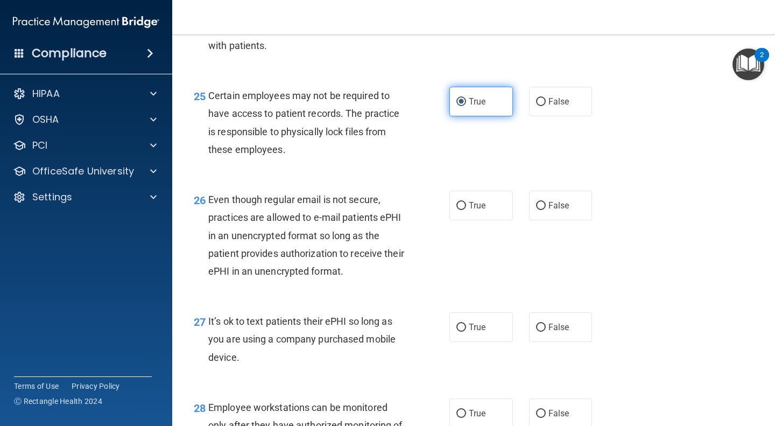
scroll to position [2559, 0]
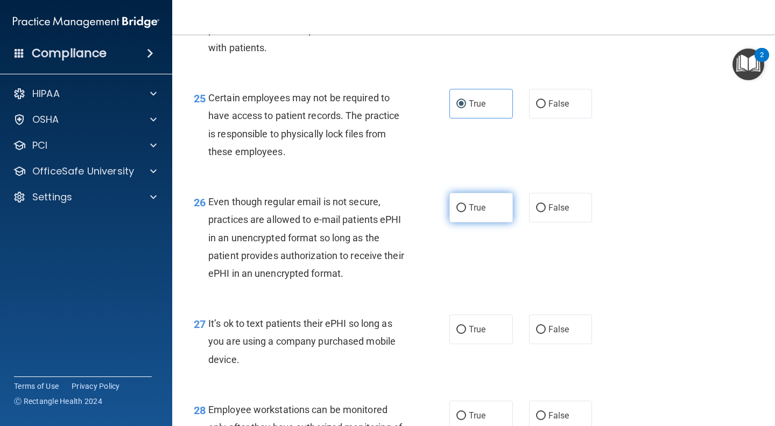
click at [457, 212] on input "True" at bounding box center [461, 208] width 10 height 8
radio input "true"
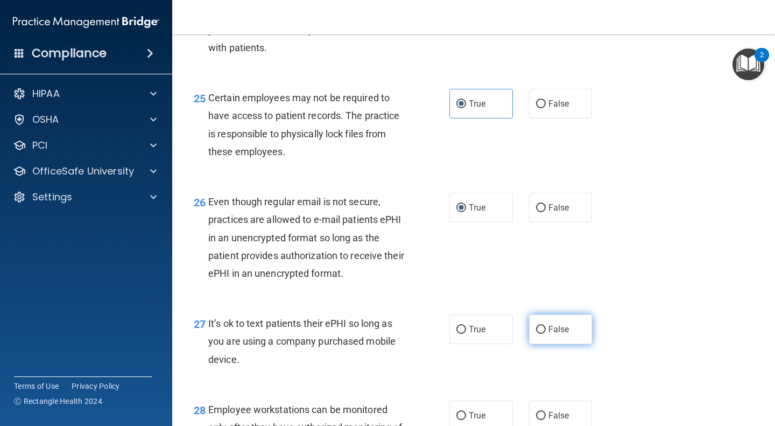
click at [552, 344] on label "False" at bounding box center [561, 329] width 64 height 30
click at [546, 334] on input "False" at bounding box center [541, 330] width 10 height 8
radio input "true"
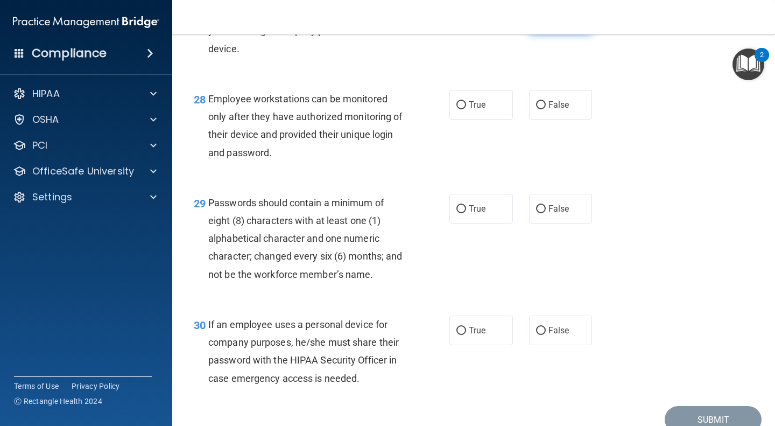
scroll to position [2874, 0]
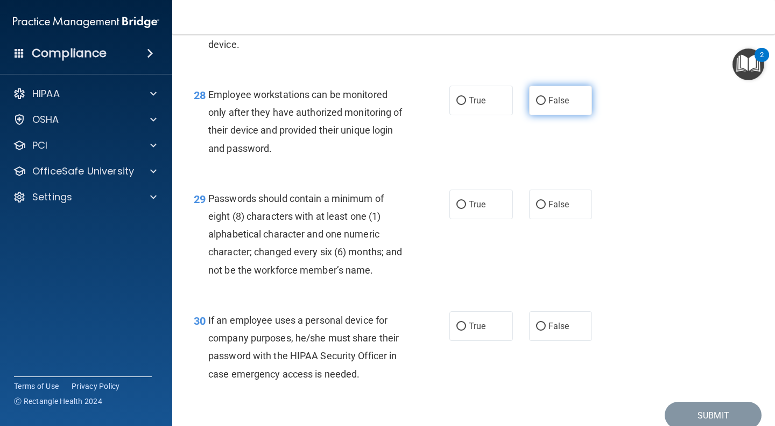
click at [561, 105] on span "False" at bounding box center [558, 100] width 21 height 10
click at [546, 105] on input "False" at bounding box center [541, 101] width 10 height 8
radio input "true"
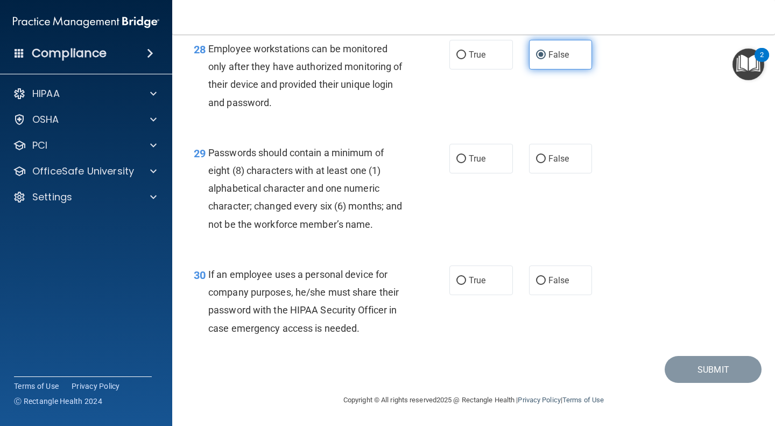
scroll to position [2938, 0]
click at [476, 155] on span "True" at bounding box center [477, 158] width 17 height 10
click at [466, 155] on input "True" at bounding box center [461, 159] width 10 height 8
radio input "true"
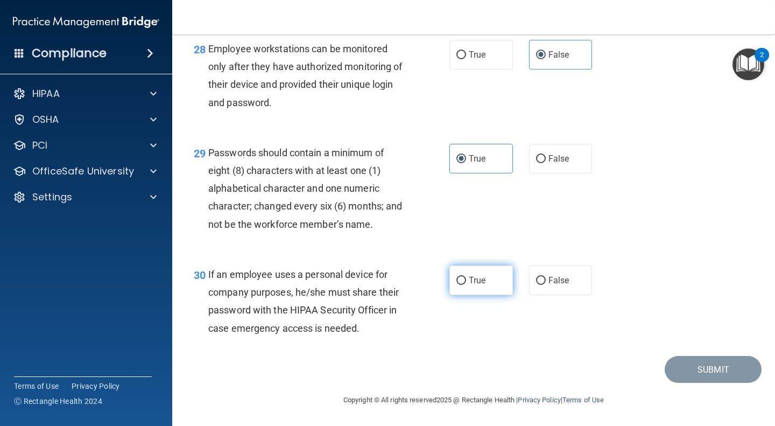
click at [478, 276] on span "True" at bounding box center [477, 280] width 17 height 10
click at [466, 277] on input "True" at bounding box center [461, 281] width 10 height 8
radio input "true"
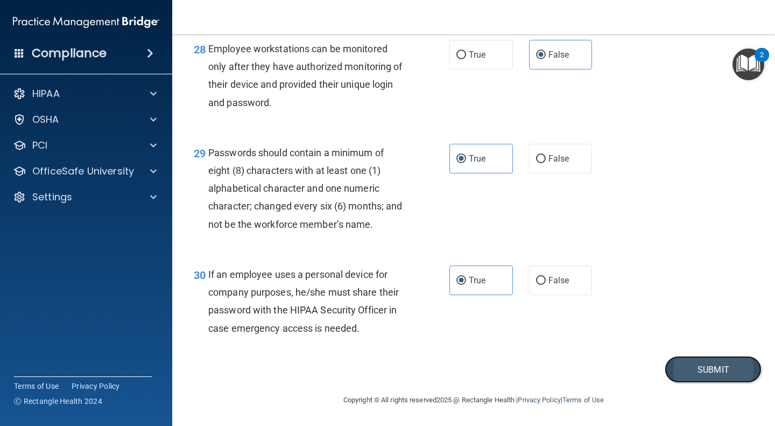
click at [699, 379] on button "Submit" at bounding box center [713, 369] width 97 height 27
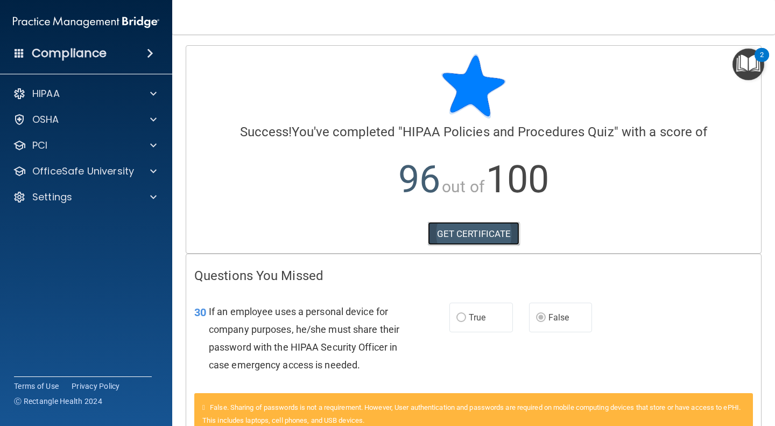
click at [455, 237] on link "GET CERTIFICATE" at bounding box center [474, 234] width 92 height 24
click at [104, 162] on div "OfficeSafe University" at bounding box center [86, 171] width 173 height 22
click at [136, 173] on div "OfficeSafe University" at bounding box center [71, 171] width 133 height 13
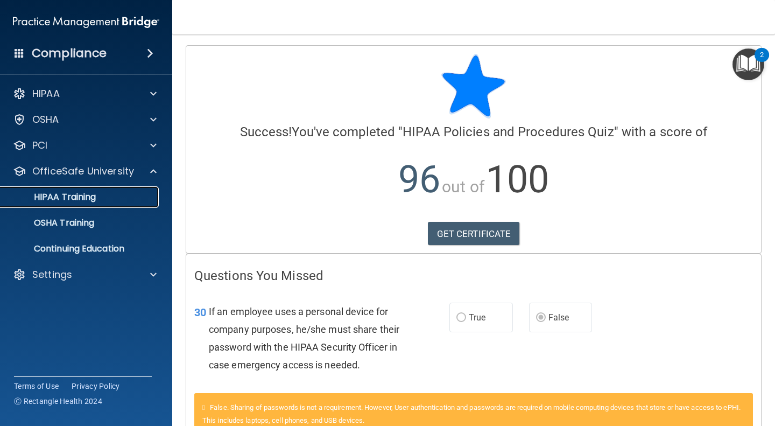
click at [98, 199] on div "HIPAA Training" at bounding box center [80, 197] width 147 height 11
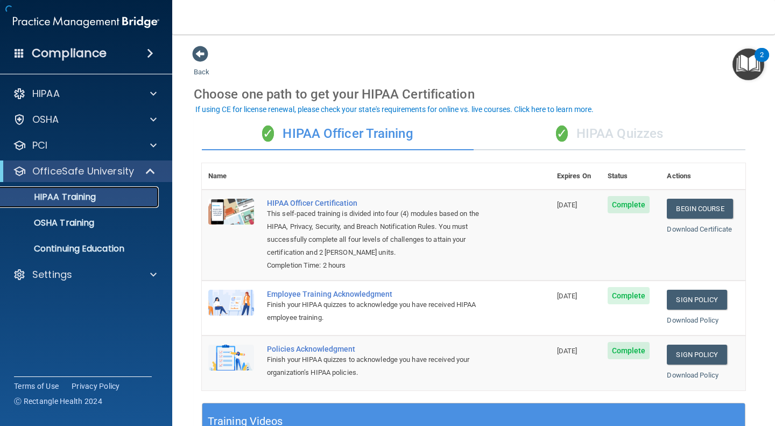
click at [128, 198] on div "HIPAA Training" at bounding box center [80, 197] width 147 height 11
click at [608, 144] on div "✓ HIPAA Quizzes" at bounding box center [610, 134] width 272 height 32
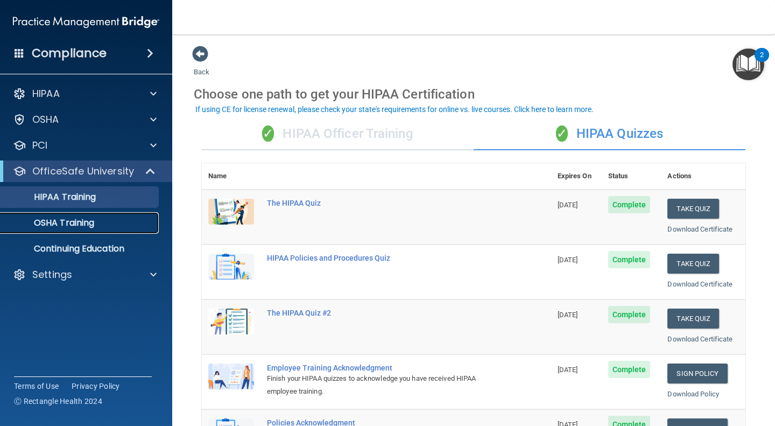
click at [90, 222] on p "OSHA Training" at bounding box center [50, 222] width 87 height 11
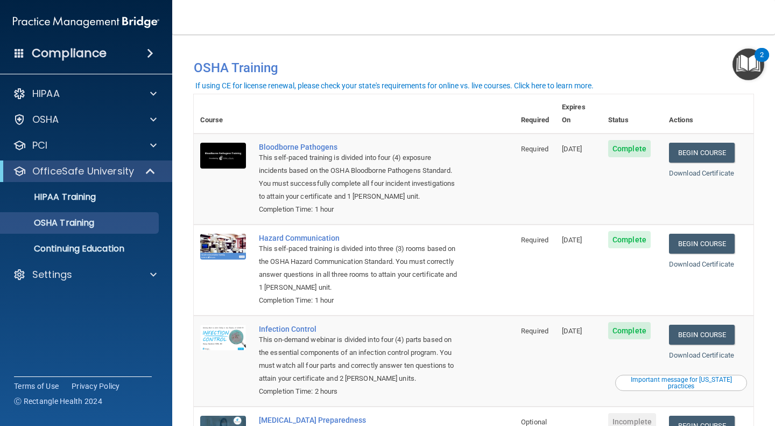
click at [624, 140] on span "Complete" at bounding box center [629, 148] width 43 height 17
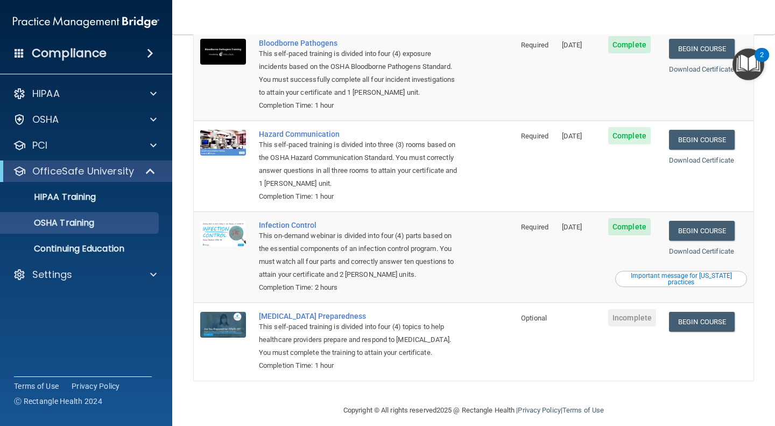
scroll to position [104, 0]
click at [666, 272] on div "Important message for [US_STATE] practices" at bounding box center [681, 278] width 129 height 13
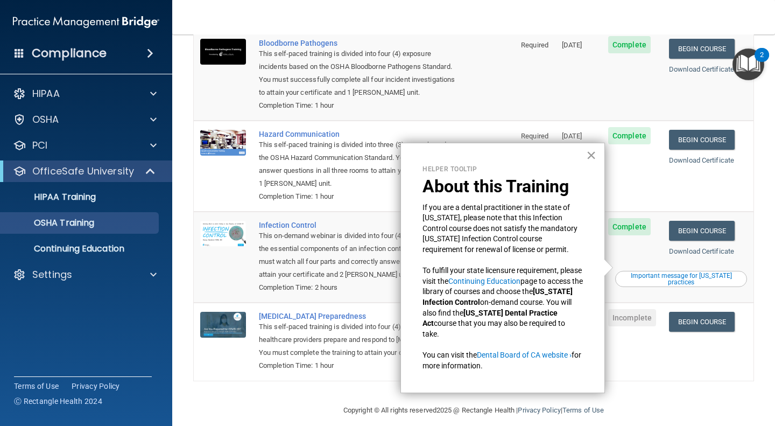
click at [593, 152] on button "×" at bounding box center [591, 154] width 10 height 17
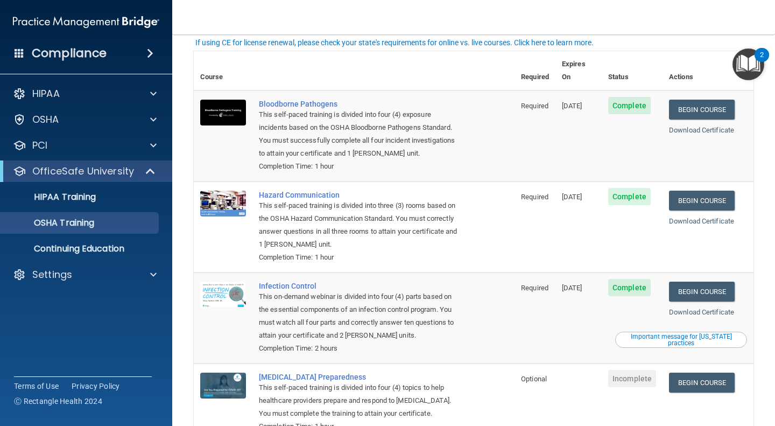
scroll to position [0, 0]
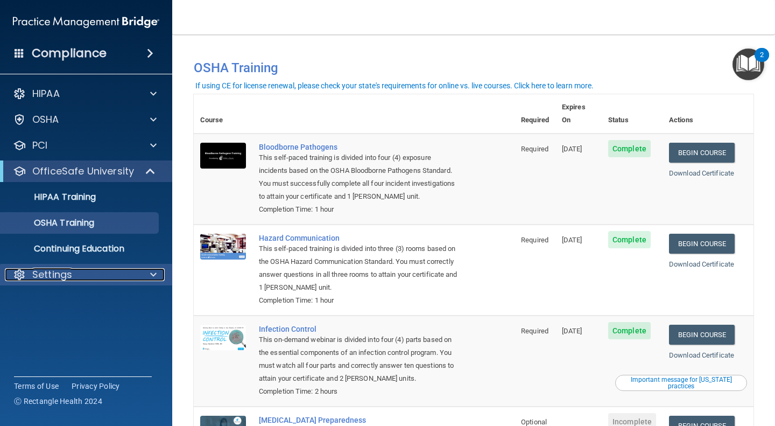
drag, startPoint x: 655, startPoint y: 164, endPoint x: 153, endPoint y: 269, distance: 512.5
click at [153, 269] on span at bounding box center [153, 274] width 6 height 13
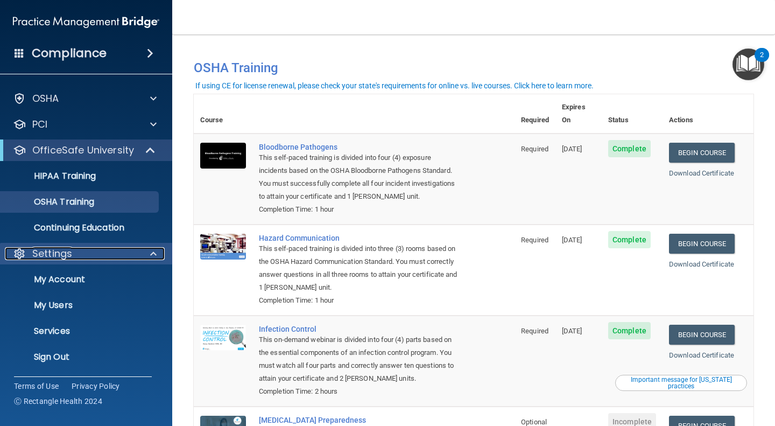
scroll to position [21, 0]
click at [259, 86] on div "If using CE for license renewal, please check your state's requirements for onl…" at bounding box center [394, 86] width 398 height 8
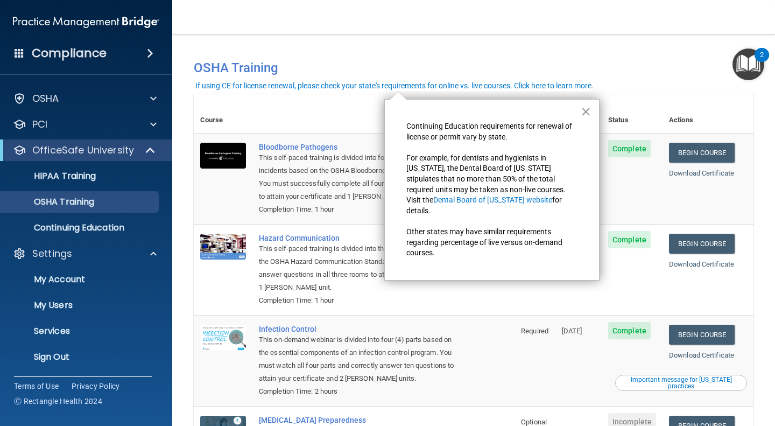
drag, startPoint x: 588, startPoint y: 110, endPoint x: 538, endPoint y: 145, distance: 61.1
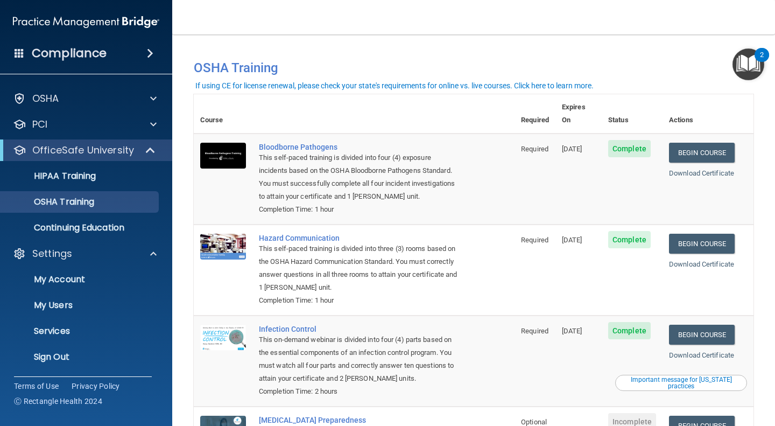
click at [550, 83] on div "If using CE for license renewal, please check your state's requirements for onl…" at bounding box center [394, 86] width 398 height 8
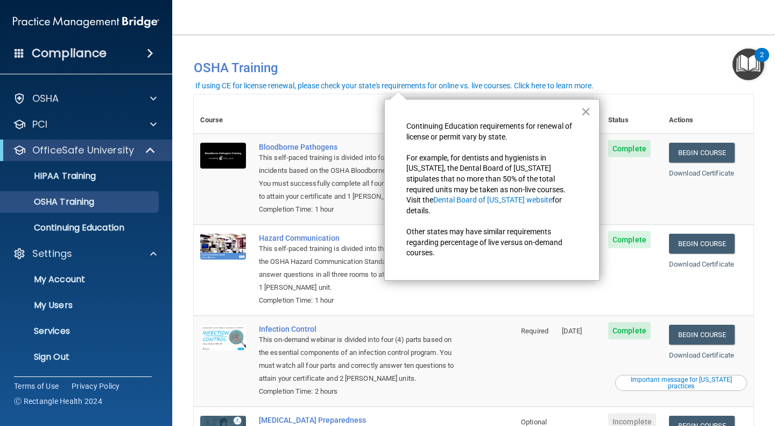
click at [495, 275] on td "Hazard Communication This self-paced training is divided into three (3) rooms b…" at bounding box center [383, 269] width 262 height 91
click at [483, 303] on td "Hazard Communication This self-paced training is divided into three (3) rooms b…" at bounding box center [383, 269] width 262 height 91
click at [587, 111] on button "×" at bounding box center [586, 111] width 10 height 17
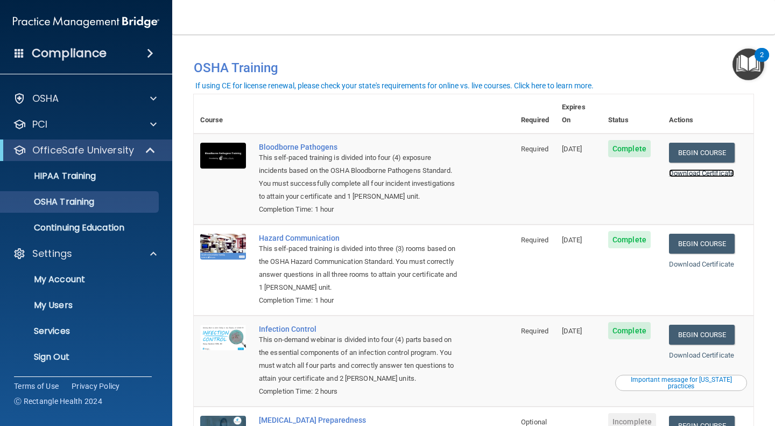
click at [691, 169] on link "Download Certificate" at bounding box center [701, 173] width 65 height 8
click at [681, 260] on link "Download Certificate" at bounding box center [701, 264] width 65 height 8
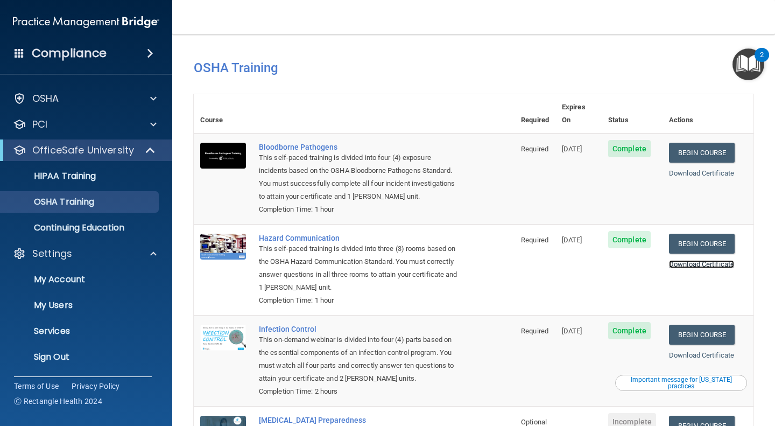
scroll to position [104, 0]
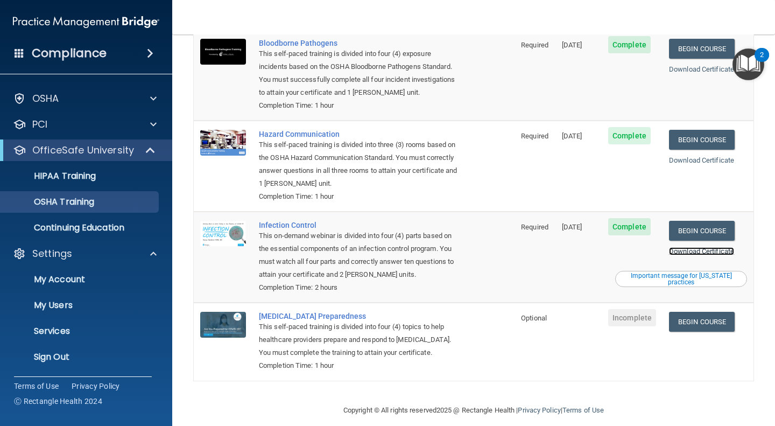
click at [687, 247] on link "Download Certificate" at bounding box center [701, 251] width 65 height 8
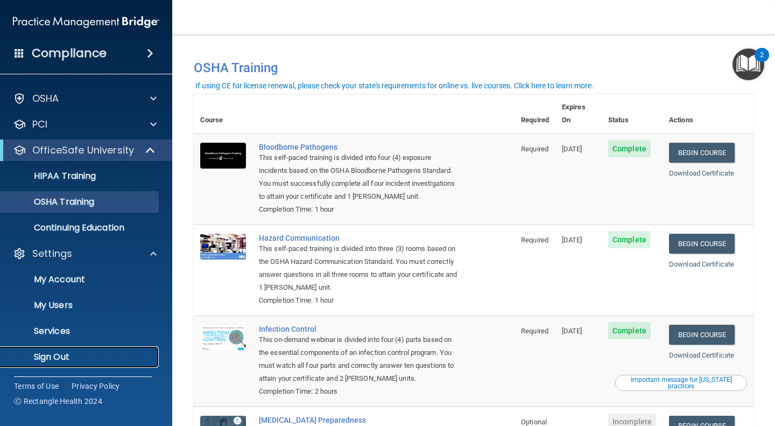
click at [69, 355] on p "Sign Out" at bounding box center [80, 356] width 147 height 11
